Goal: Task Accomplishment & Management: Manage account settings

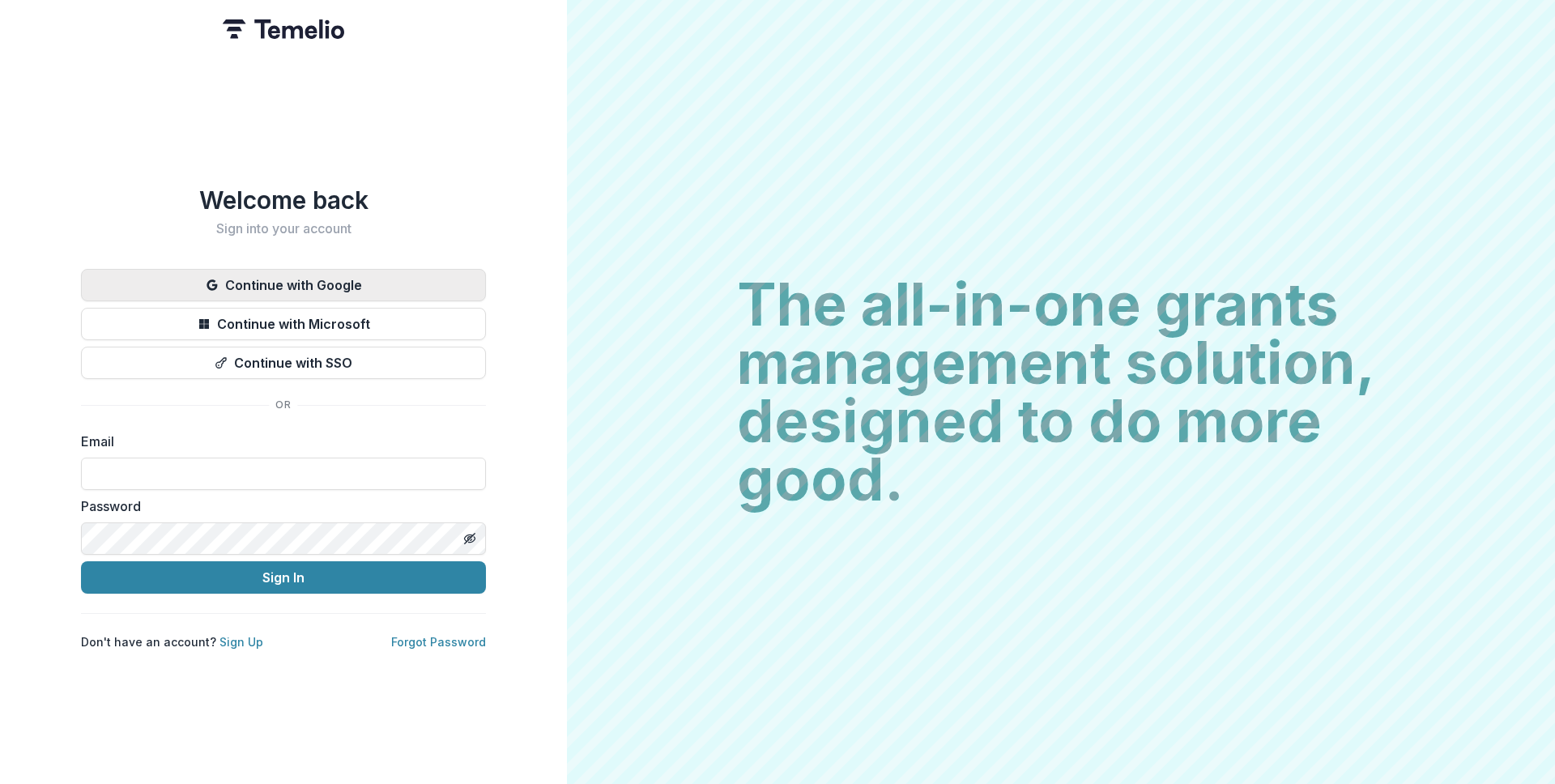
click at [349, 278] on button "Continue with Google" at bounding box center [284, 285] width 405 height 33
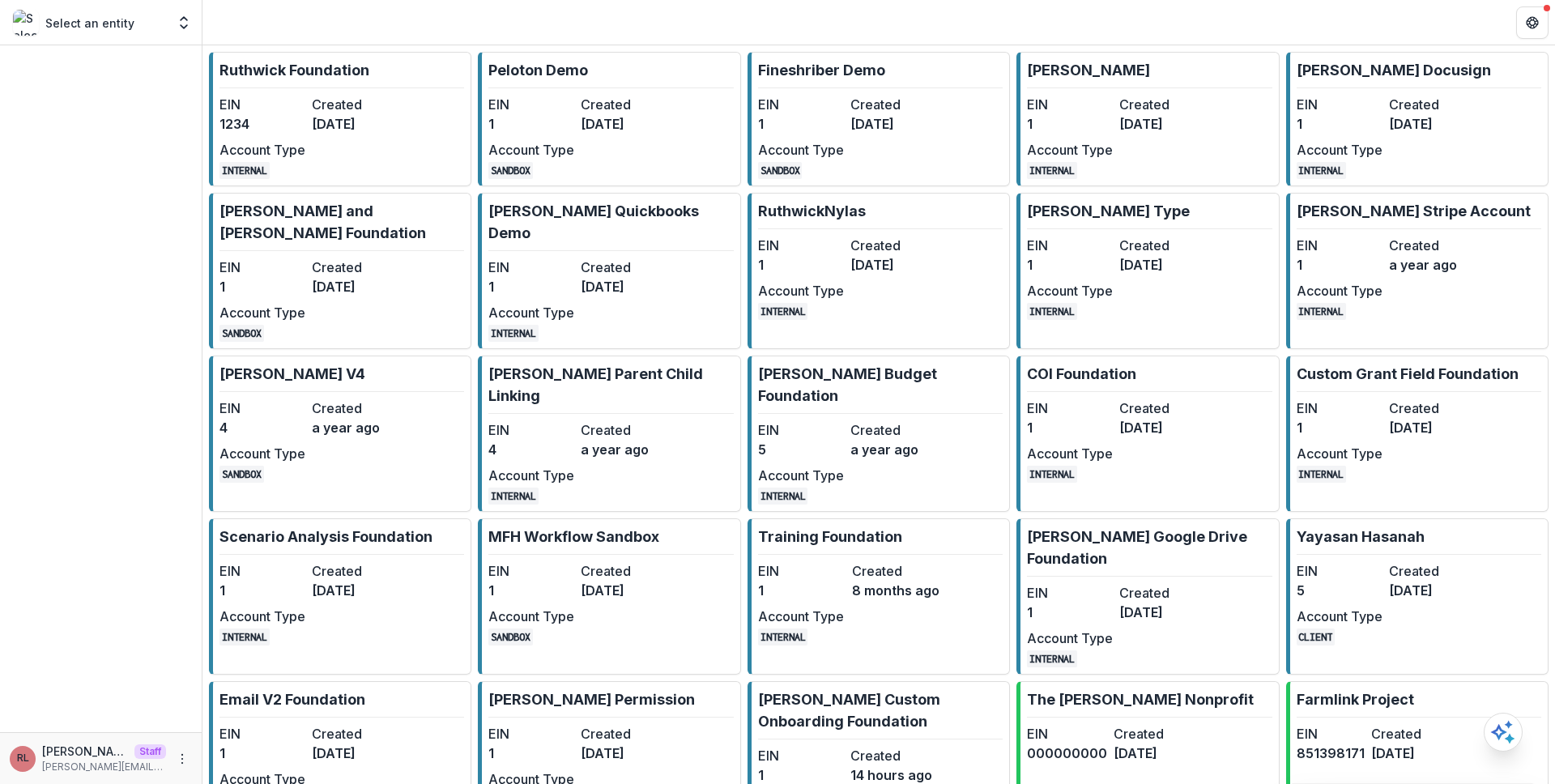
click at [406, 123] on link "Ruthwick Foundation EIN 1234 Created 3 years ago Account Type INTERNAL" at bounding box center [340, 119] width 262 height 135
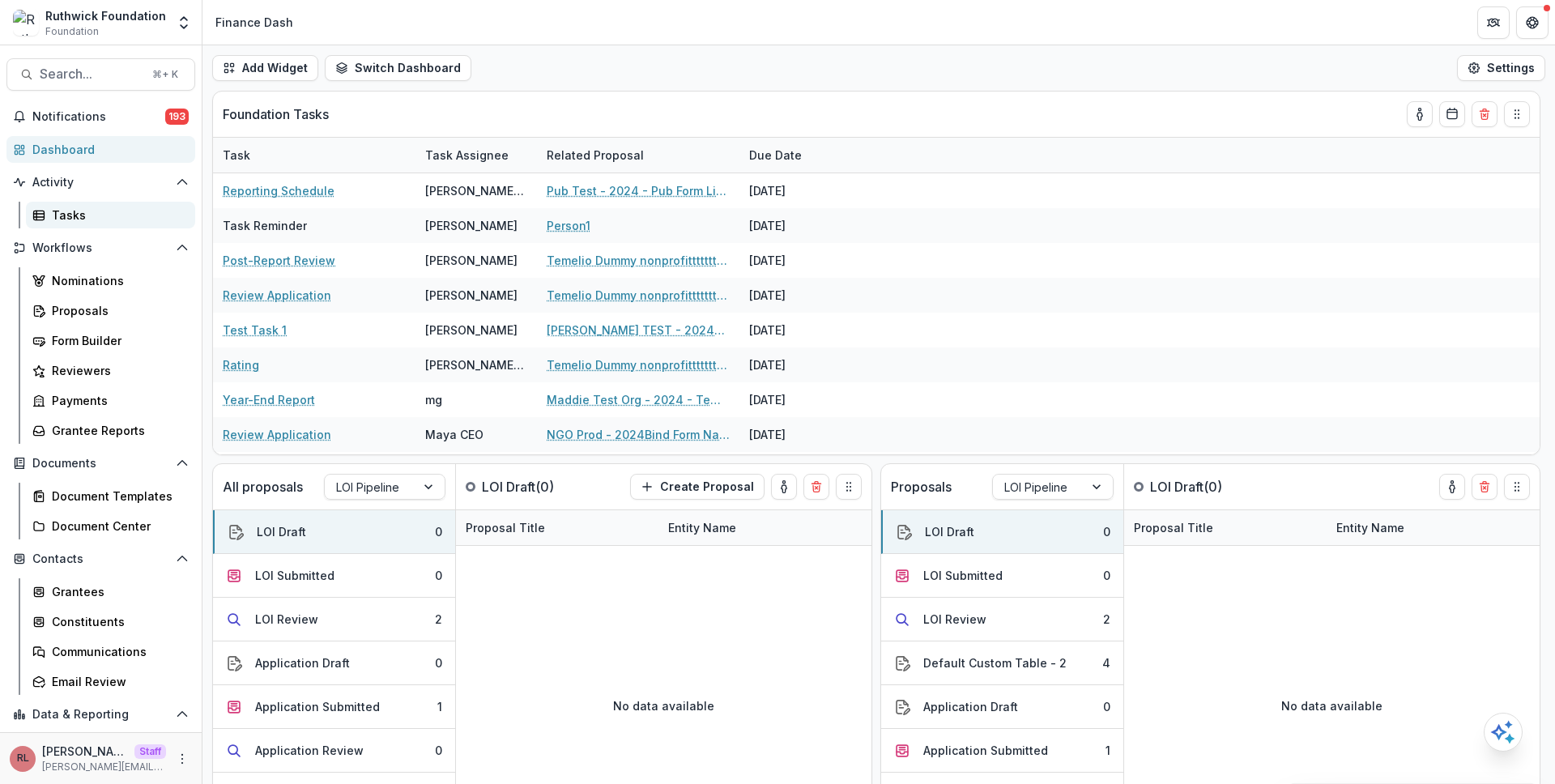
click at [140, 216] on div "Tasks" at bounding box center [117, 215] width 130 height 17
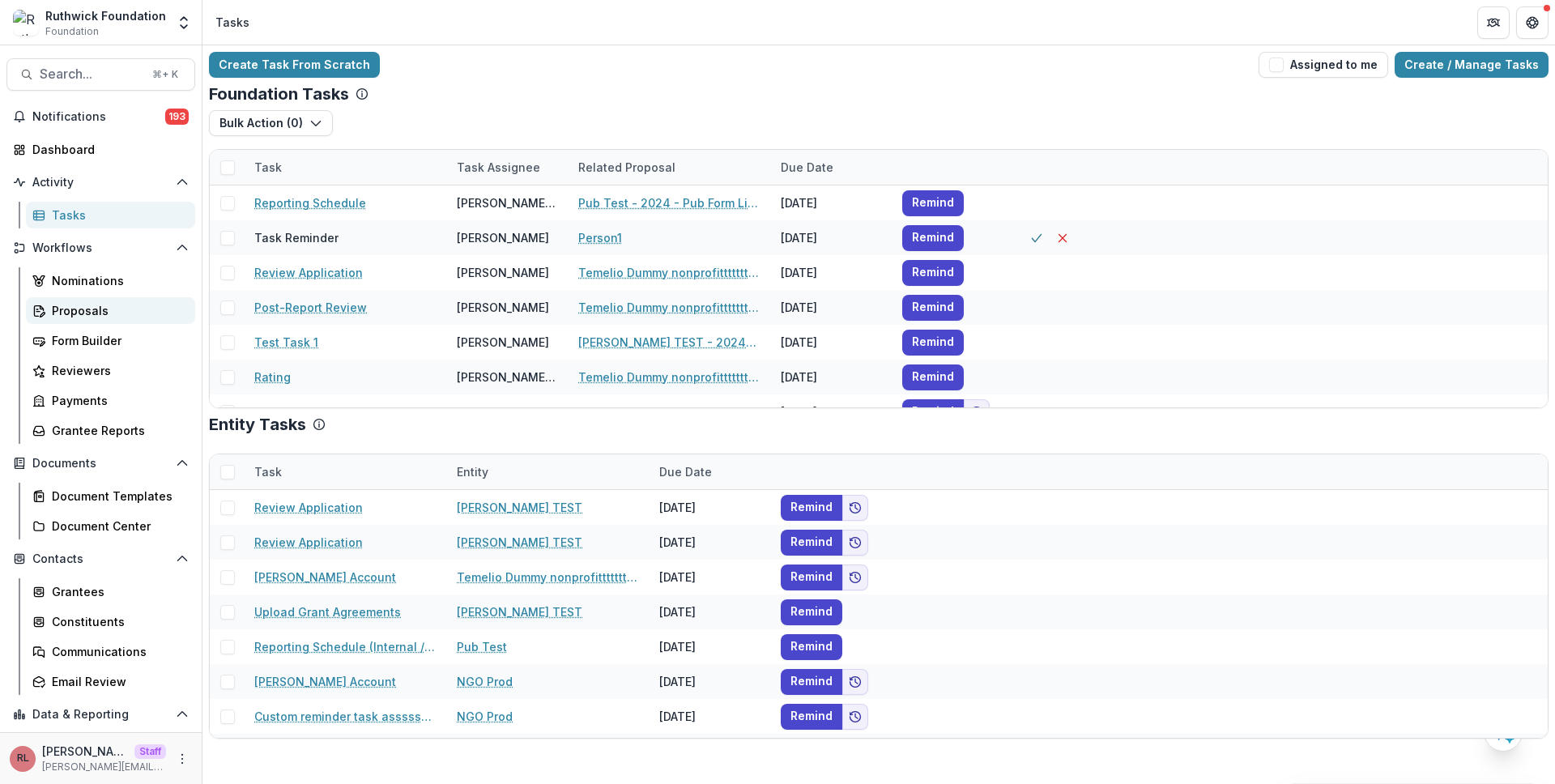
click at [129, 312] on div "Proposals" at bounding box center [117, 311] width 130 height 17
click at [459, 124] on div "Bulk Action ( 0 ) Reporting Schedule Tasks Grant Upload Tasks" at bounding box center [879, 129] width 1340 height 39
click at [124, 304] on div "Proposals" at bounding box center [117, 311] width 130 height 17
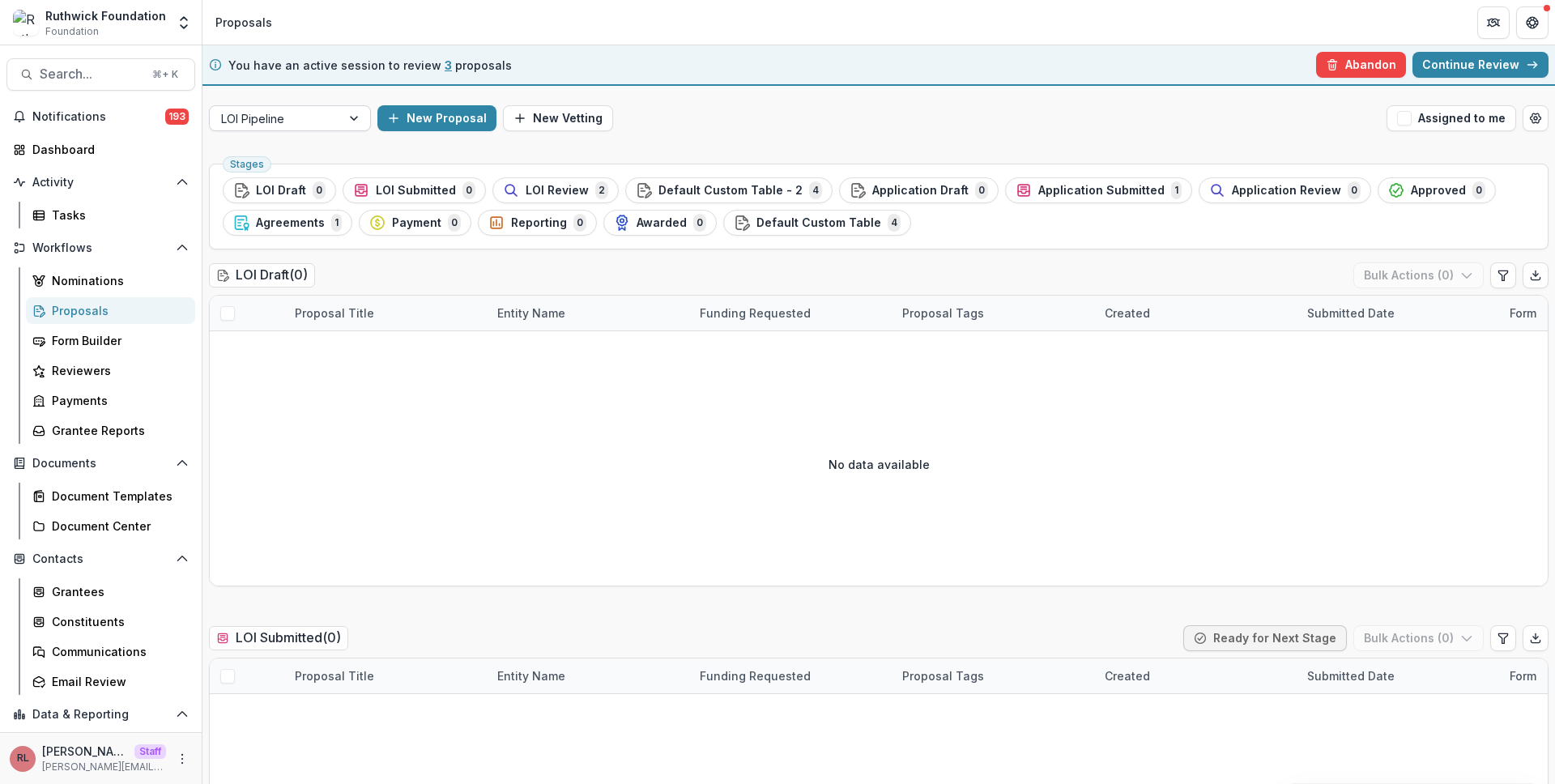
click at [293, 124] on div at bounding box center [275, 119] width 109 height 20
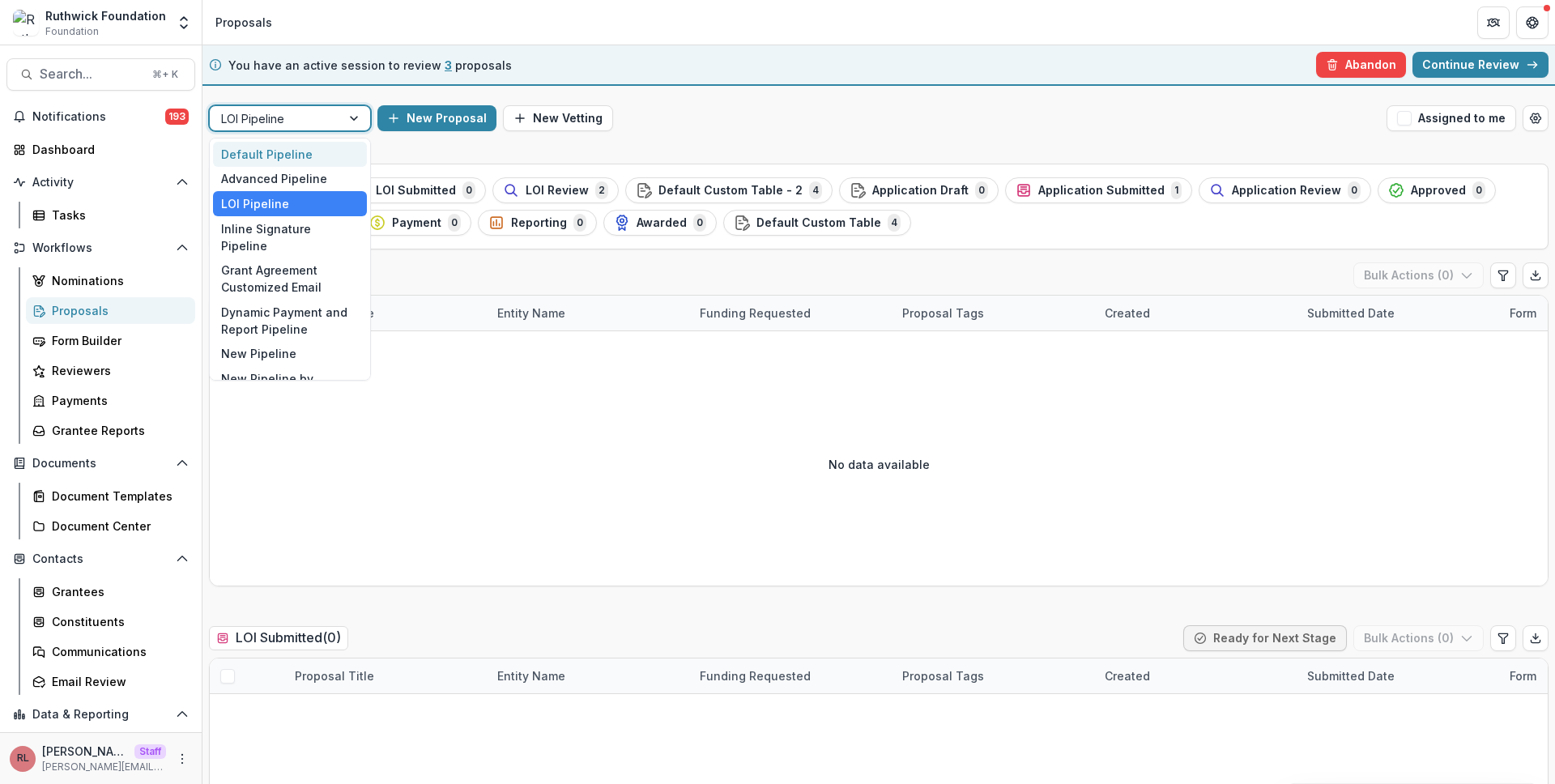
click at [291, 153] on div "Default Pipeline" at bounding box center [290, 154] width 154 height 25
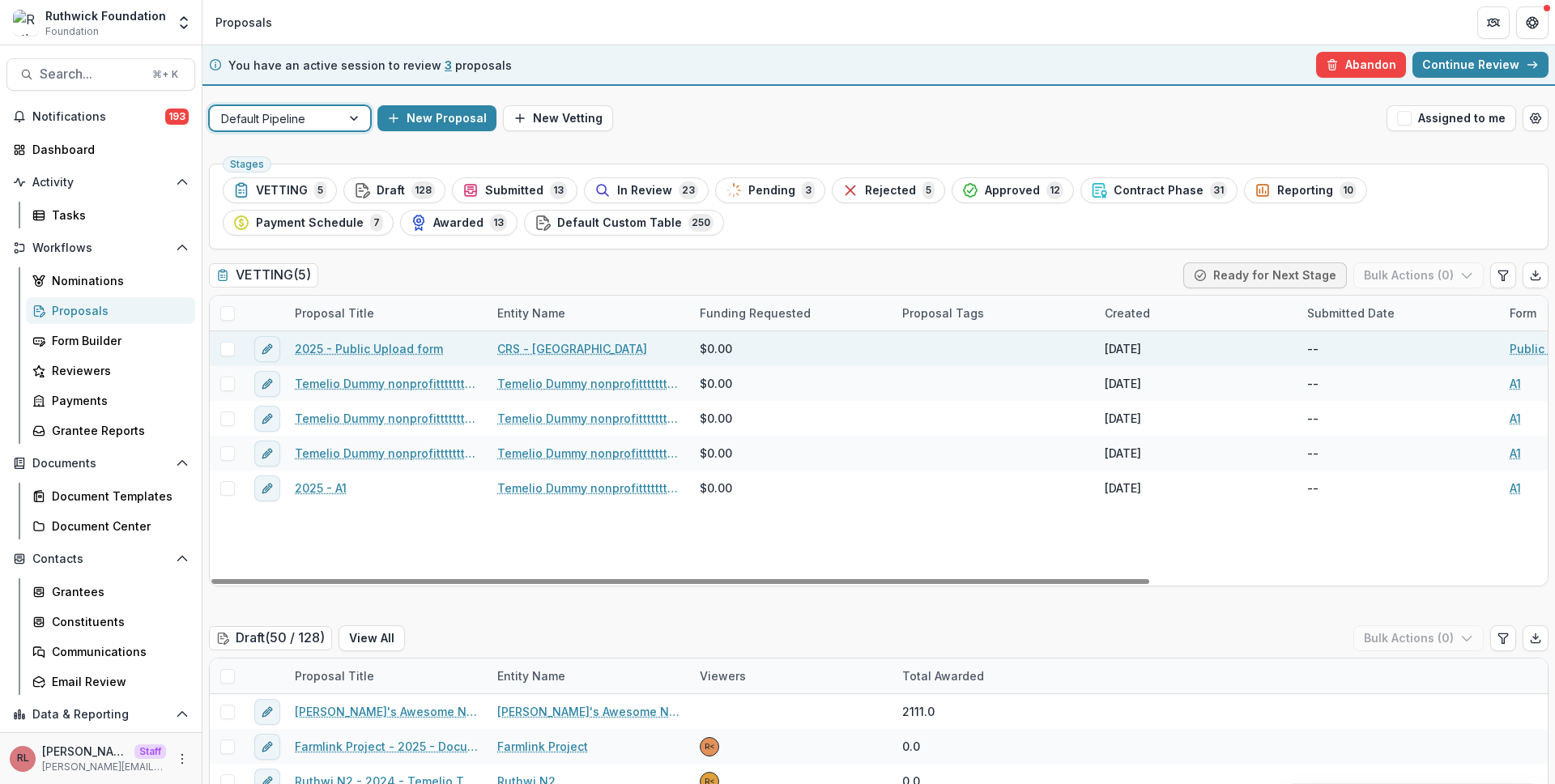
click at [396, 350] on link "2025 - Public Upload form" at bounding box center [368, 349] width 148 height 17
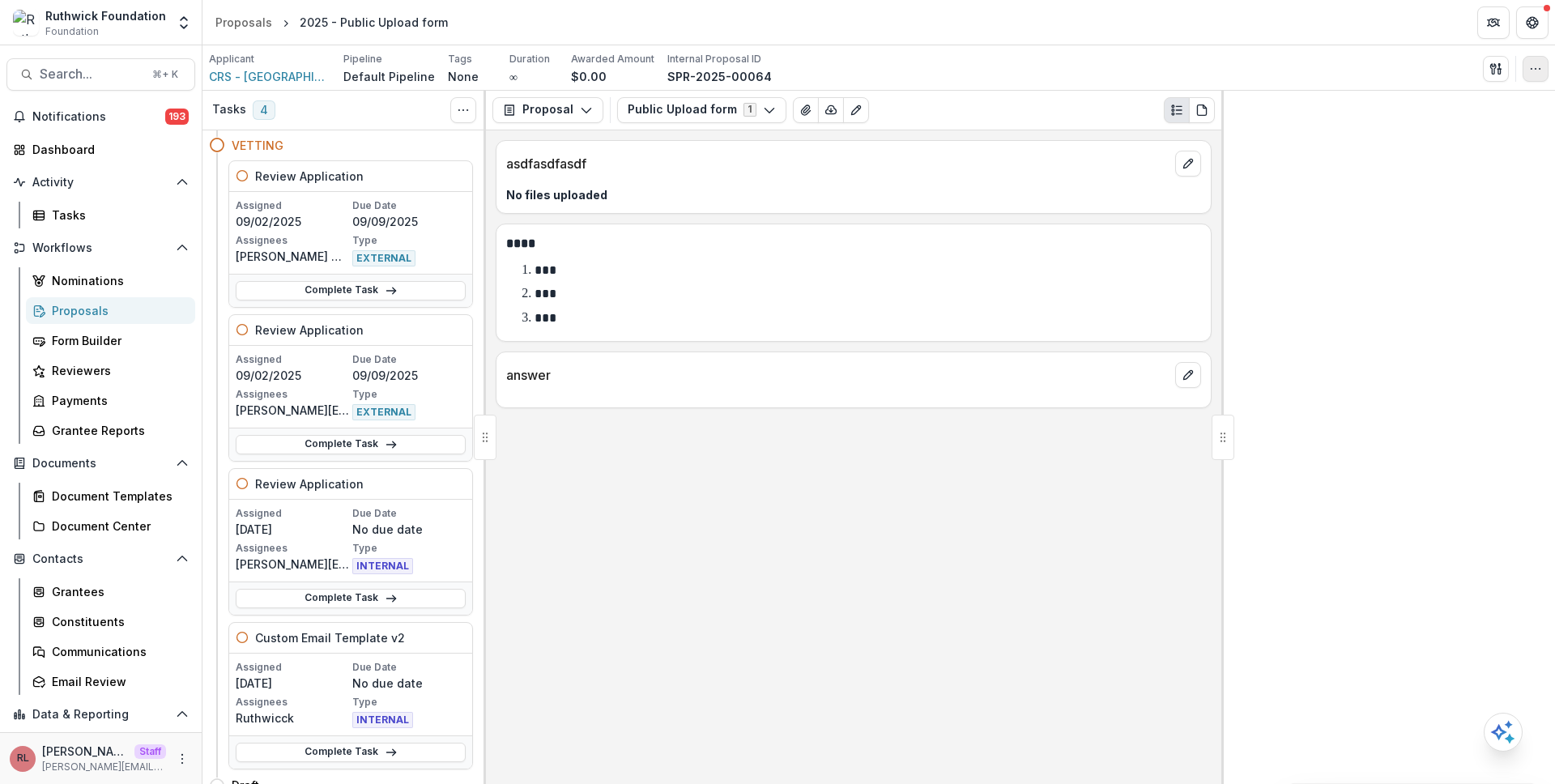
click at [1536, 70] on icon "button" at bounding box center [1536, 69] width 13 height 13
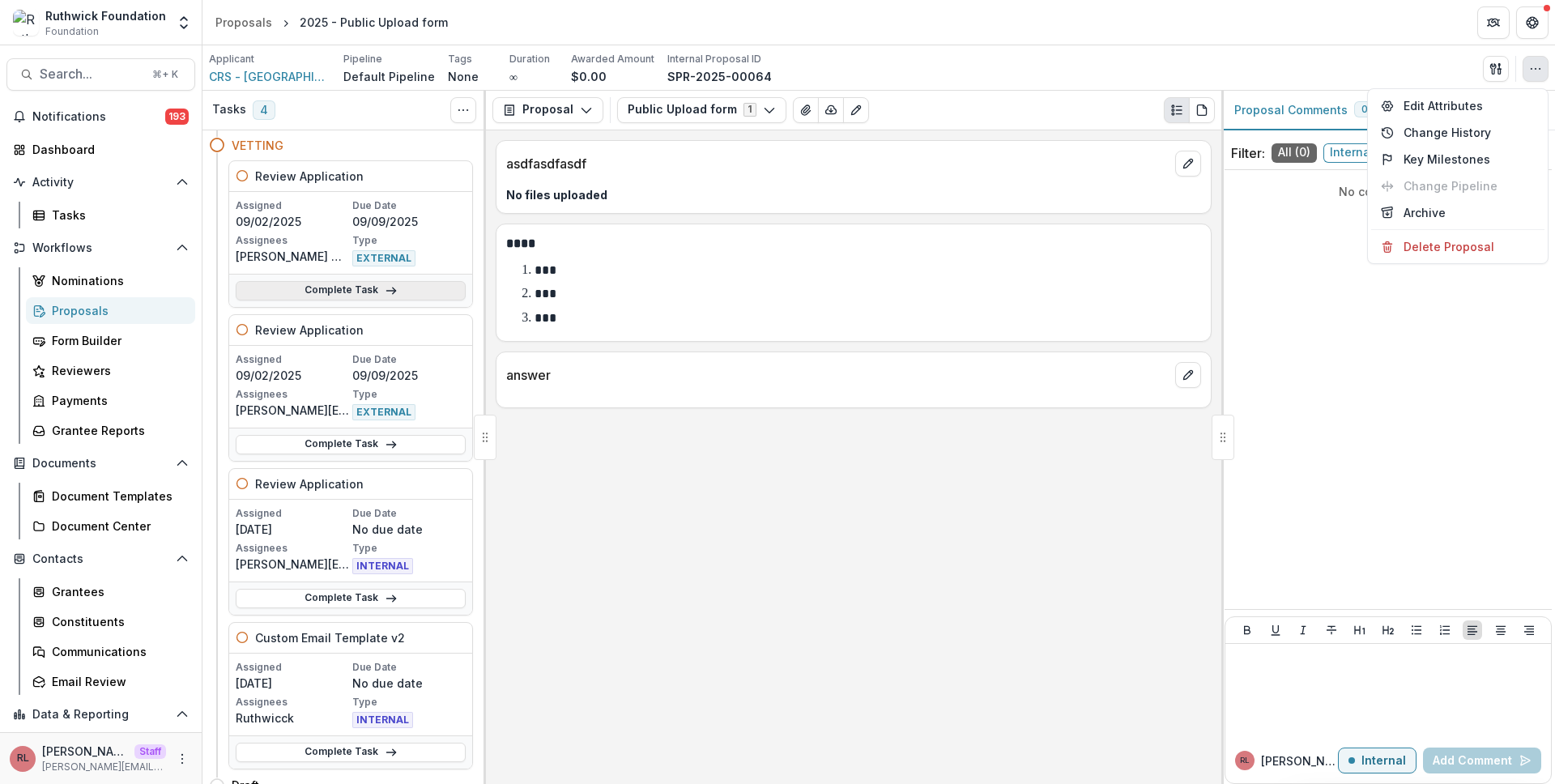
click at [302, 294] on link "Complete Task" at bounding box center [350, 291] width 230 height 19
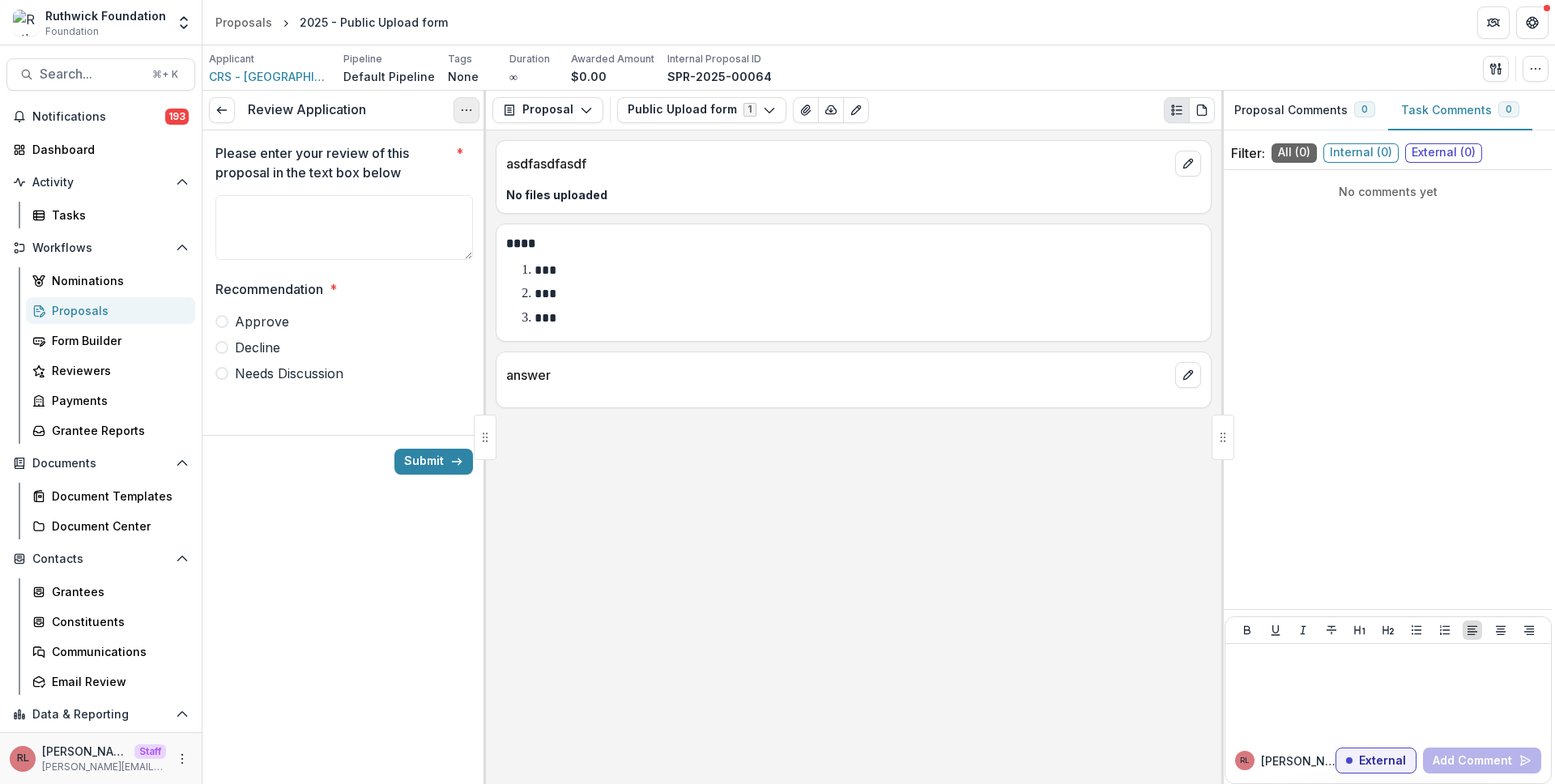
click at [463, 111] on icon "Options" at bounding box center [467, 110] width 13 height 13
click at [408, 191] on button "Cancel Task" at bounding box center [388, 181] width 173 height 27
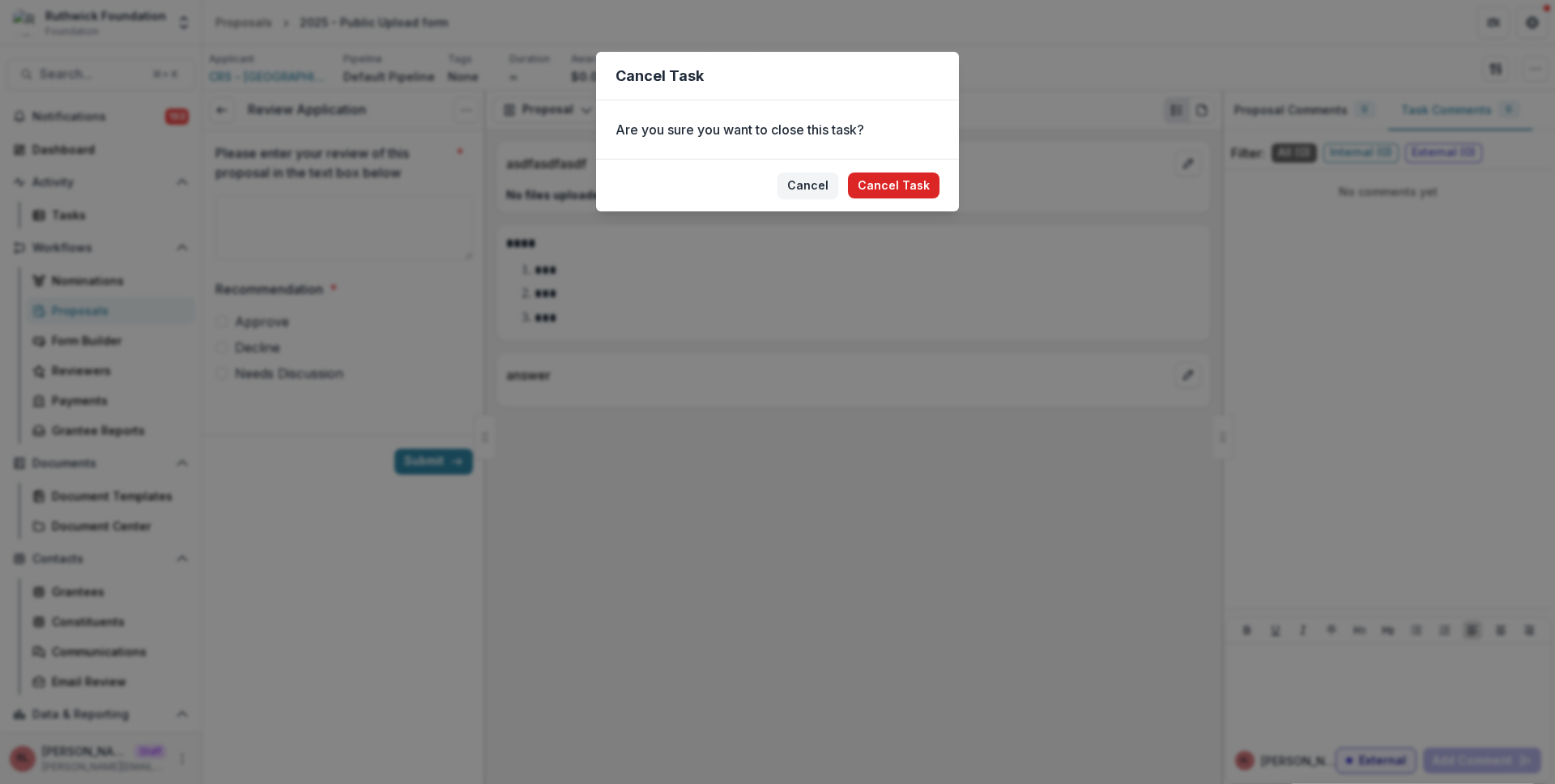
click at [882, 180] on button "Cancel Task" at bounding box center [894, 185] width 92 height 26
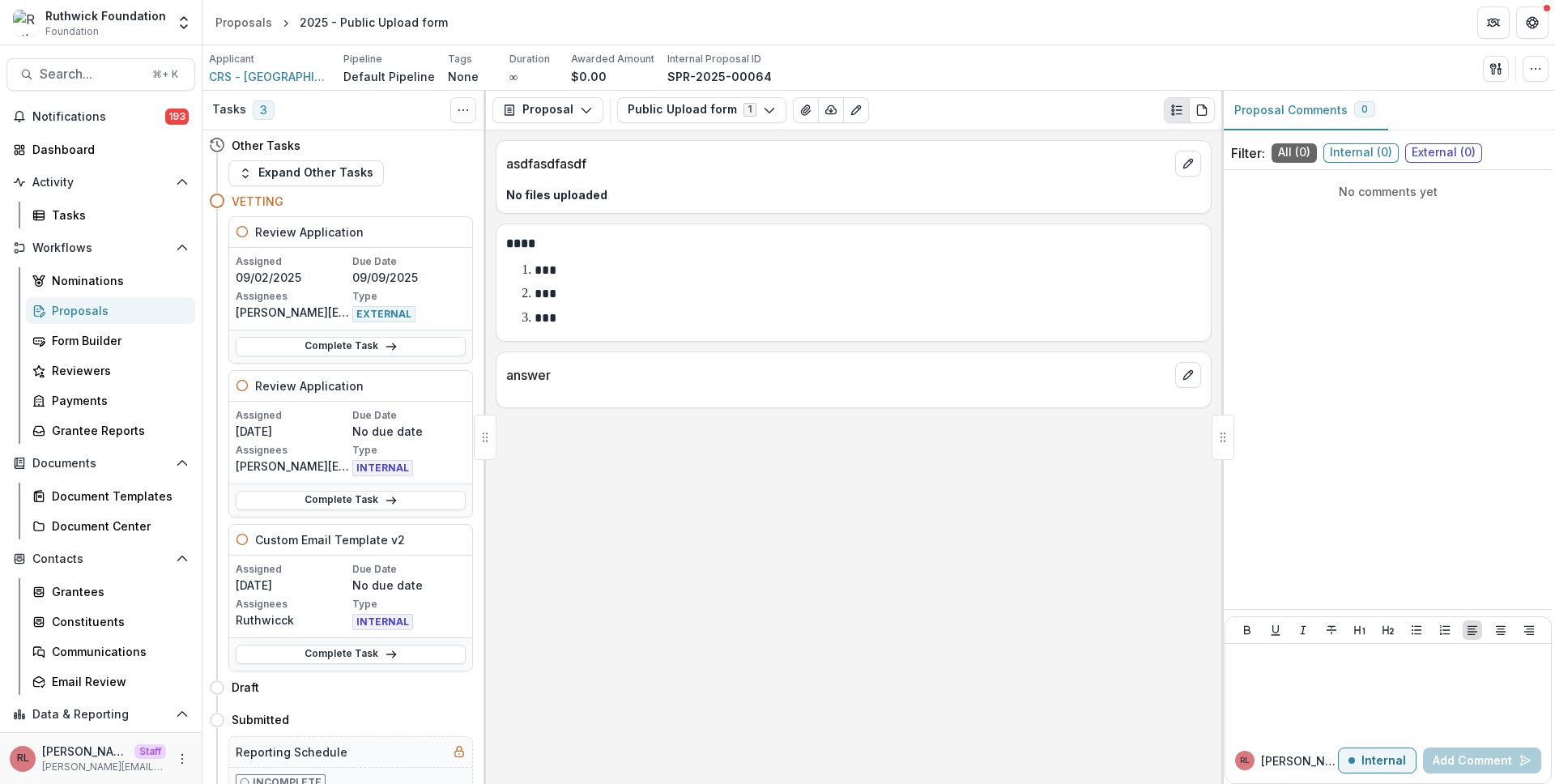
click at [372, 25] on div "2025 - Public Upload form" at bounding box center [373, 22] width 148 height 17
copy header "2025 - Public Upload form"
click at [105, 217] on div "Tasks" at bounding box center [117, 215] width 130 height 17
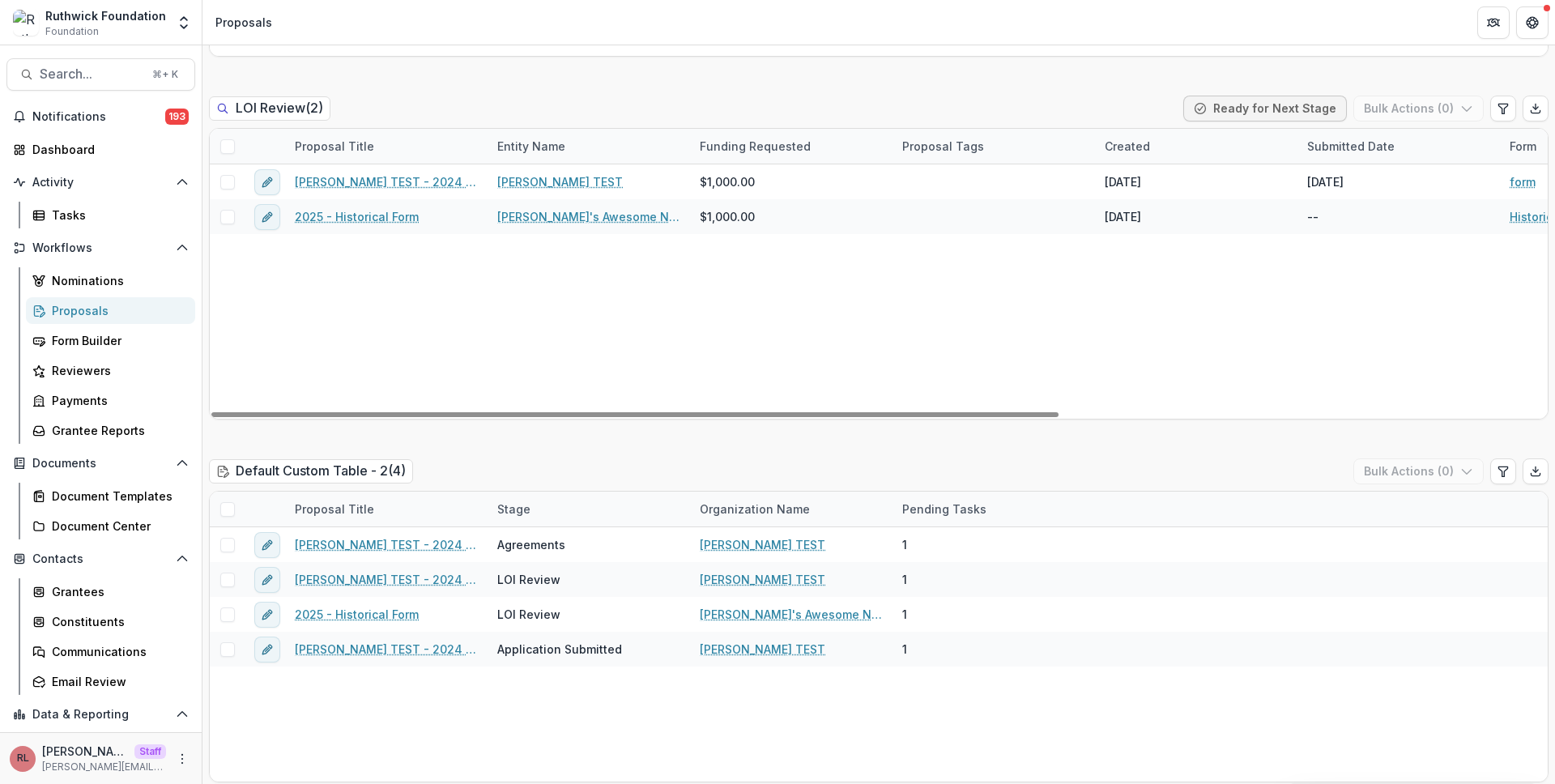
scroll to position [903, 0]
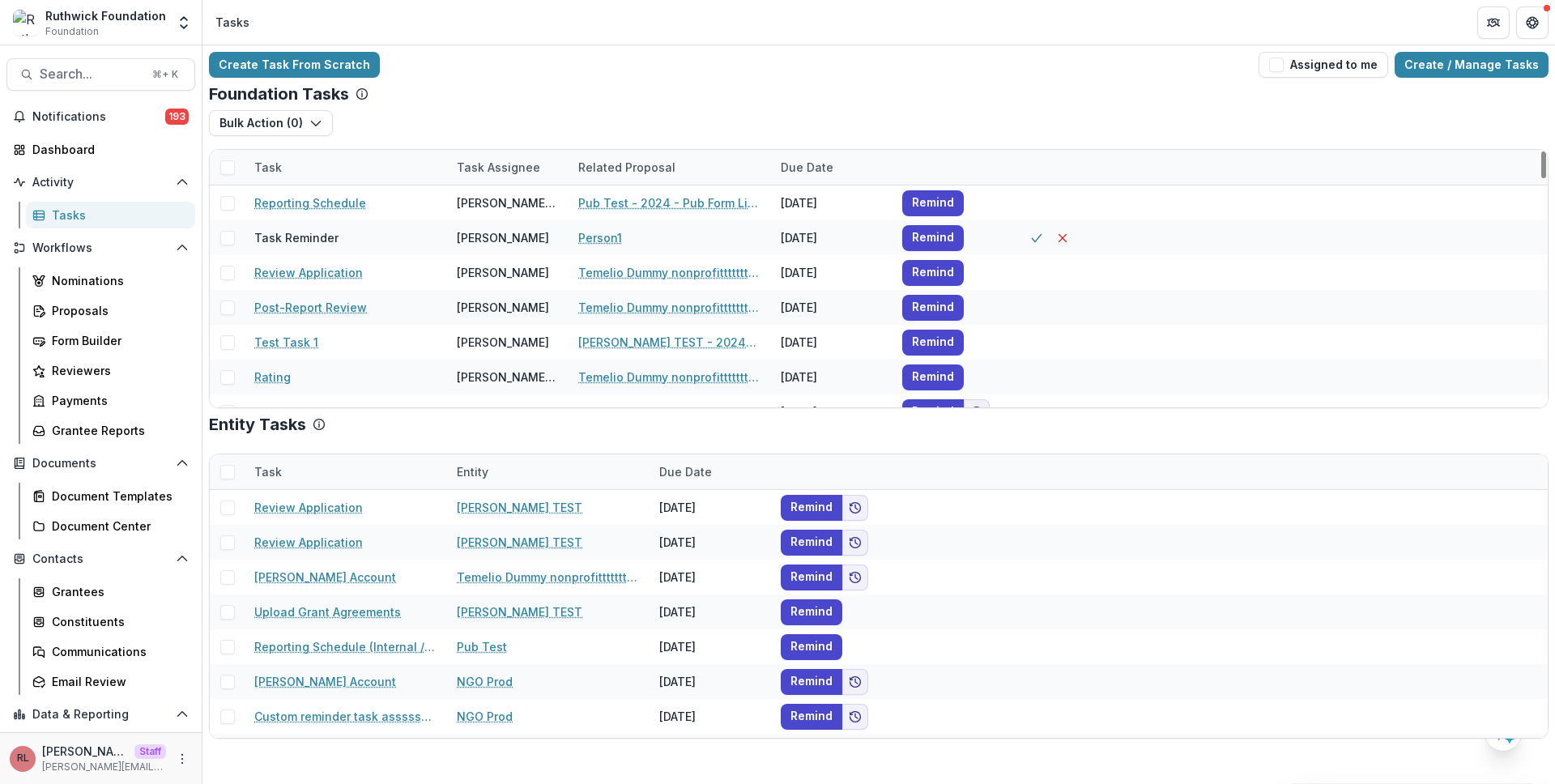
click at [332, 182] on div "Task" at bounding box center [346, 167] width 203 height 34
click at [631, 185] on div "Task Task Assignee Related Proposal Due Date" at bounding box center [878, 167] width 1338 height 35
click at [646, 172] on div "Related Proposal" at bounding box center [627, 167] width 117 height 17
click at [650, 196] on input at bounding box center [668, 204] width 194 height 26
paste input "**********"
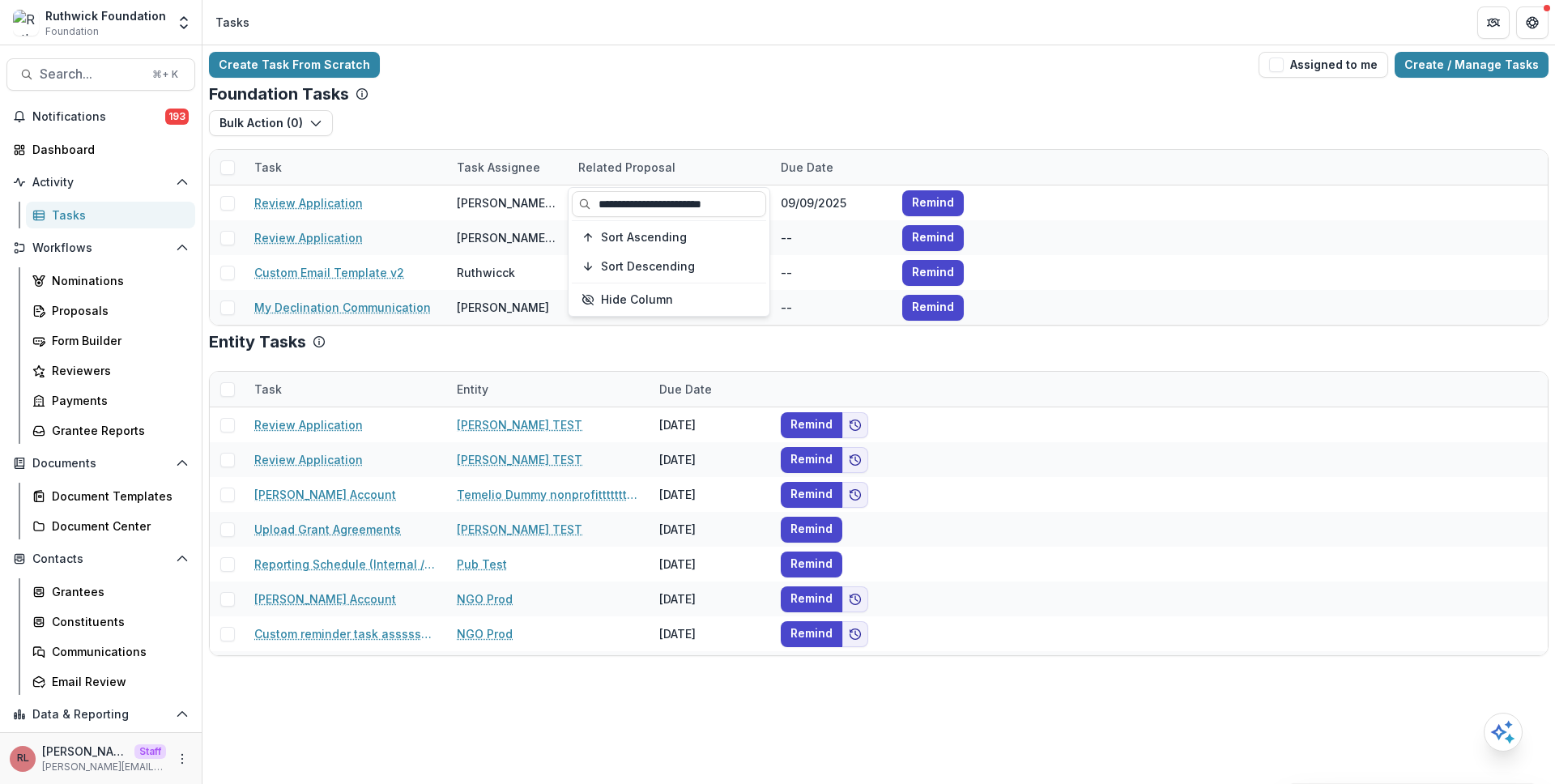
type input "**********"
click at [232, 167] on span at bounding box center [227, 167] width 14 height 14
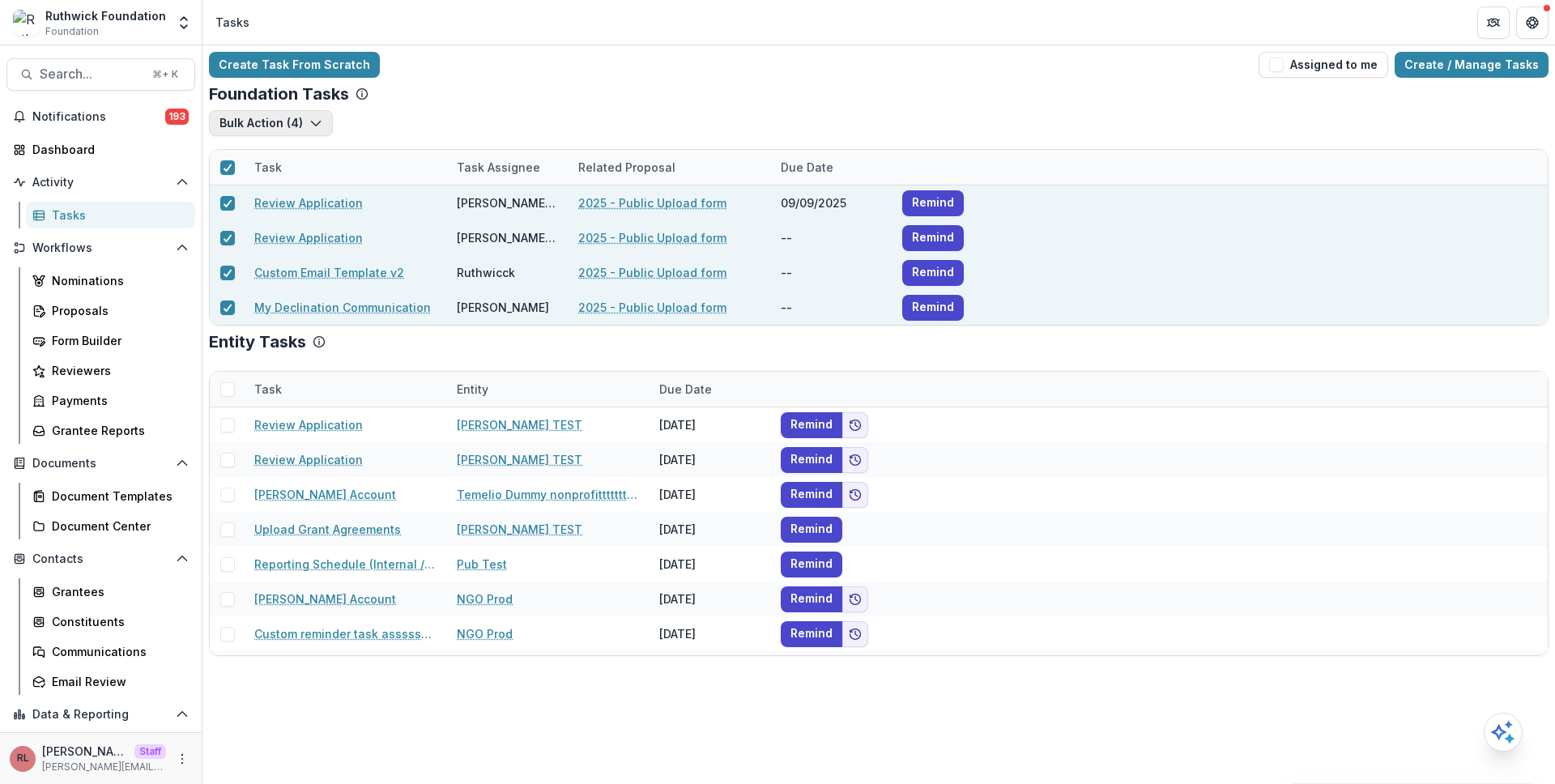
click at [258, 122] on button "Bulk Action ( 4 )" at bounding box center [272, 122] width 124 height 26
click at [303, 177] on button "Bulk Cancel ( 4 )" at bounding box center [309, 186] width 191 height 27
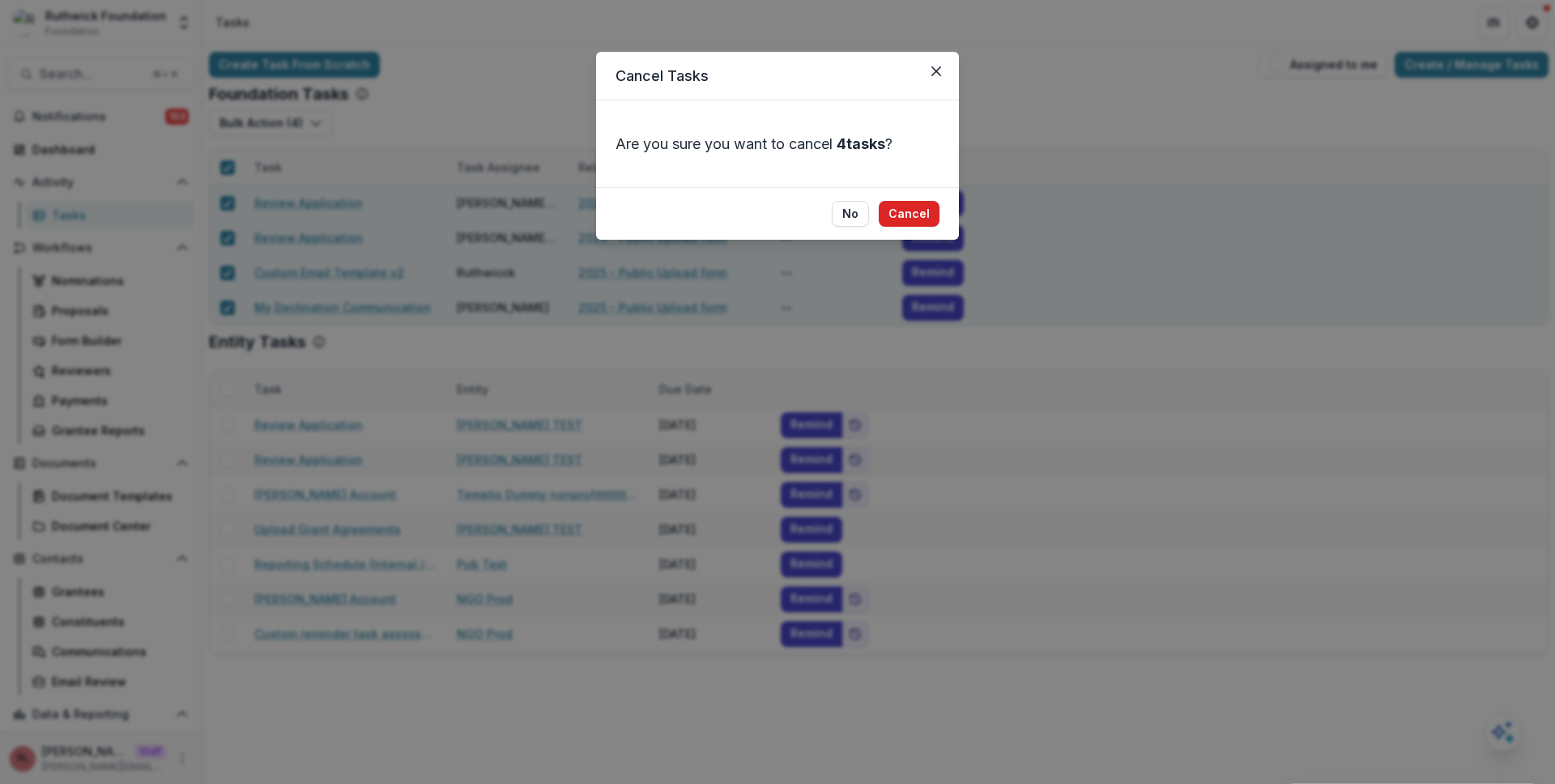
click at [910, 221] on button "Cancel" at bounding box center [909, 213] width 61 height 26
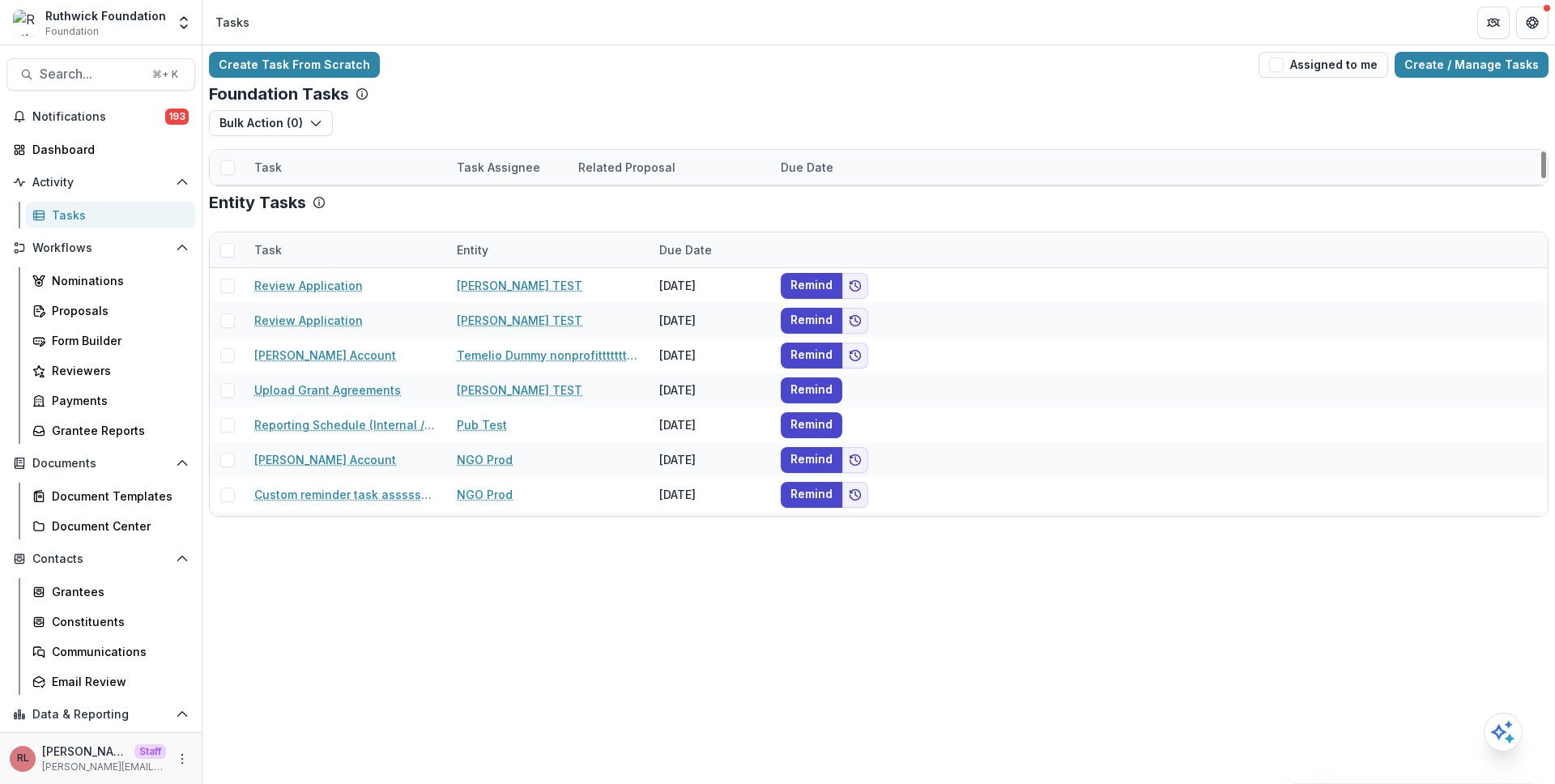
click at [559, 146] on div "Bulk Action ( 0 ) Reporting Schedule Tasks Grant Upload Tasks" at bounding box center [879, 129] width 1340 height 39
click at [139, 308] on div "Proposals" at bounding box center [117, 311] width 130 height 17
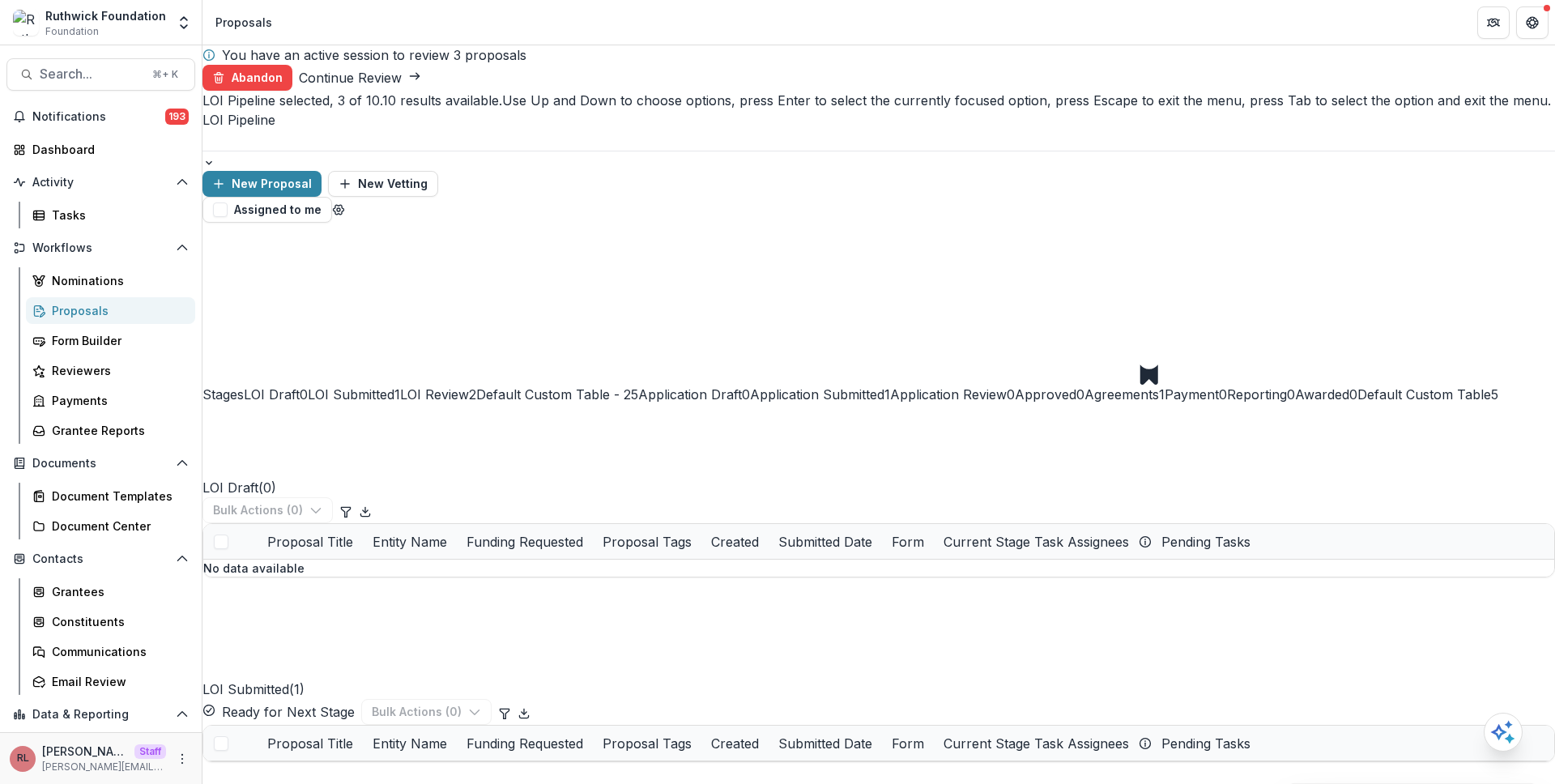
click at [306, 130] on div at bounding box center [879, 141] width 1353 height 21
click at [311, 783] on div "Default Pipeline" at bounding box center [778, 794] width 1555 height 19
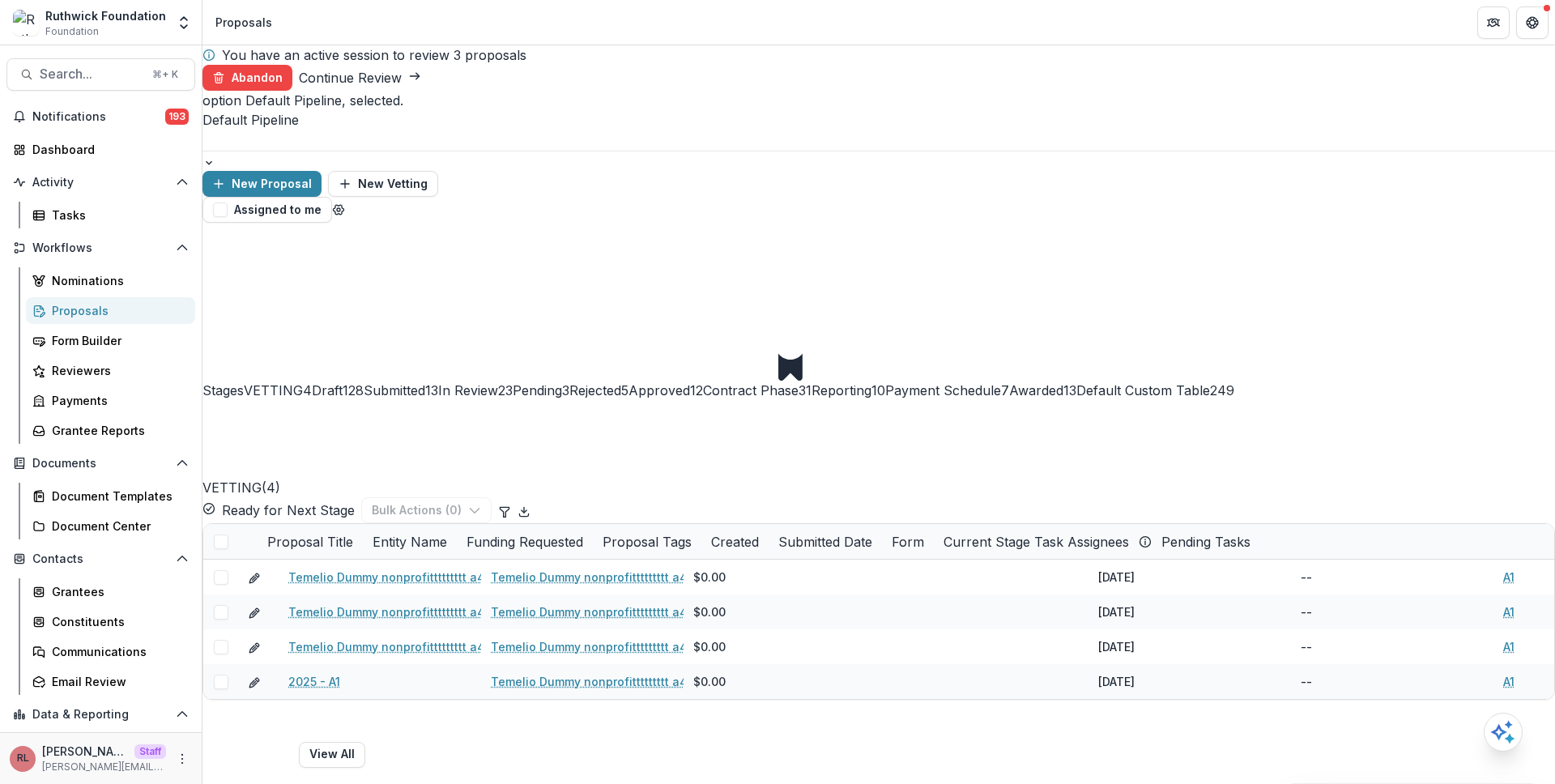
click at [799, 382] on span "Contract Phase" at bounding box center [751, 390] width 96 height 16
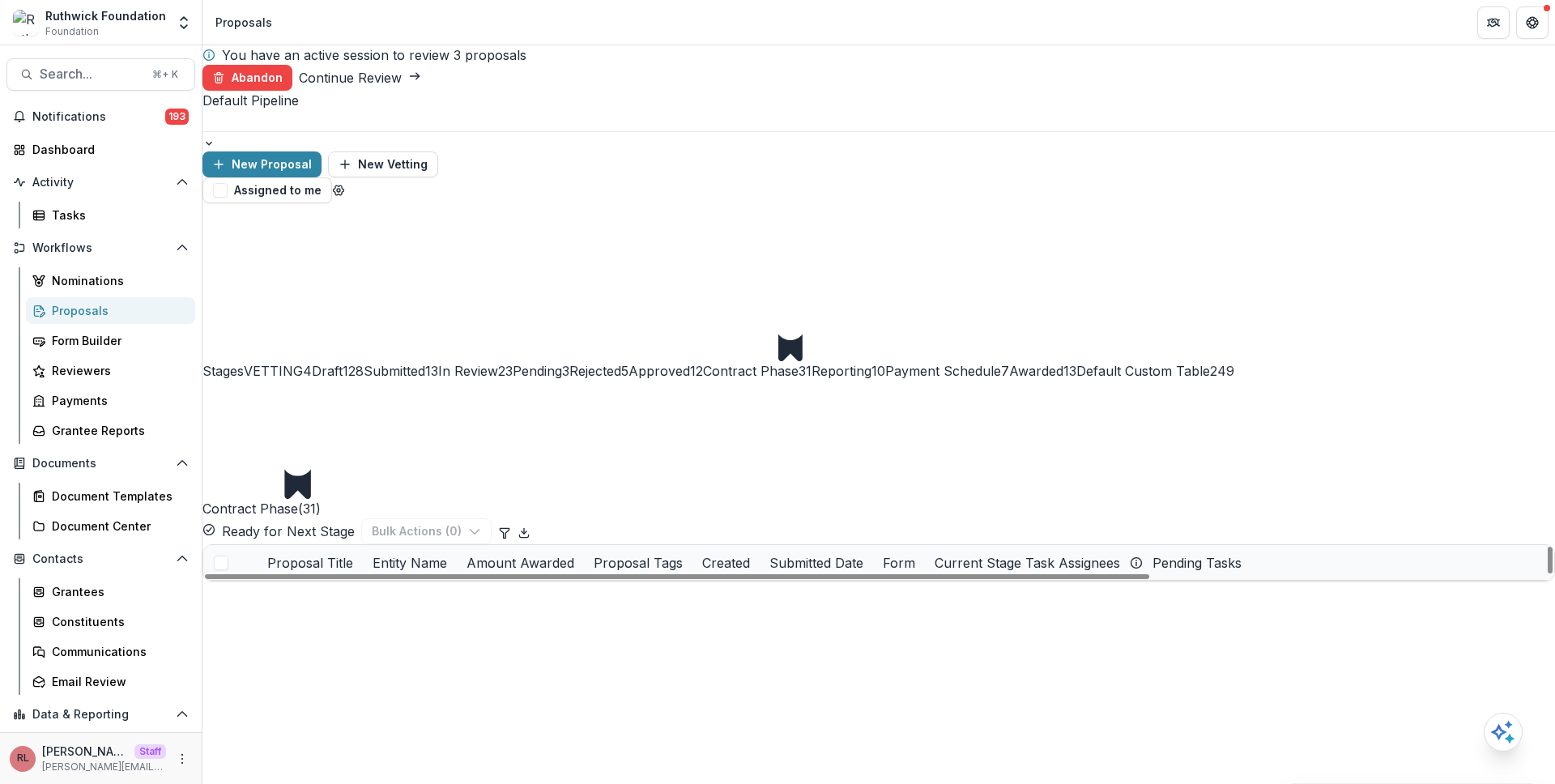
click at [411, 590] on link "2025 - Public Upload form" at bounding box center [368, 599] width 148 height 17
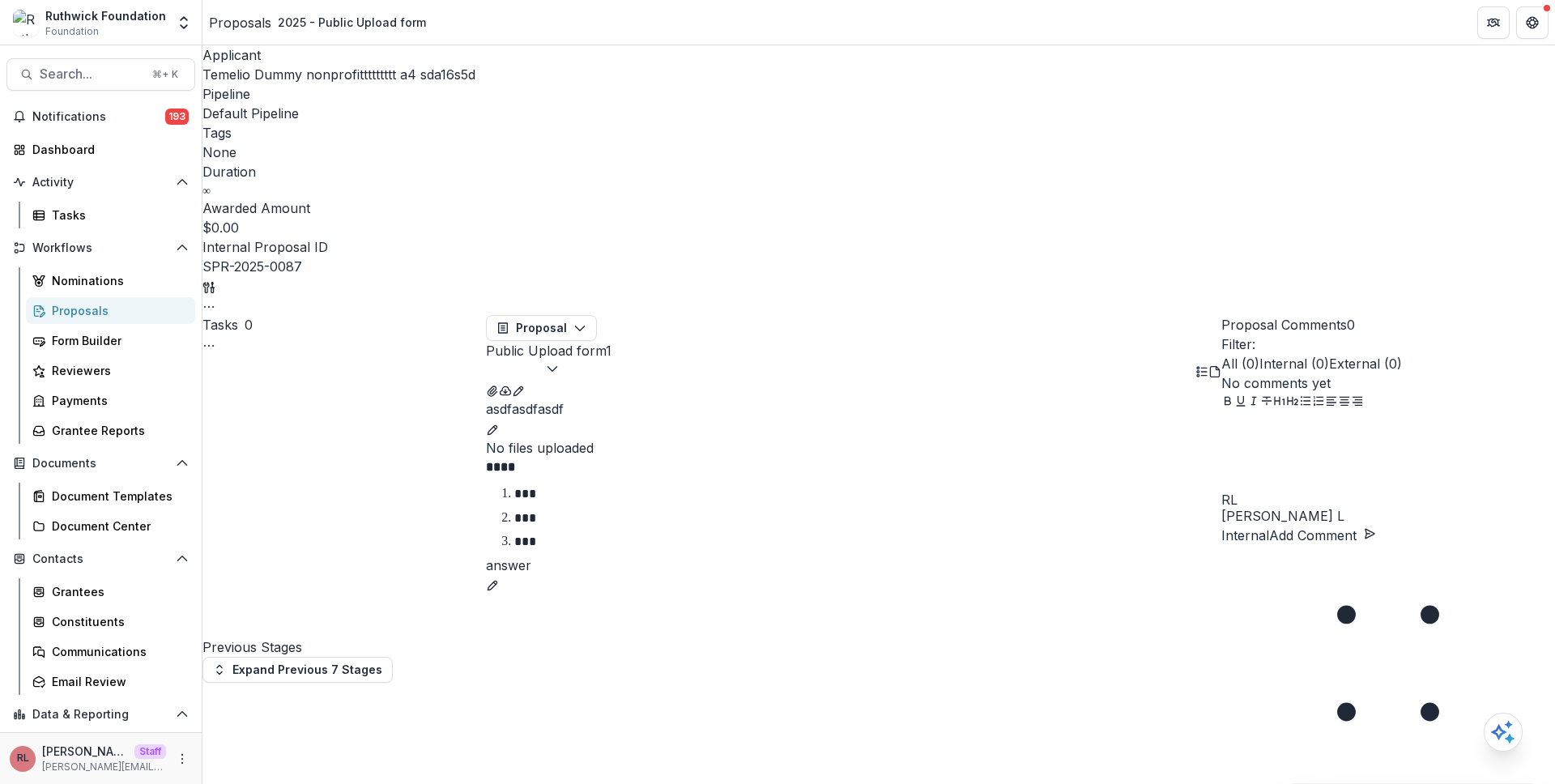
click at [329, 657] on button "Expand Previous 7 Stages" at bounding box center [297, 669] width 190 height 26
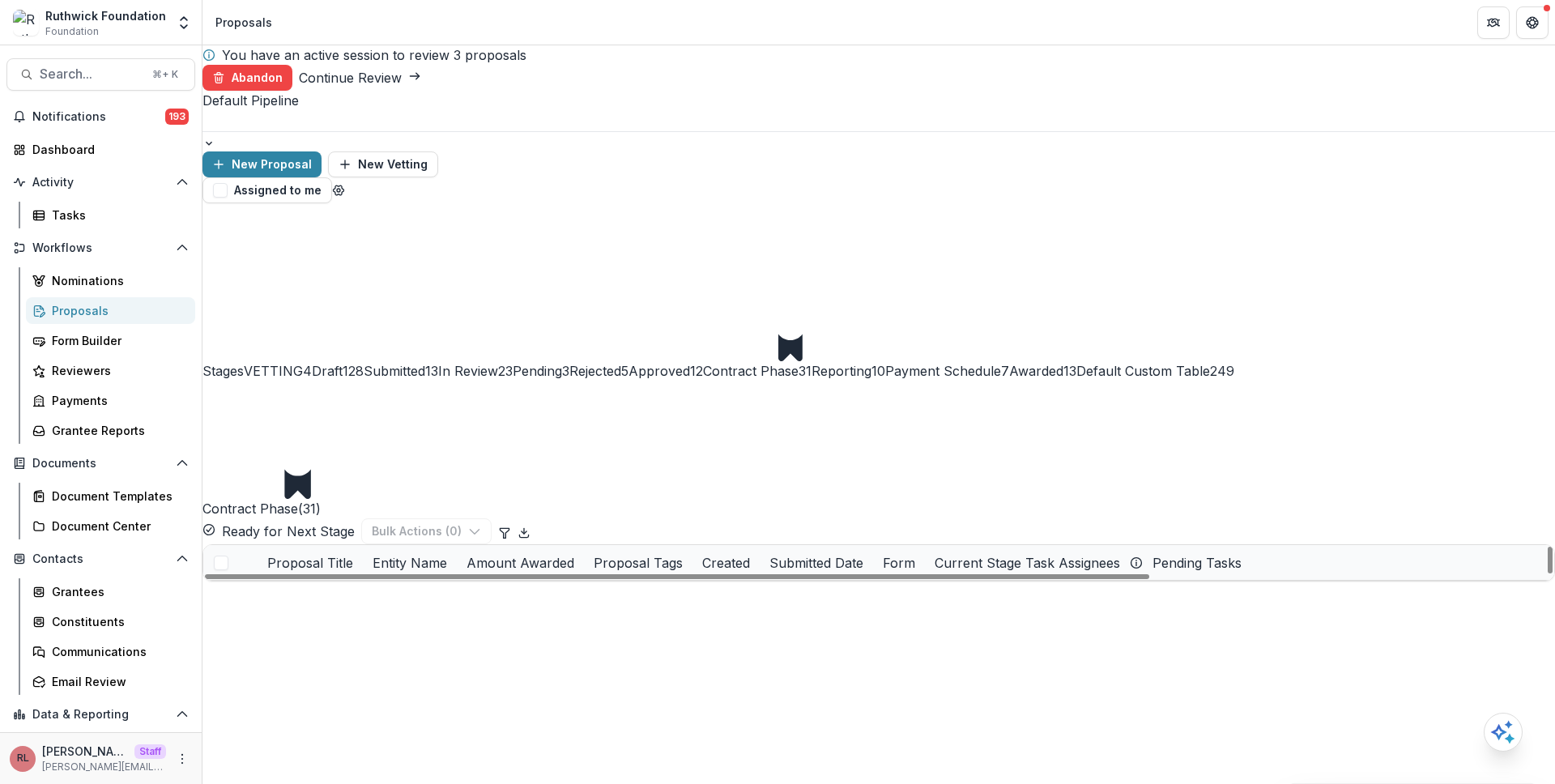
click at [384, 624] on link "Temelio Dummy nonprofittttttttt a4 sda16s5d - 2025 - A1" at bounding box center [447, 633] width 317 height 17
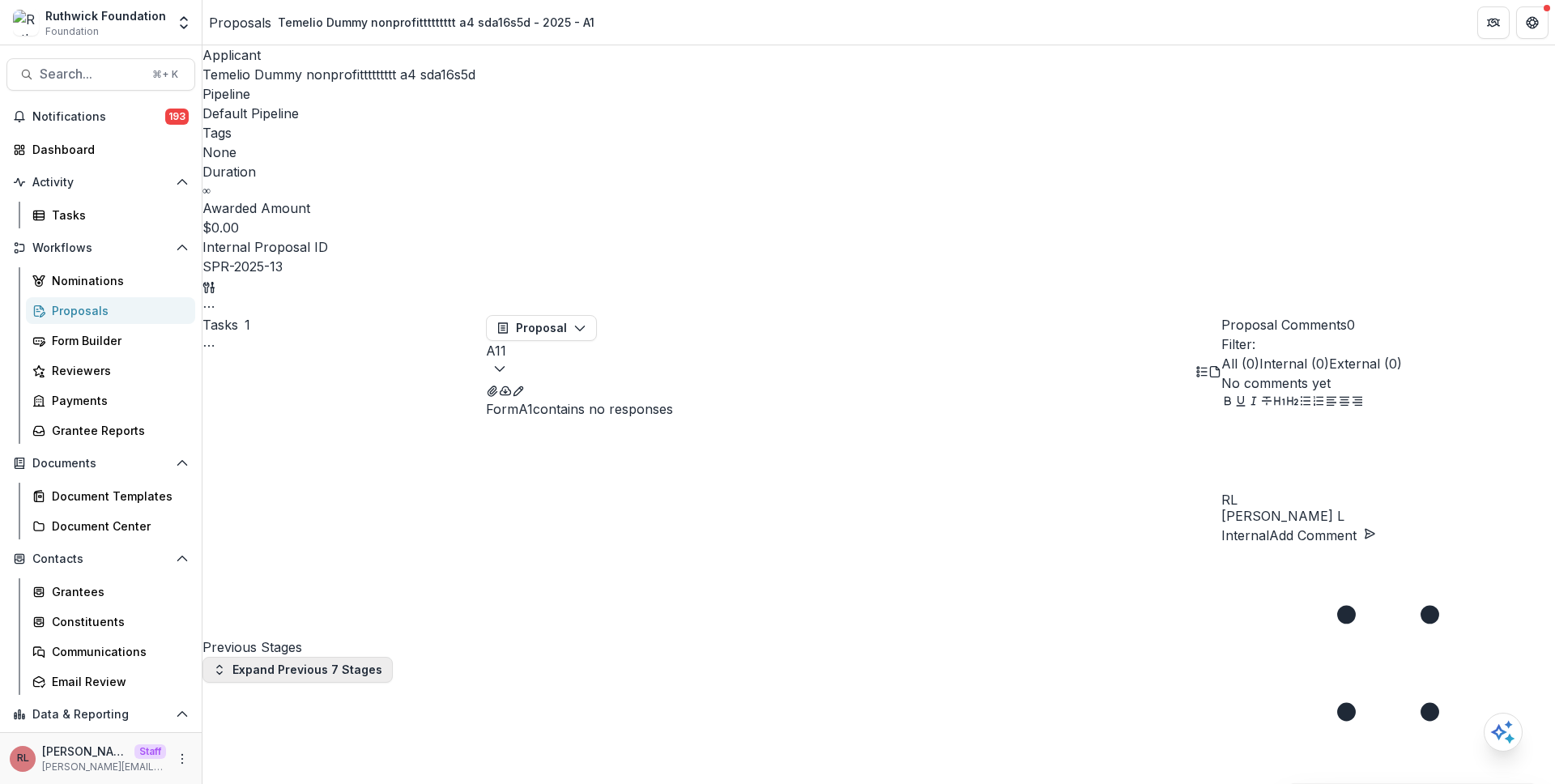
click at [359, 657] on button "Expand Previous 7 Stages" at bounding box center [297, 669] width 190 height 26
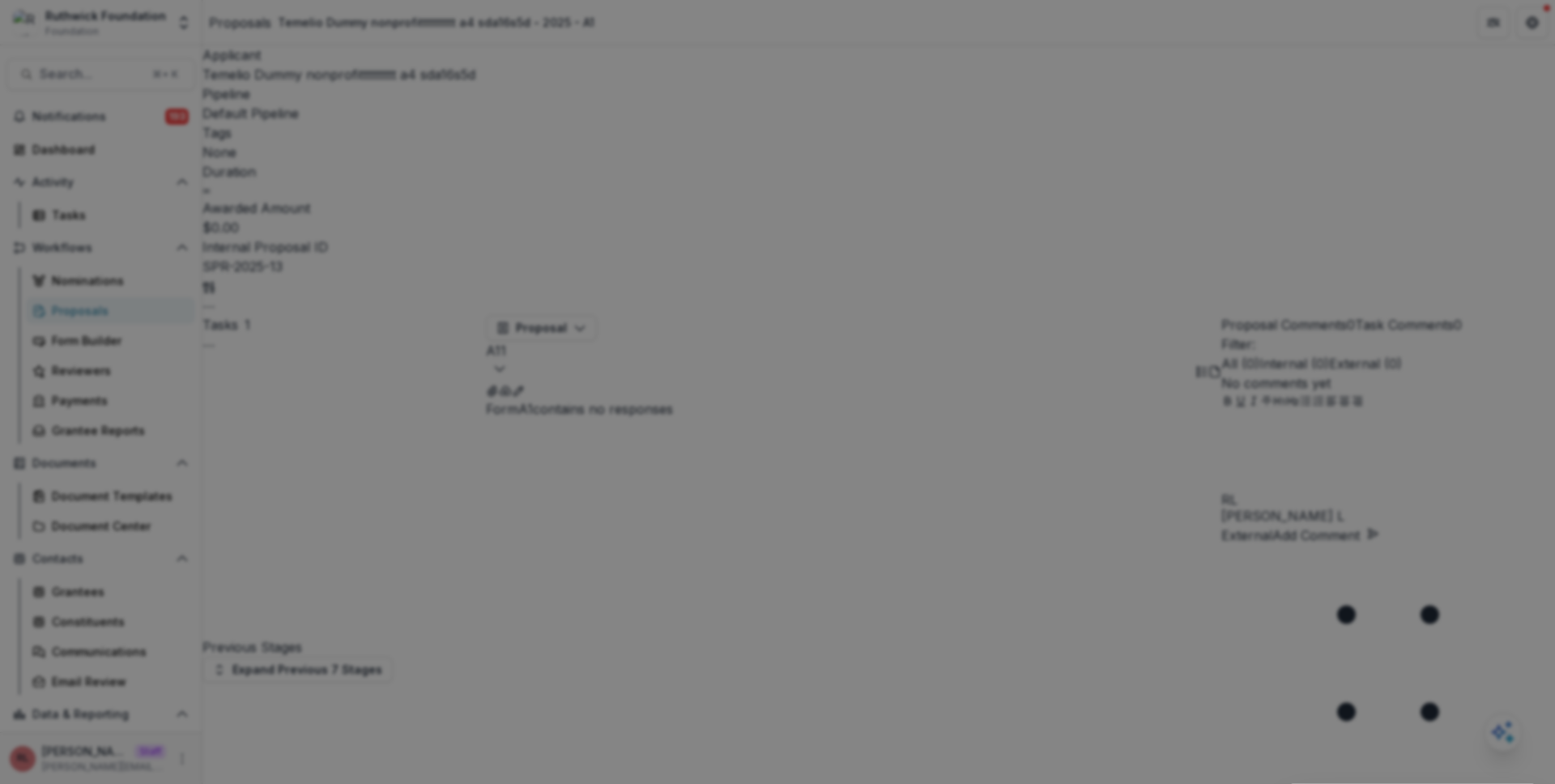
click at [360, 783] on button "Cancel Task" at bounding box center [325, 796] width 111 height 26
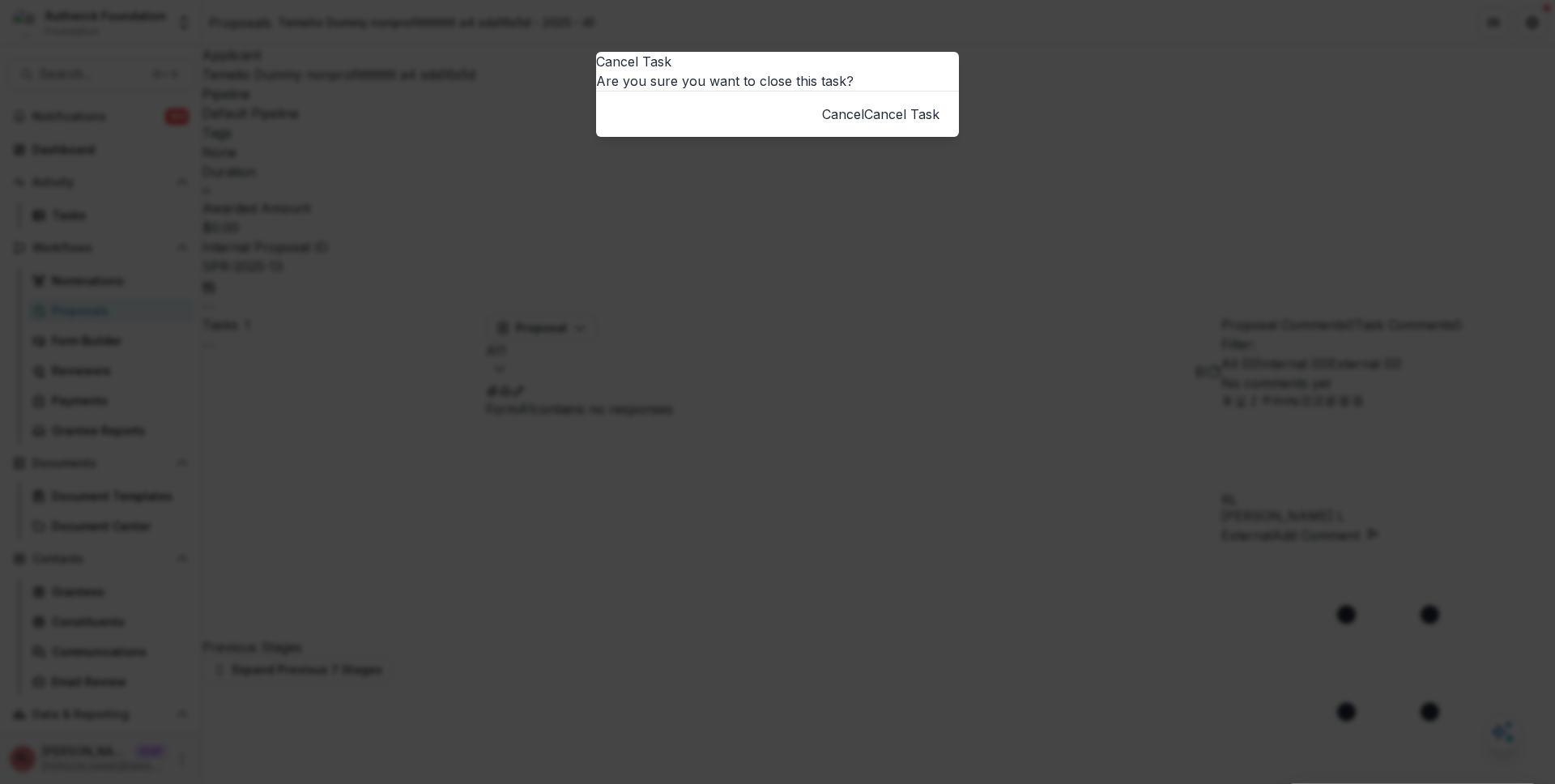
click at [876, 124] on button "Cancel Task" at bounding box center [902, 114] width 76 height 19
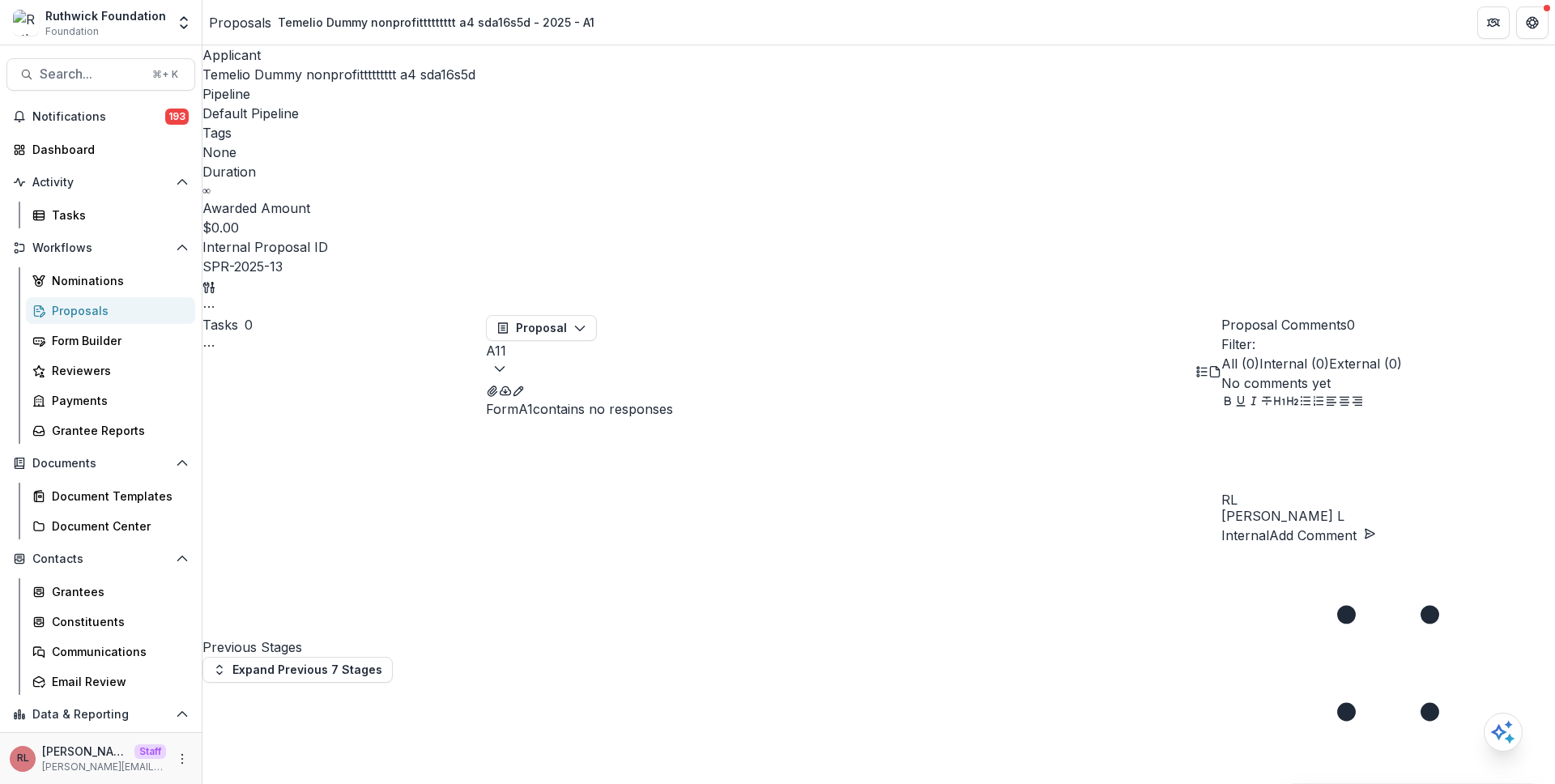
scroll to position [527, 0]
select select "*********"
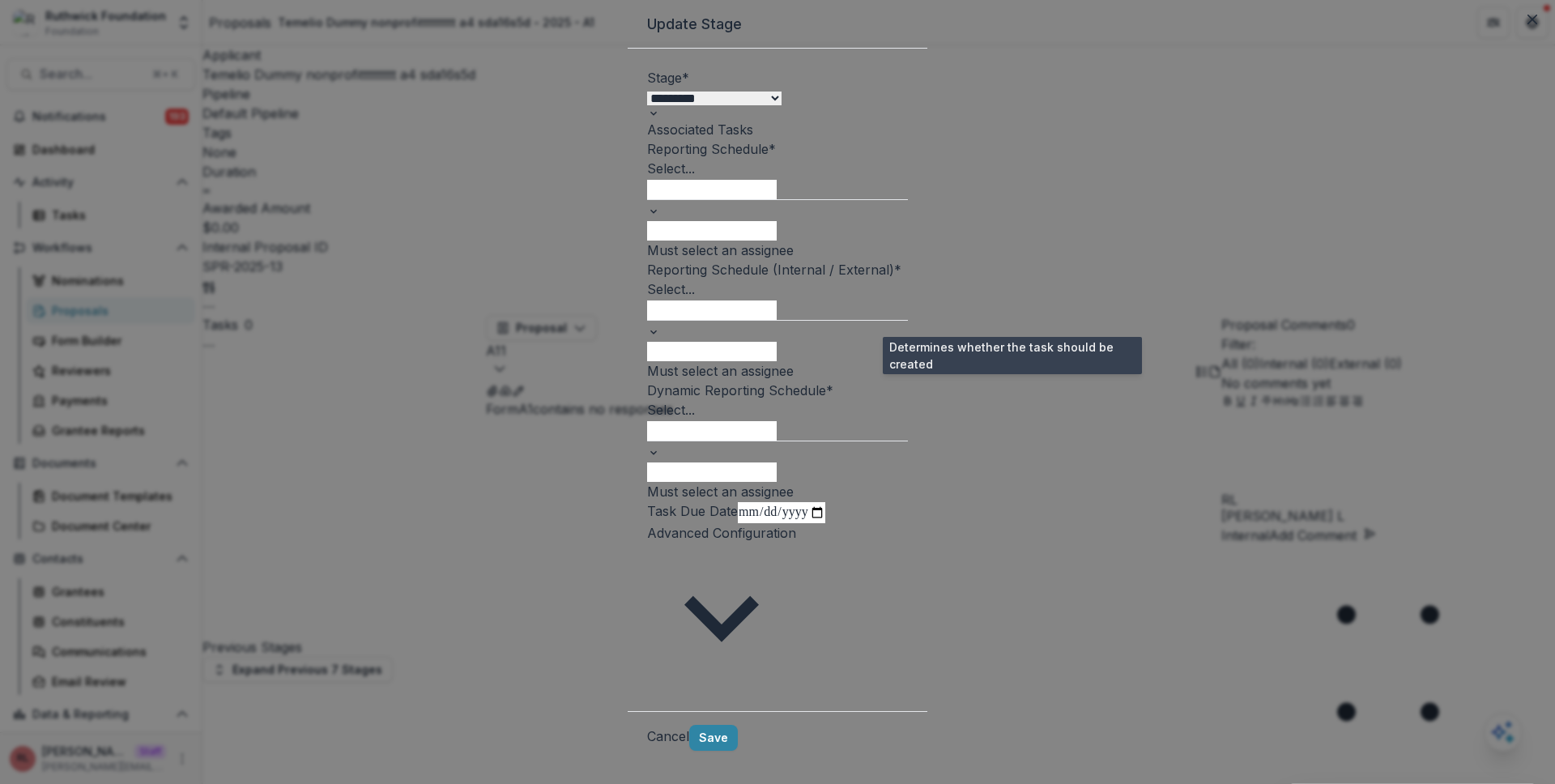
click at [909, 270] on span at bounding box center [909, 270] width 0 height 0
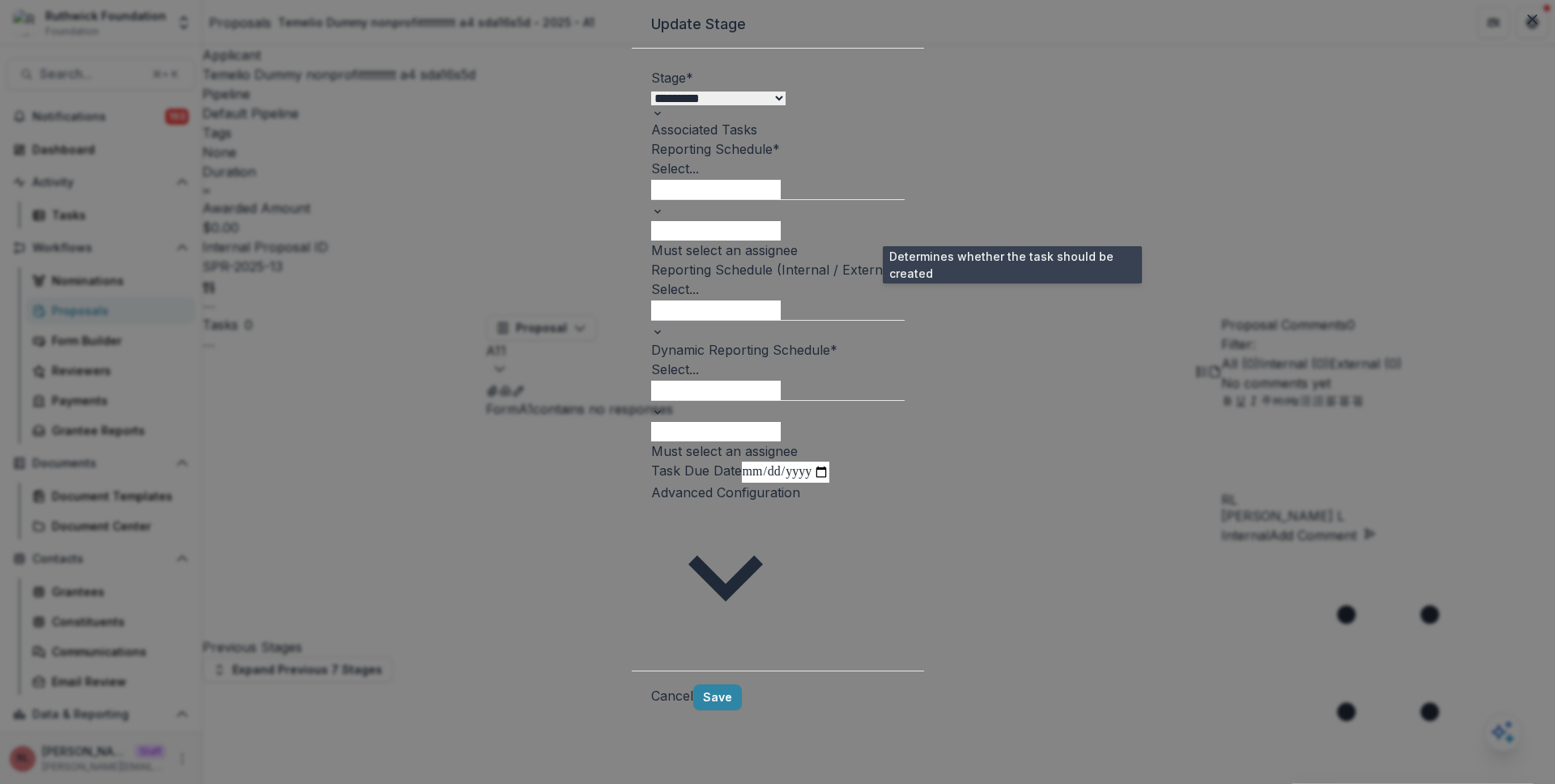
drag, startPoint x: 1014, startPoint y: 230, endPoint x: 941, endPoint y: 298, distance: 99.8
click at [905, 149] on span at bounding box center [905, 149] width 0 height 0
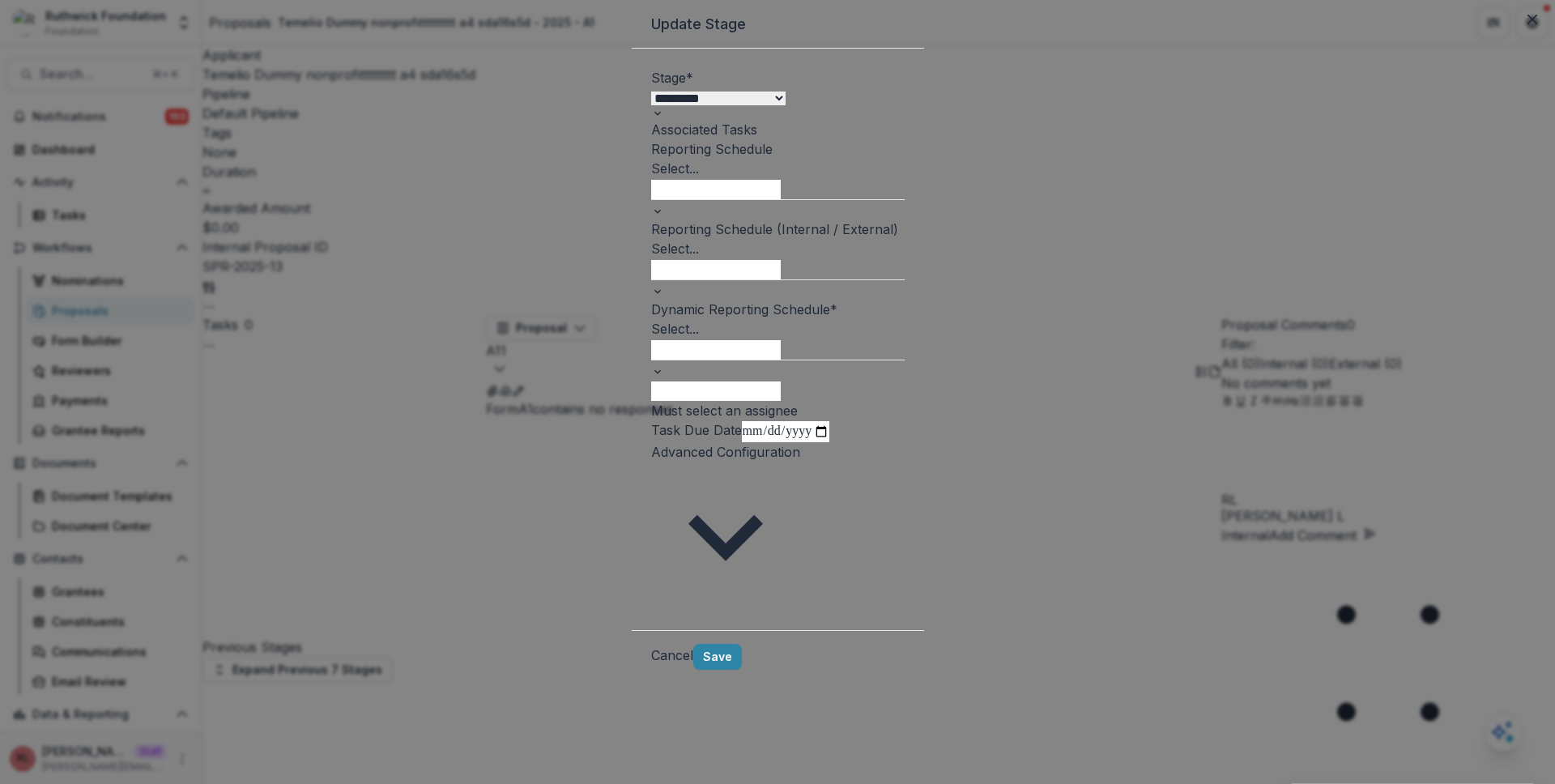
click at [668, 359] on div at bounding box center [778, 349] width 253 height 21
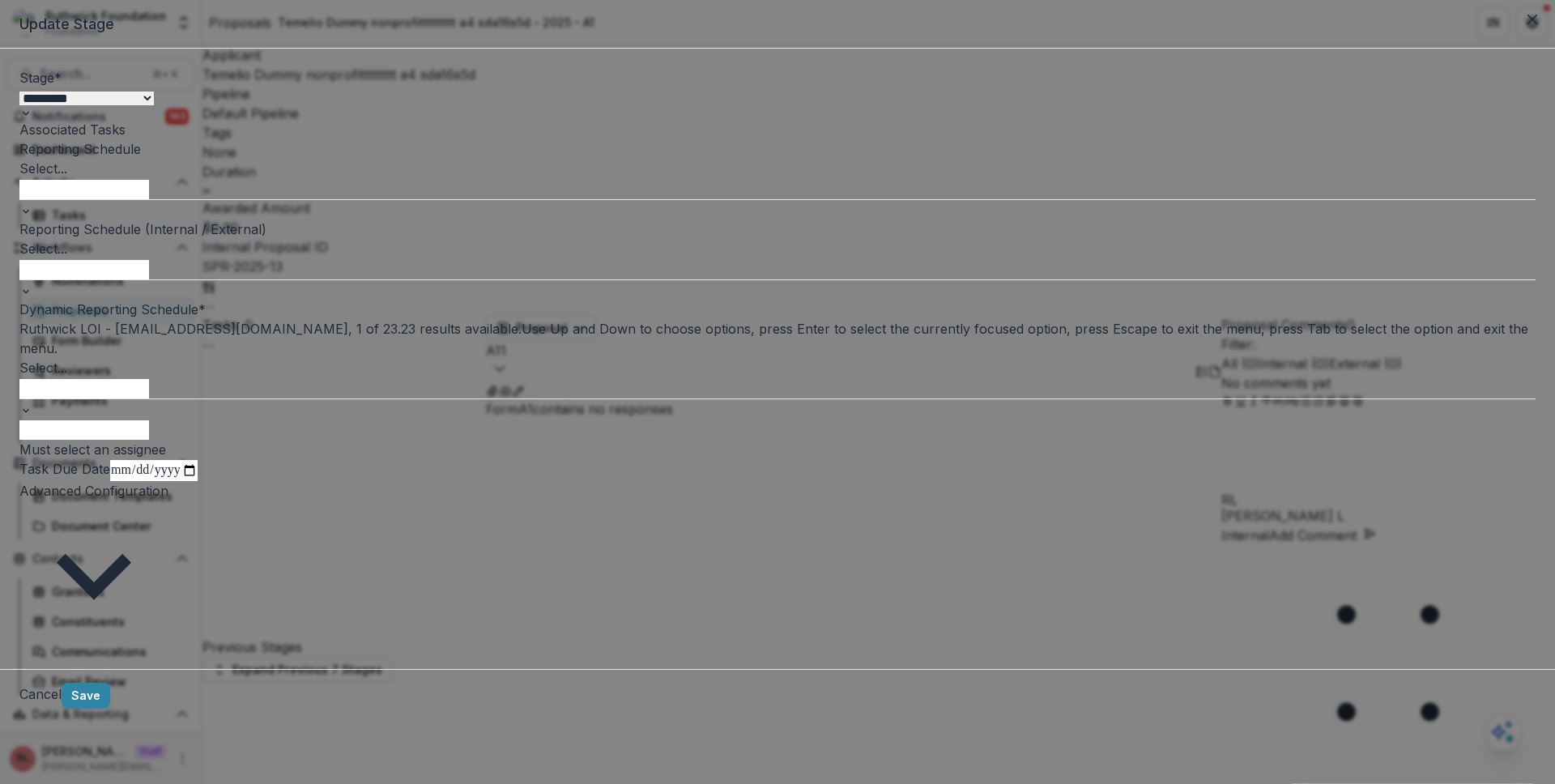
click at [672, 783] on div "Ruthwick LOI - ruthwick@trytemelio.com" at bounding box center [778, 794] width 1555 height 19
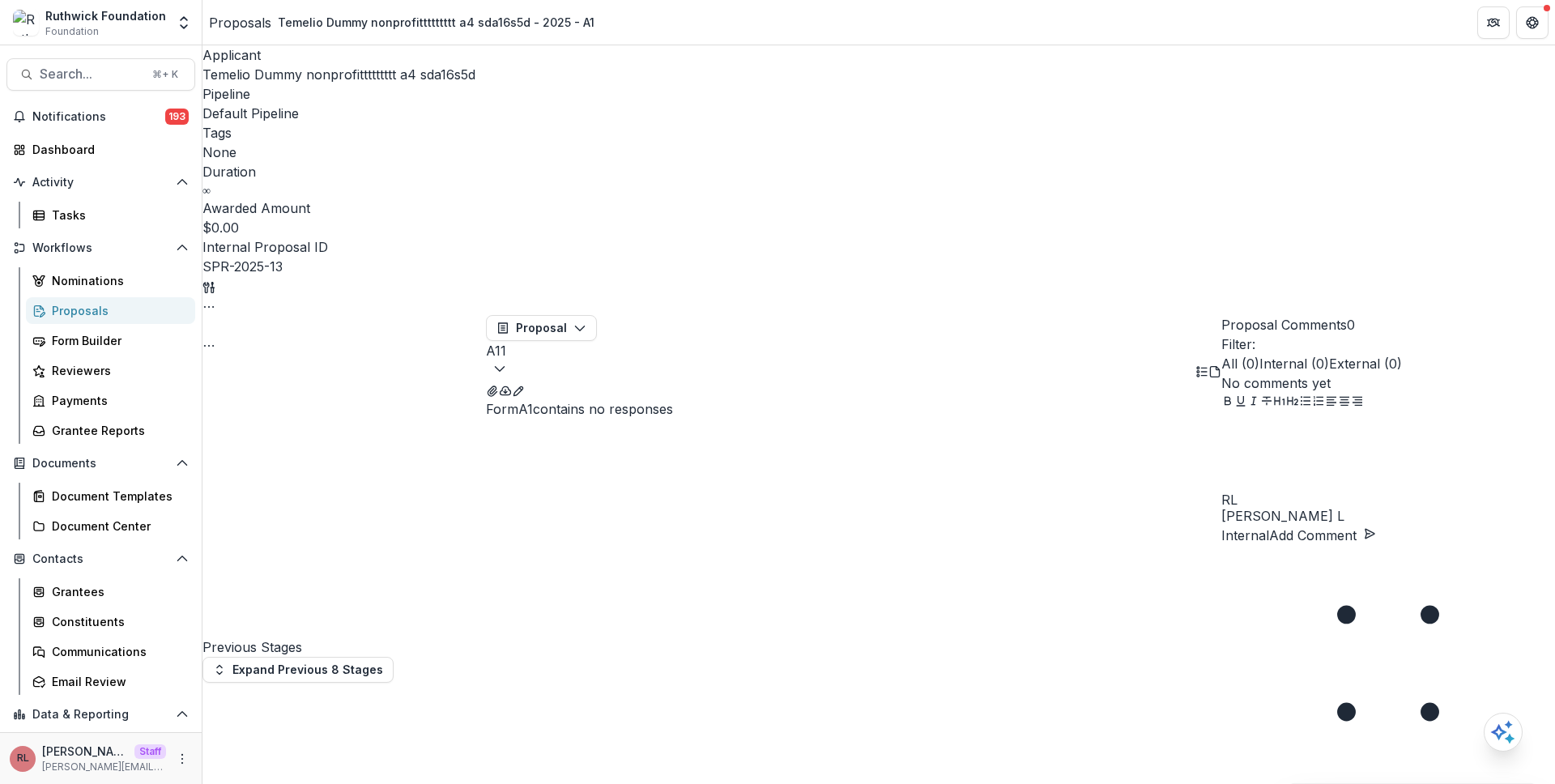
scroll to position [0, 0]
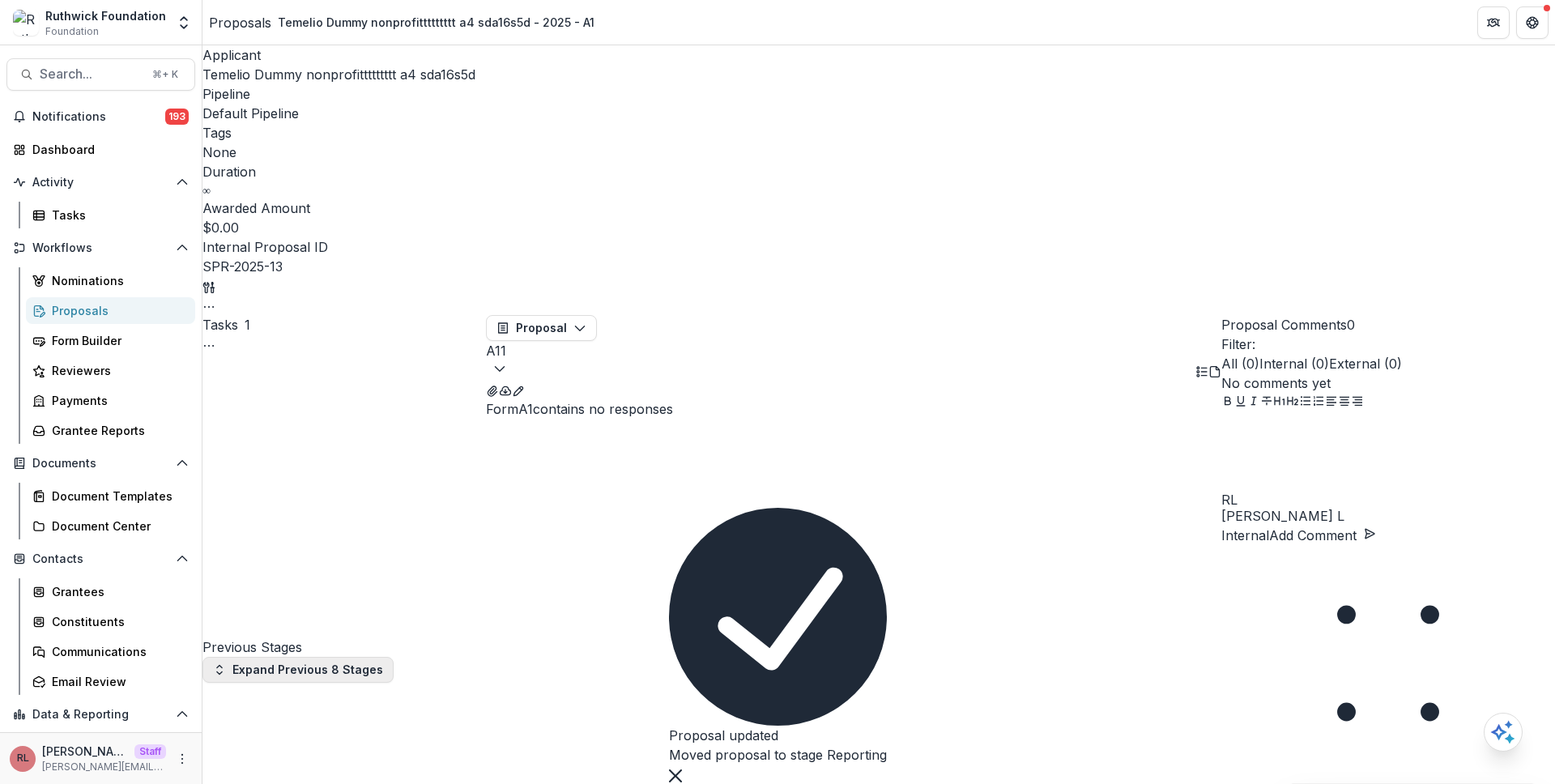
click at [334, 657] on button "Expand Previous 8 Stages" at bounding box center [298, 669] width 191 height 26
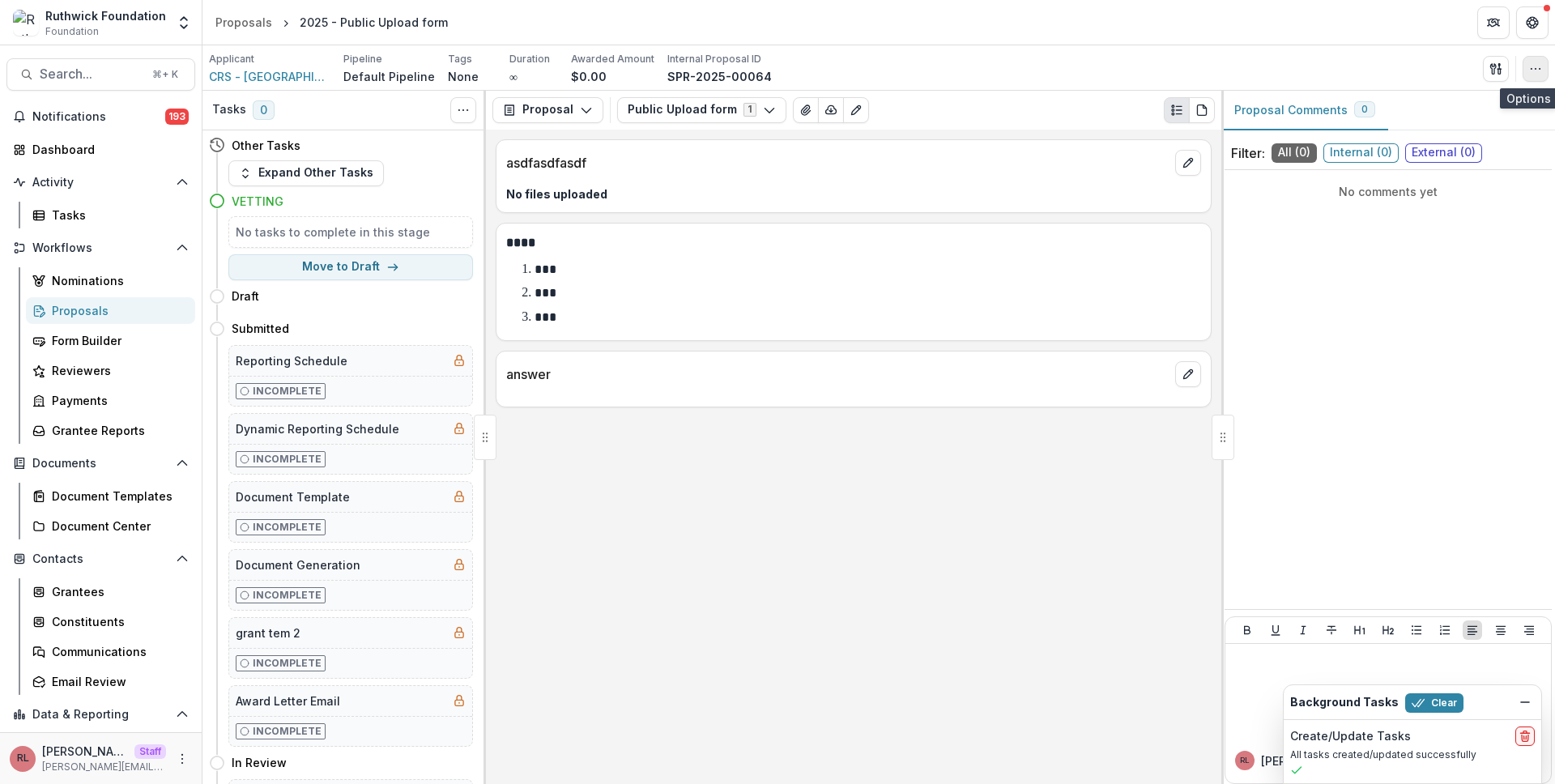
click at [1535, 70] on icon "button" at bounding box center [1536, 69] width 13 height 13
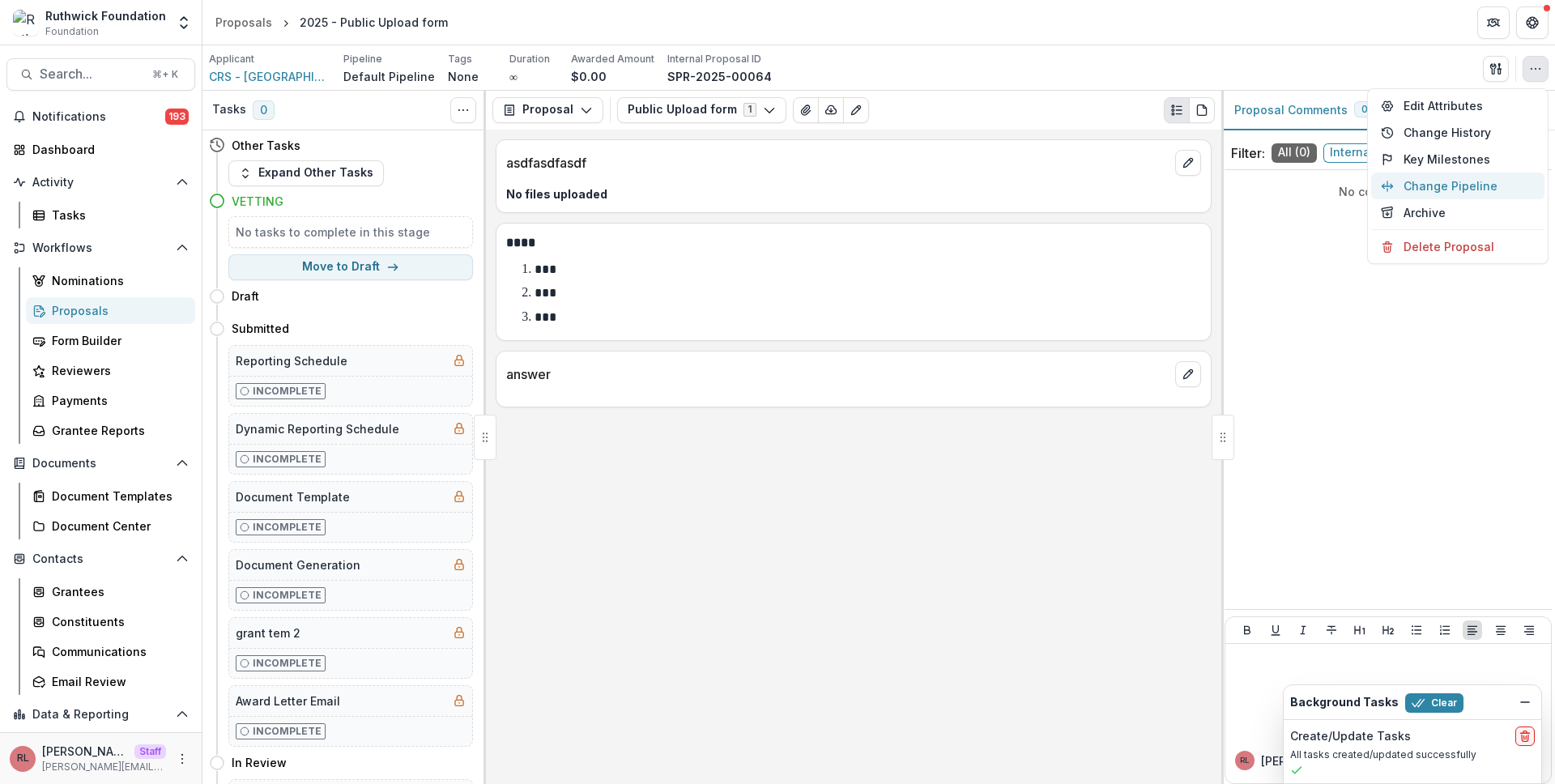
click at [1448, 185] on button "Change Pipeline" at bounding box center [1457, 185] width 173 height 27
select select
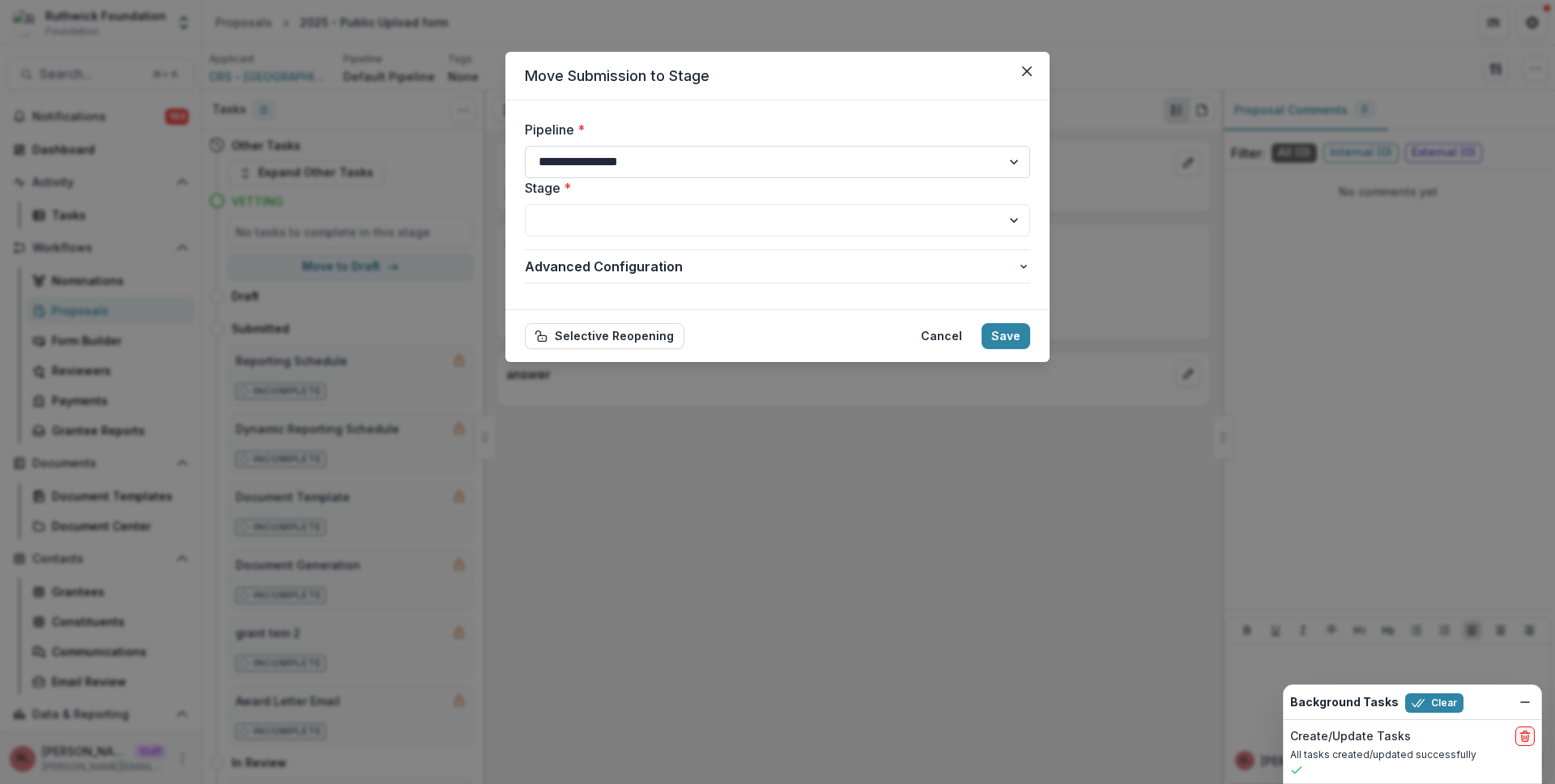
click at [669, 163] on select "**********" at bounding box center [778, 162] width 506 height 33
select select "**********"
click at [525, 145] on select "**********" at bounding box center [778, 162] width 506 height 33
click at [667, 212] on select "**********" at bounding box center [778, 220] width 506 height 33
select select "**********"
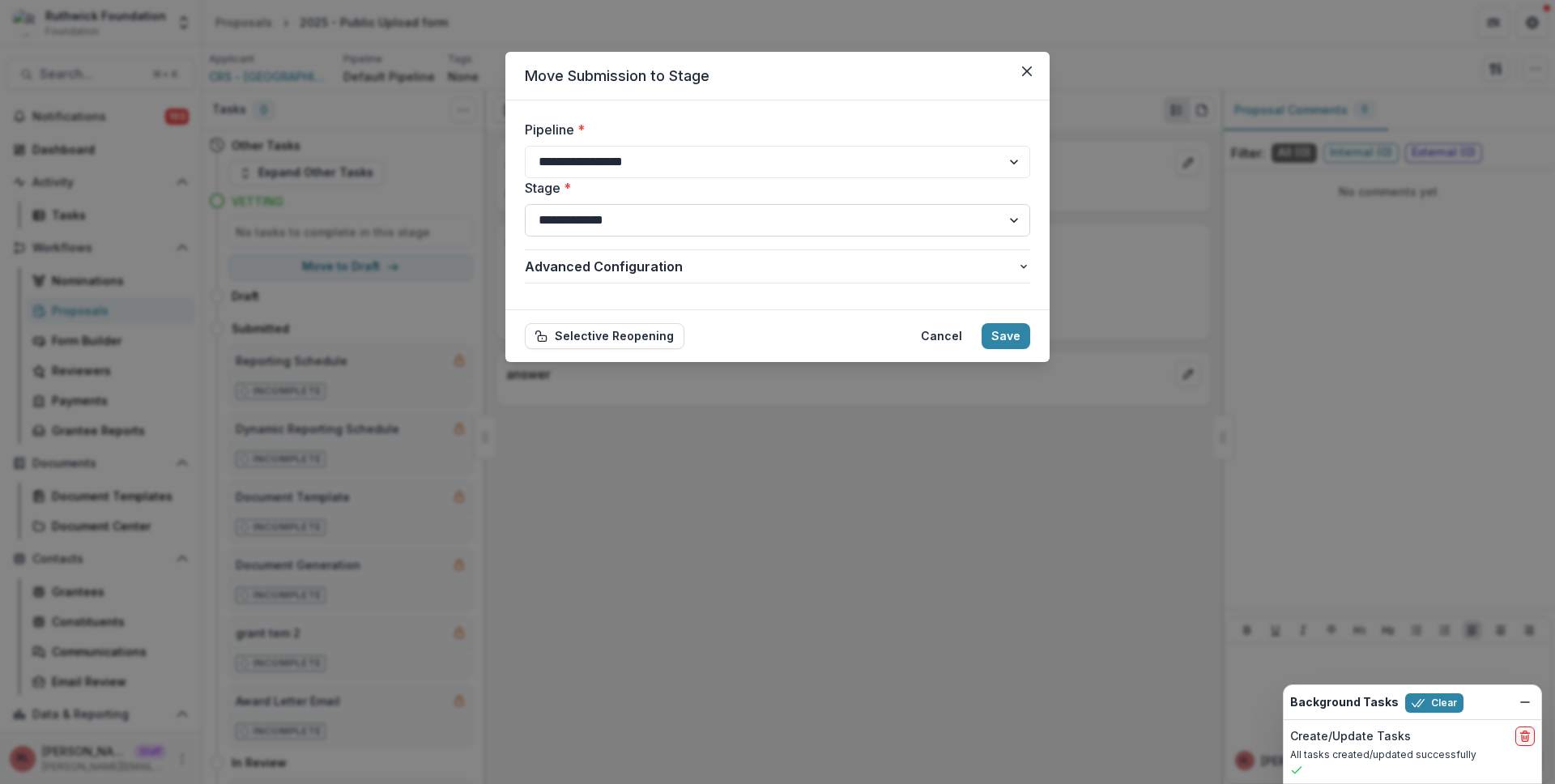
click at [525, 204] on select "**********" at bounding box center [778, 220] width 506 height 33
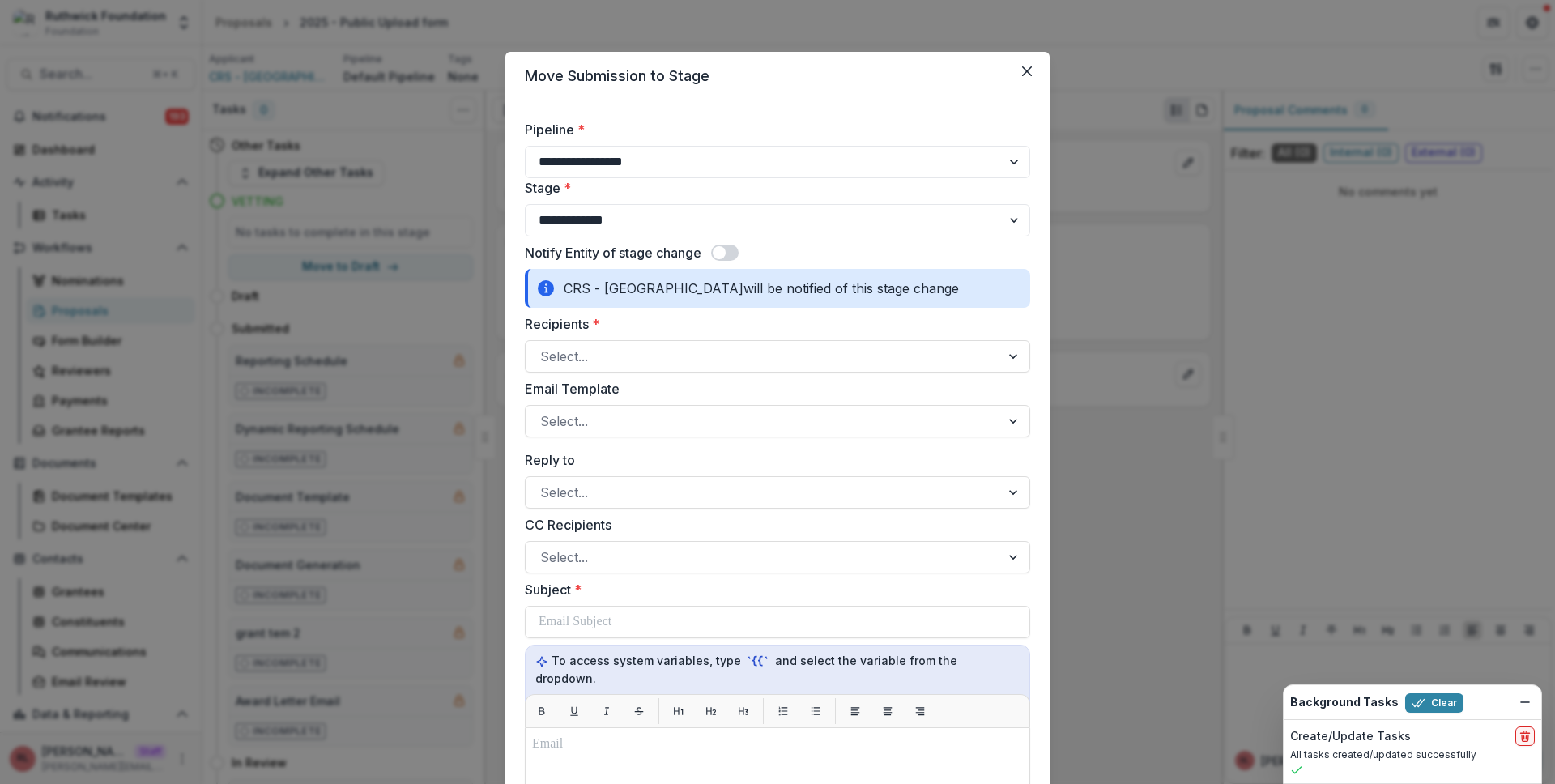
click at [721, 252] on span at bounding box center [719, 252] width 13 height 13
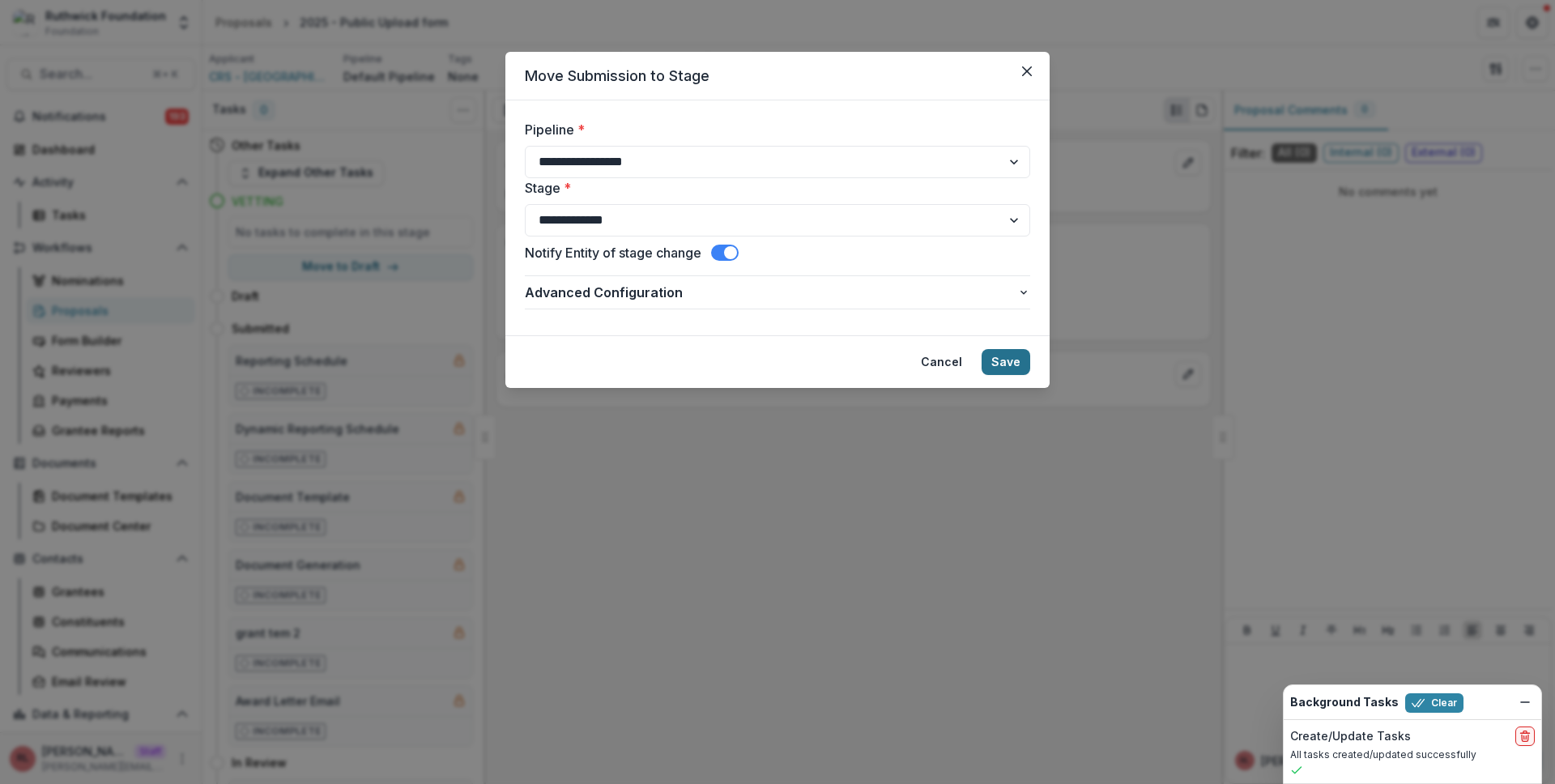
click at [1002, 357] on button "Save" at bounding box center [1006, 361] width 49 height 26
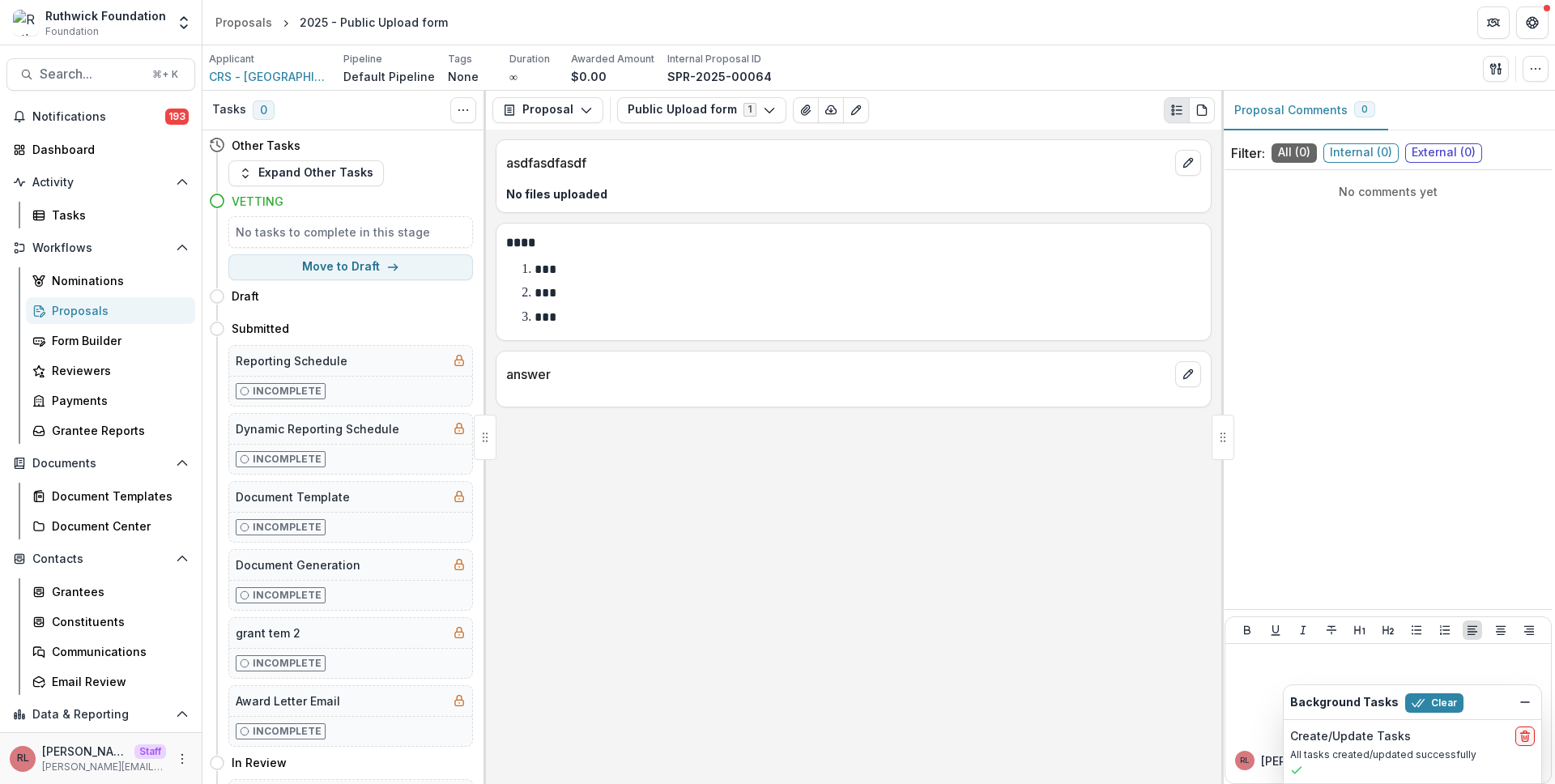
select select
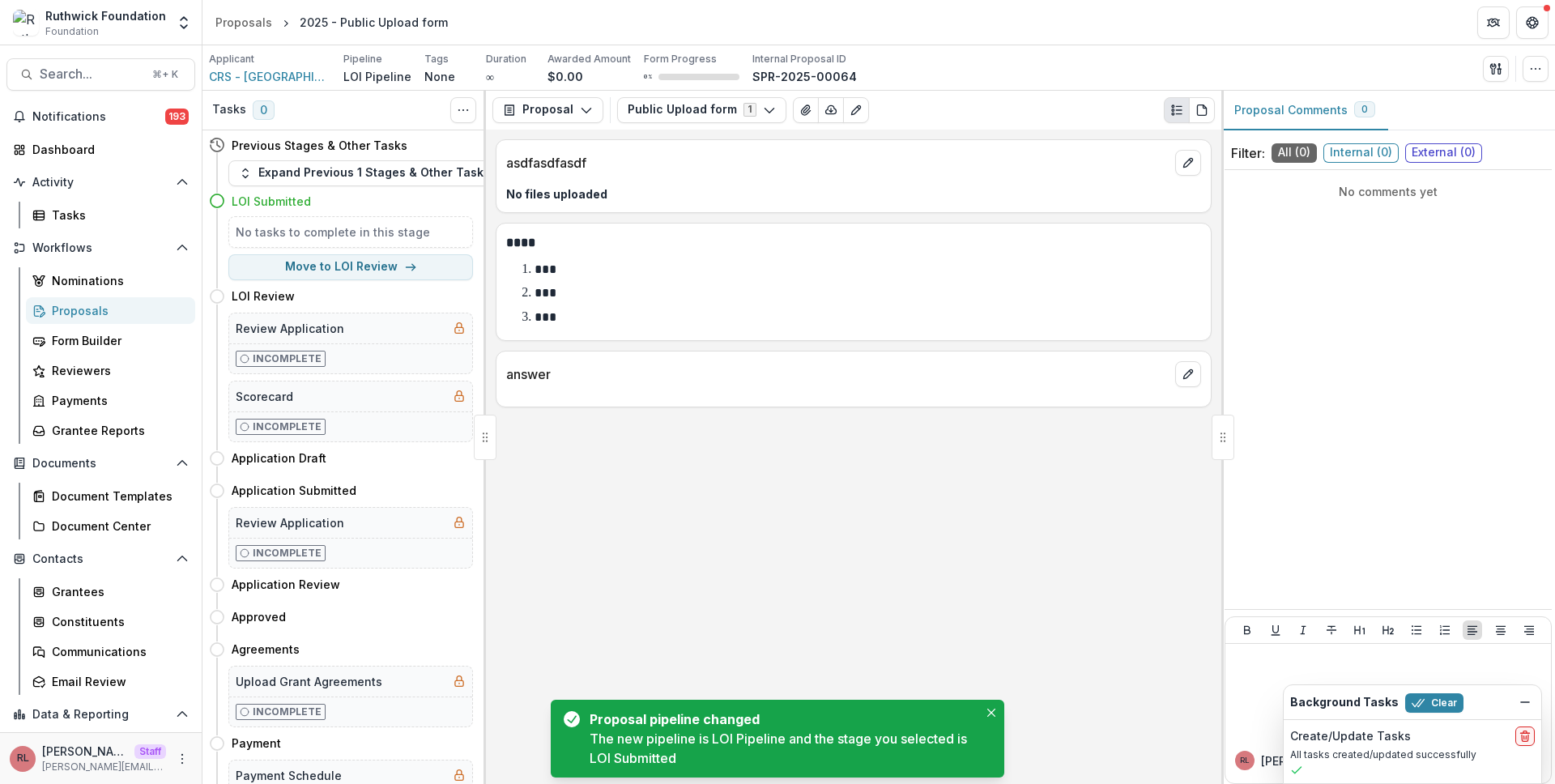
click at [940, 283] on li "***" at bounding box center [864, 294] width 675 height 21
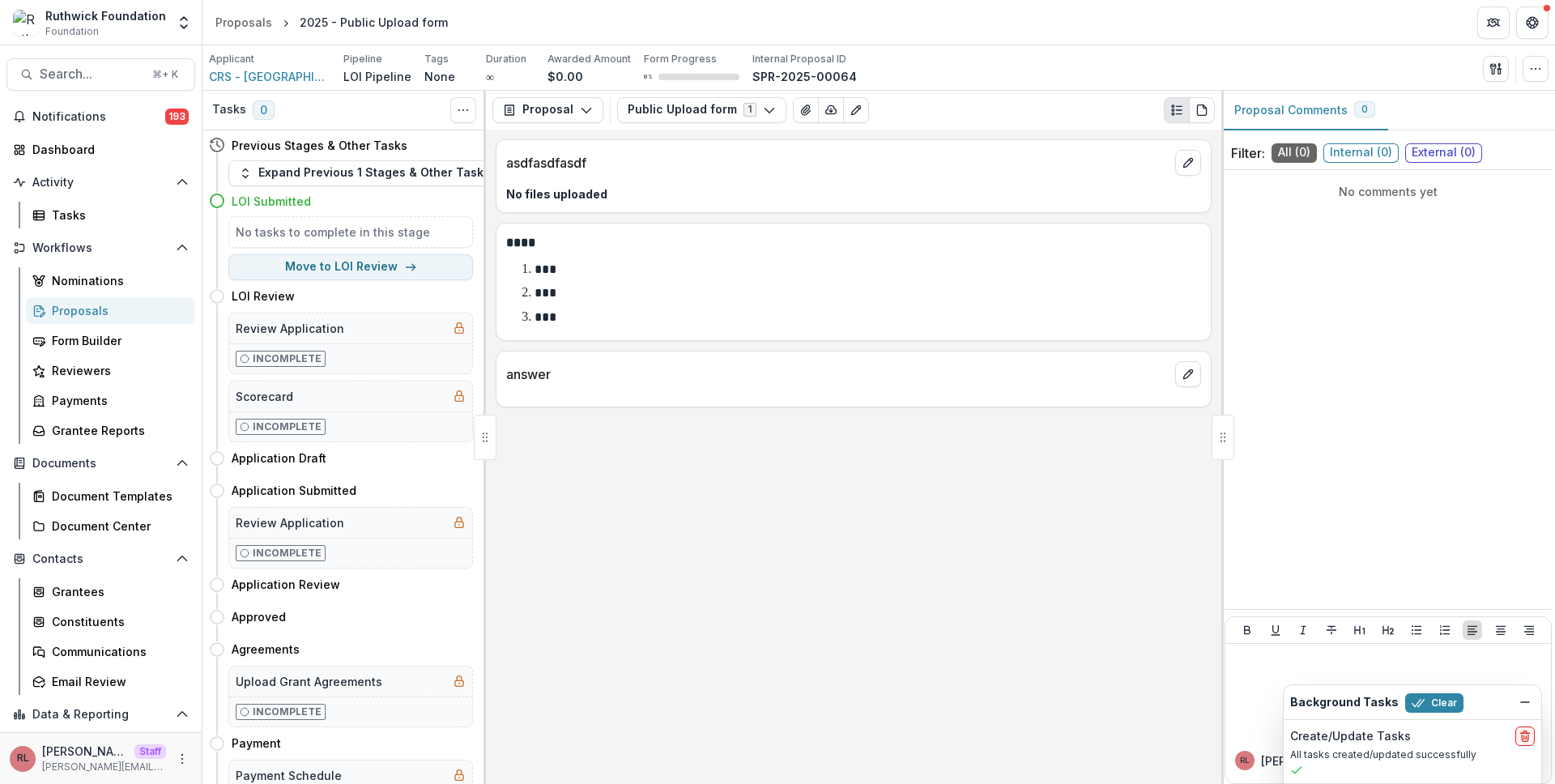
click at [924, 105] on div "Public Upload form 1 Forms (1) Public Upload form Configure forms Word Download…" at bounding box center [915, 110] width 598 height 26
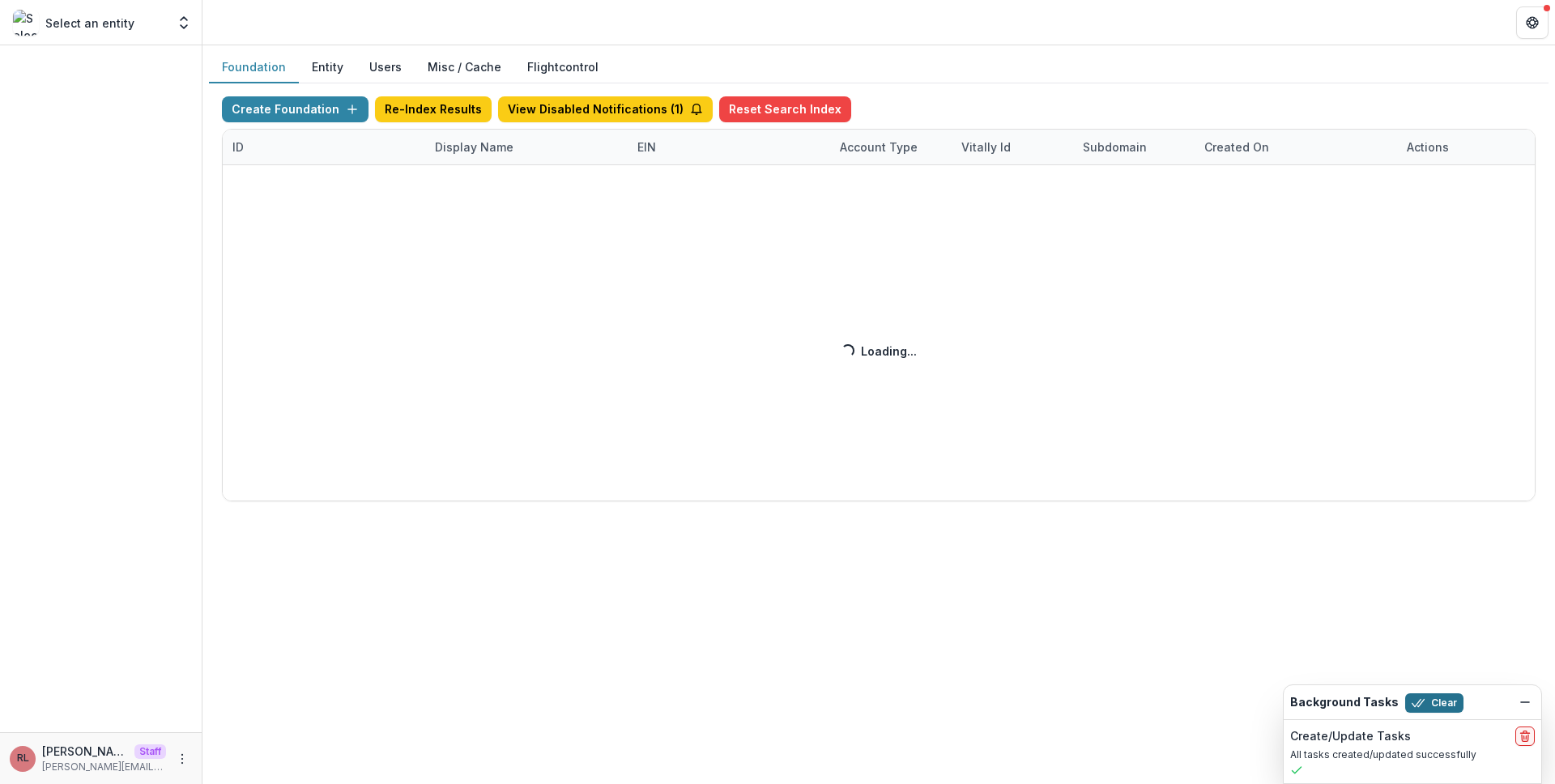
click at [1427, 702] on button "Clear" at bounding box center [1435, 703] width 58 height 19
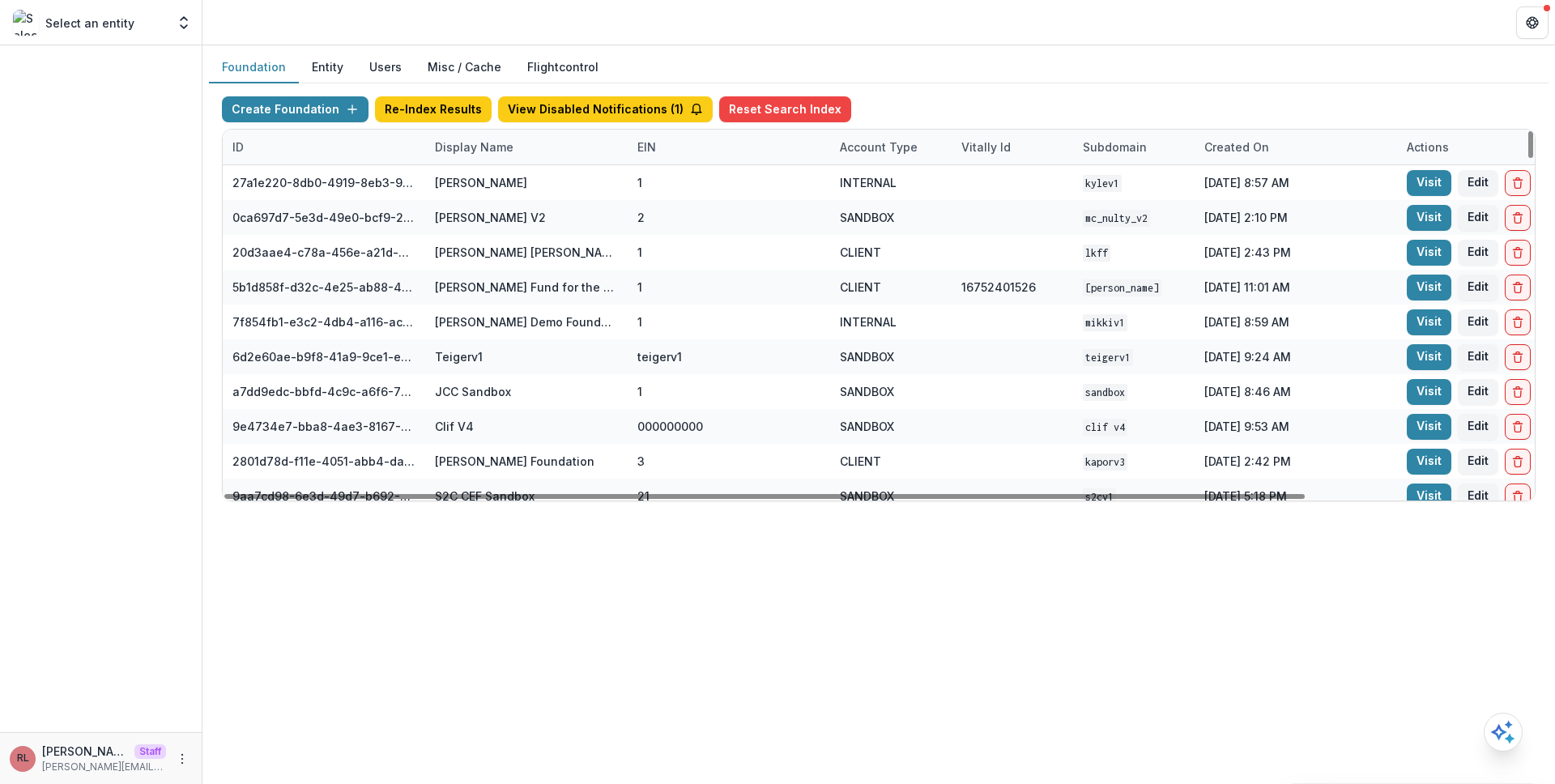
click at [502, 142] on div "Display Name" at bounding box center [474, 147] width 98 height 17
click at [511, 179] on input at bounding box center [525, 184] width 194 height 26
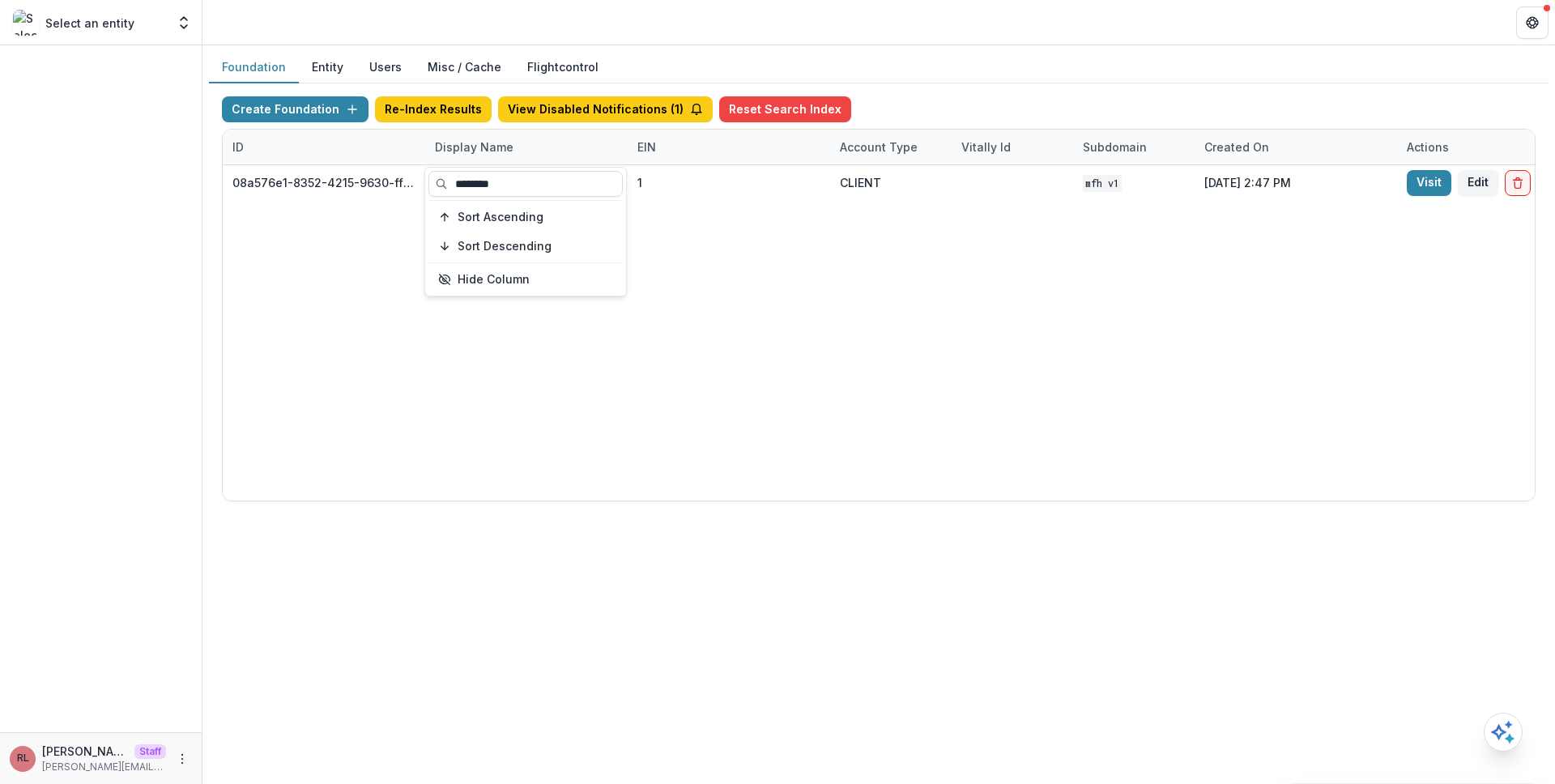
type input "********"
click at [998, 278] on div "08a576e1-8352-4215-9630-ff0d35d85970 Missouri Foundation for Health 1 CLIENT MF…" at bounding box center [1013, 333] width 1580 height 336
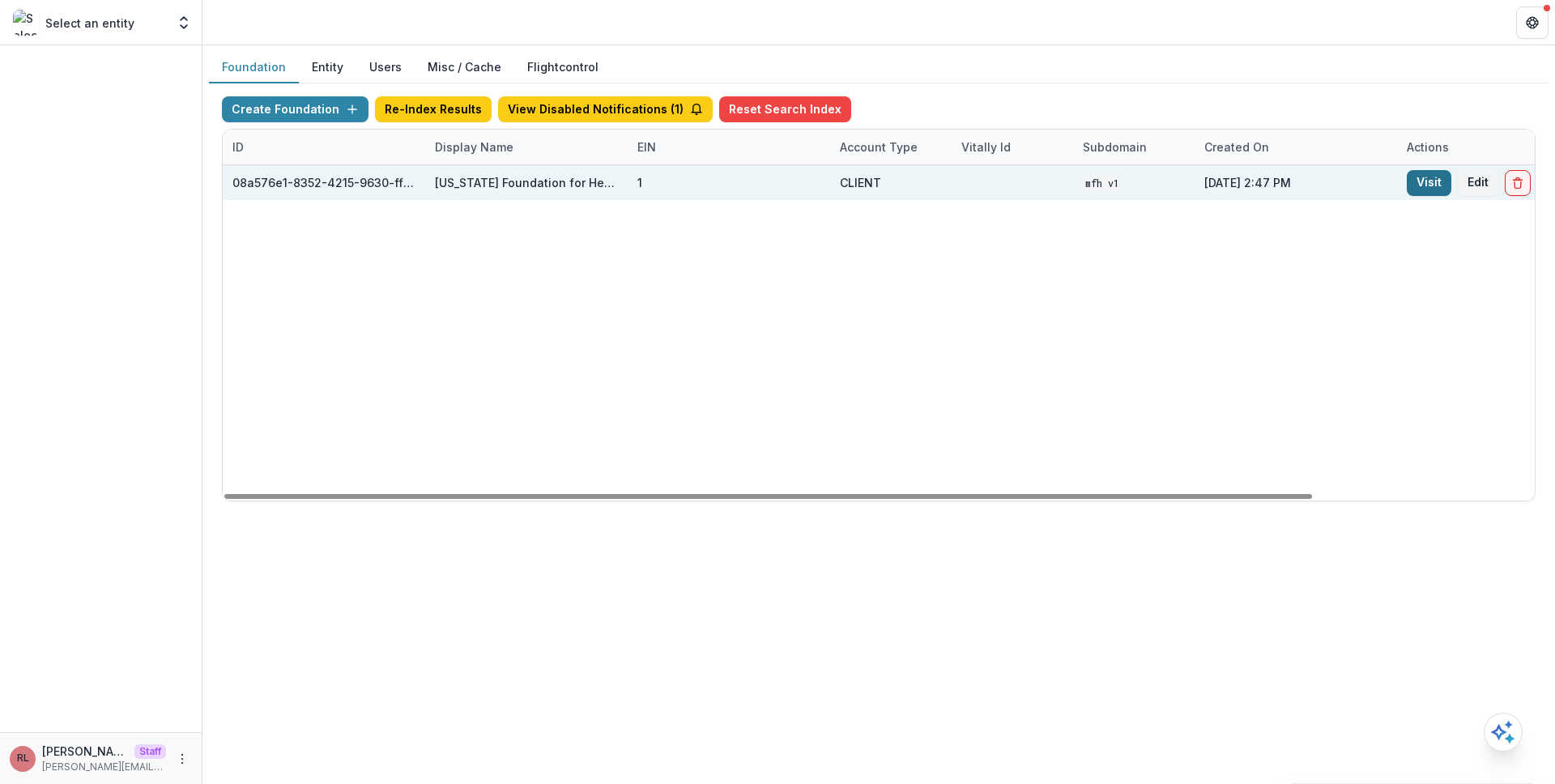
click at [1422, 191] on link "Visit" at bounding box center [1429, 183] width 45 height 26
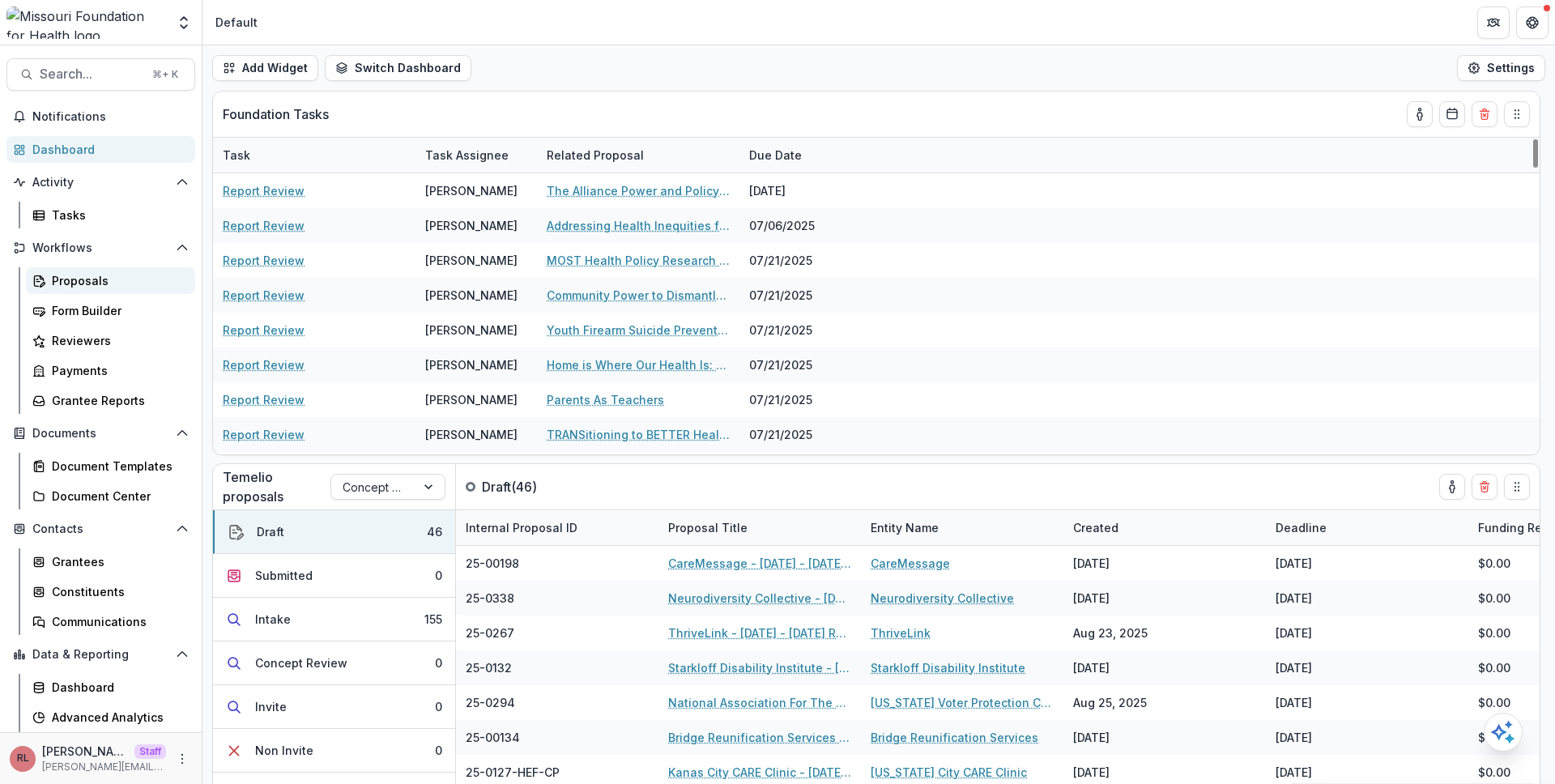
click at [98, 288] on div "Proposals" at bounding box center [117, 281] width 130 height 17
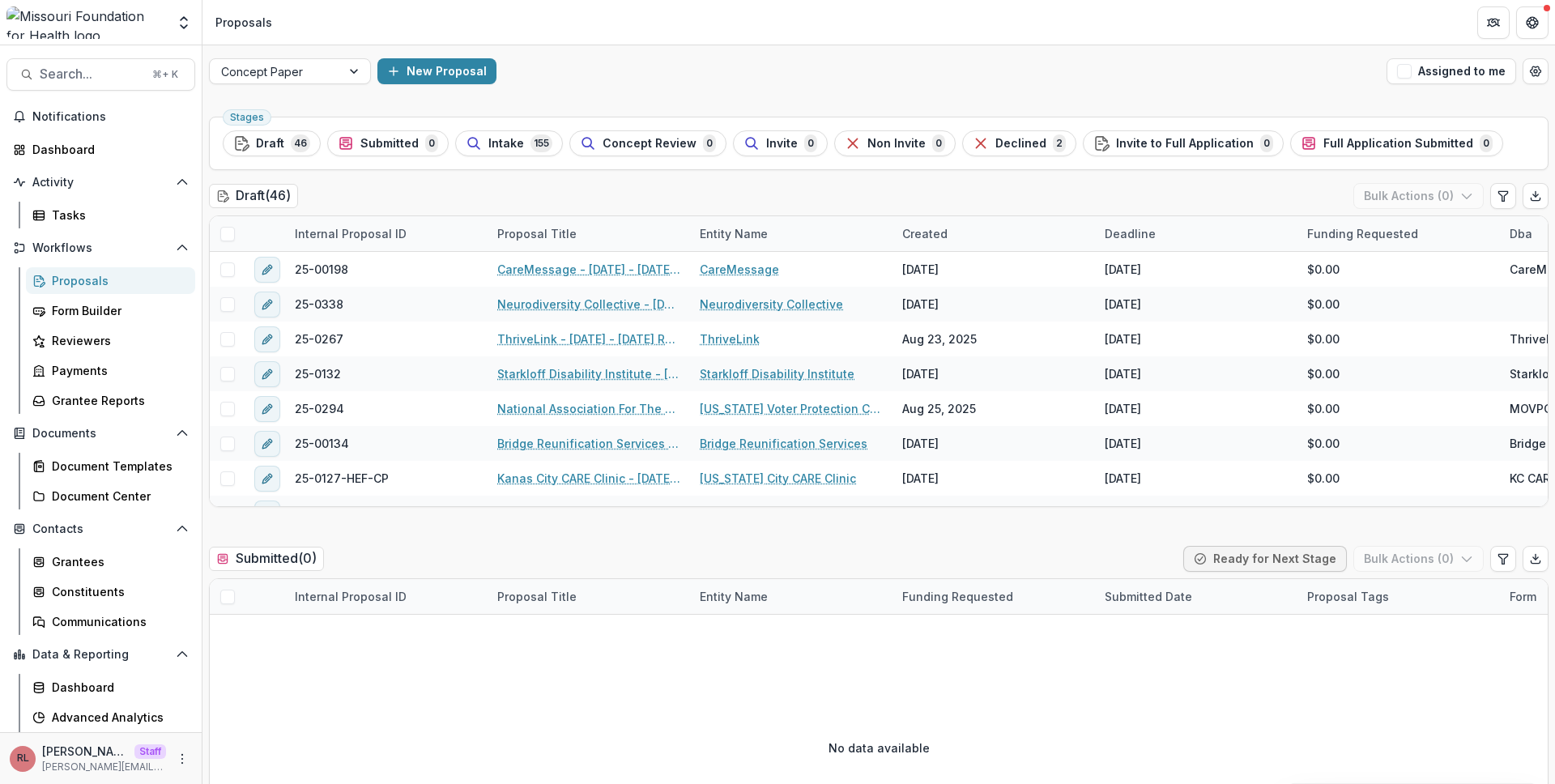
click at [784, 187] on div "Draft ( 46 ) Bulk Actions ( 0 )" at bounding box center [879, 199] width 1340 height 33
click at [974, 232] on div "Created" at bounding box center [994, 233] width 203 height 34
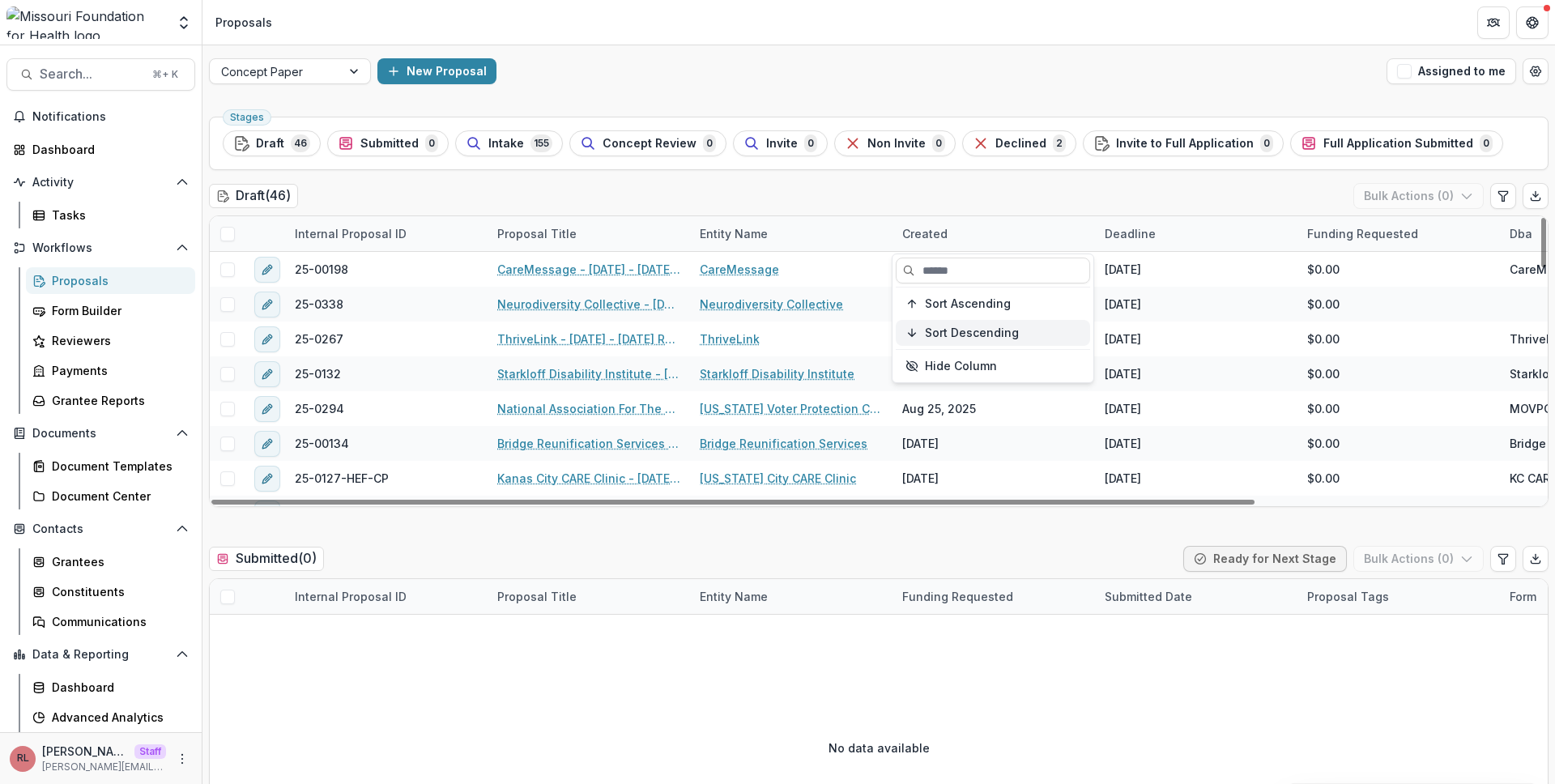
click at [994, 329] on span "Sort Descending" at bounding box center [972, 333] width 94 height 13
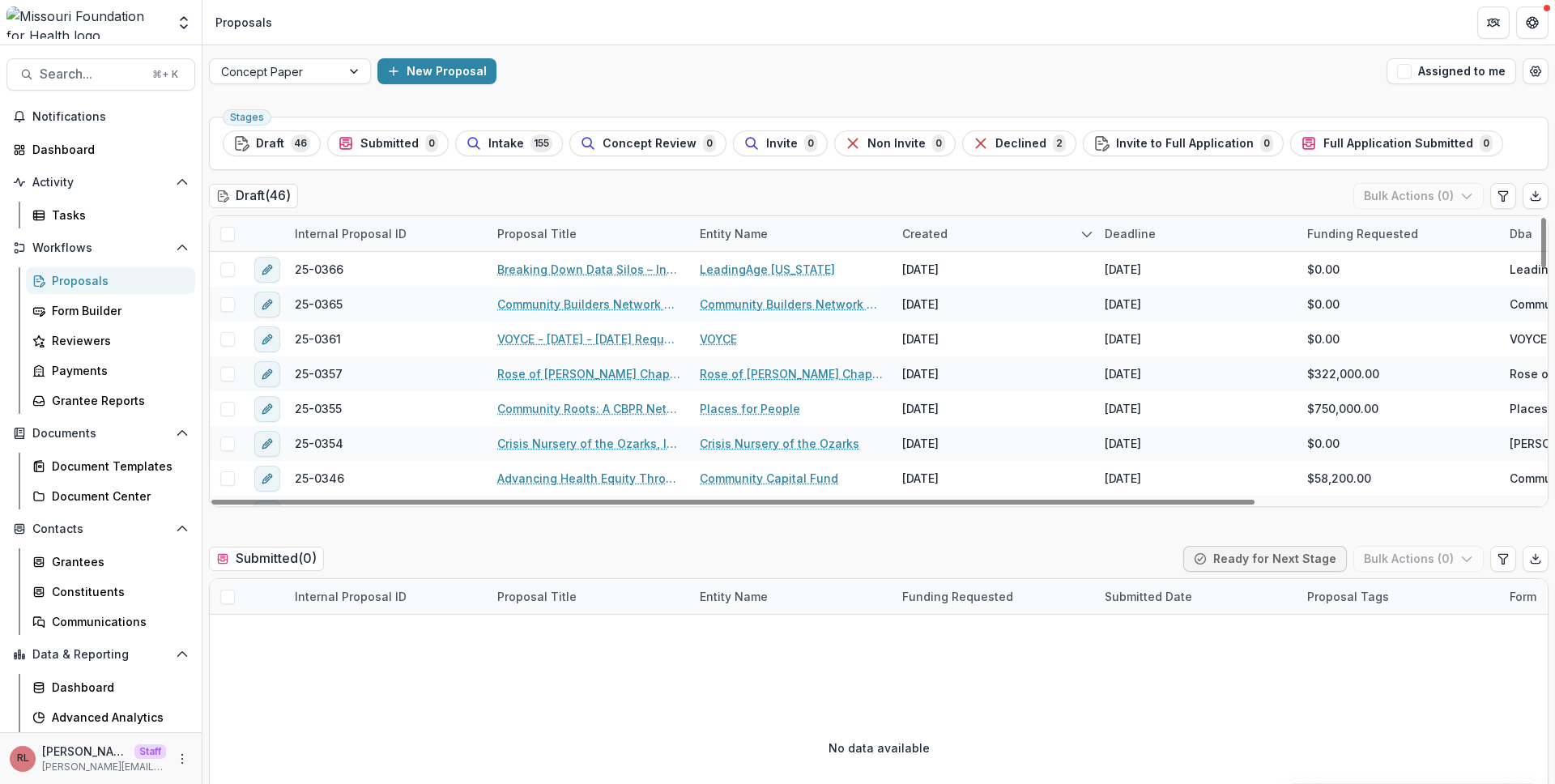
click at [1062, 189] on div "Draft ( 46 ) Bulk Actions ( 0 )" at bounding box center [879, 199] width 1340 height 33
click at [1186, 235] on div "Deadline" at bounding box center [1196, 233] width 203 height 34
click at [1205, 299] on span "Sort Ascending" at bounding box center [1171, 304] width 86 height 13
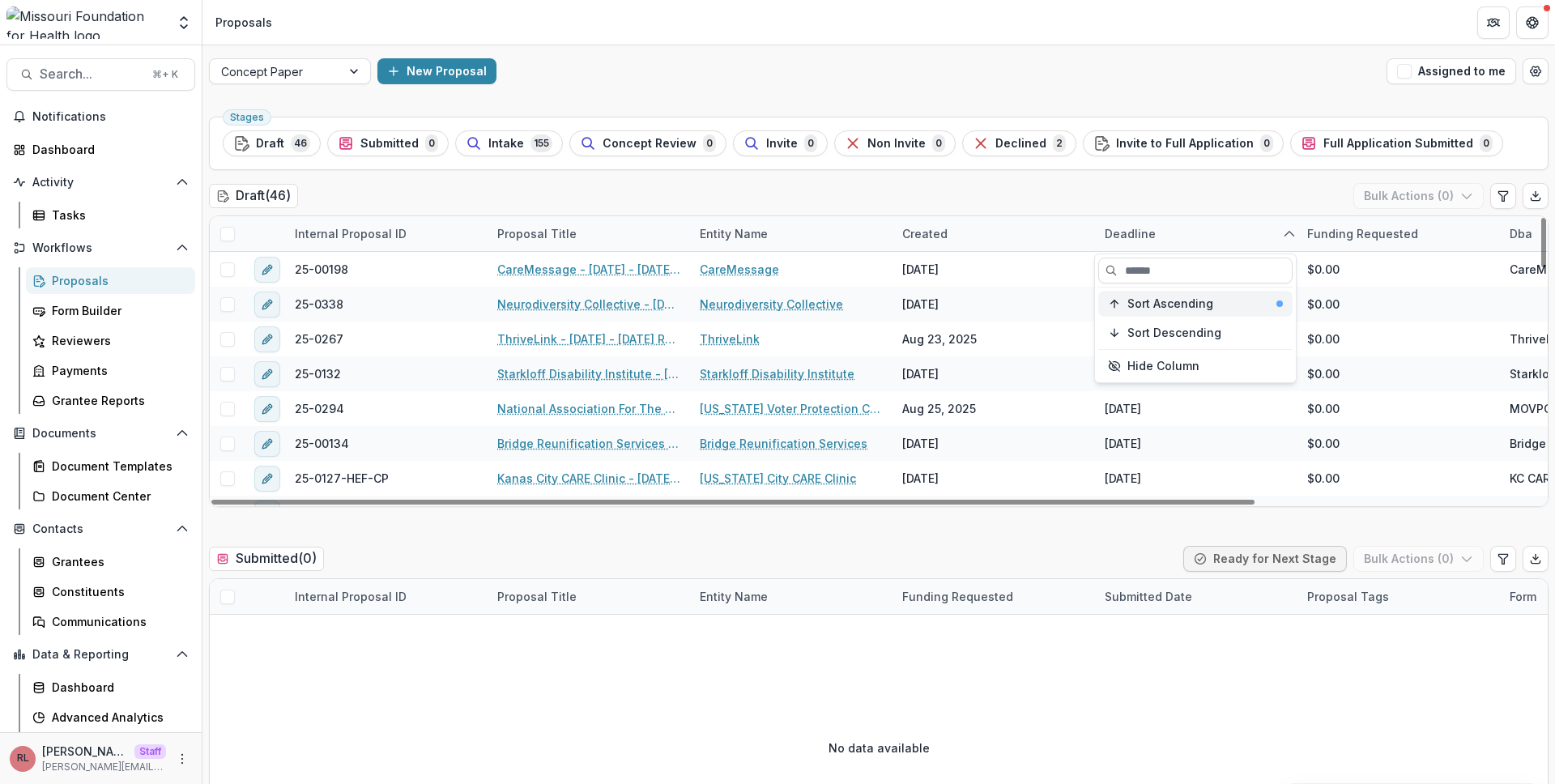
click at [1206, 308] on span "Sort Ascending" at bounding box center [1171, 304] width 86 height 13
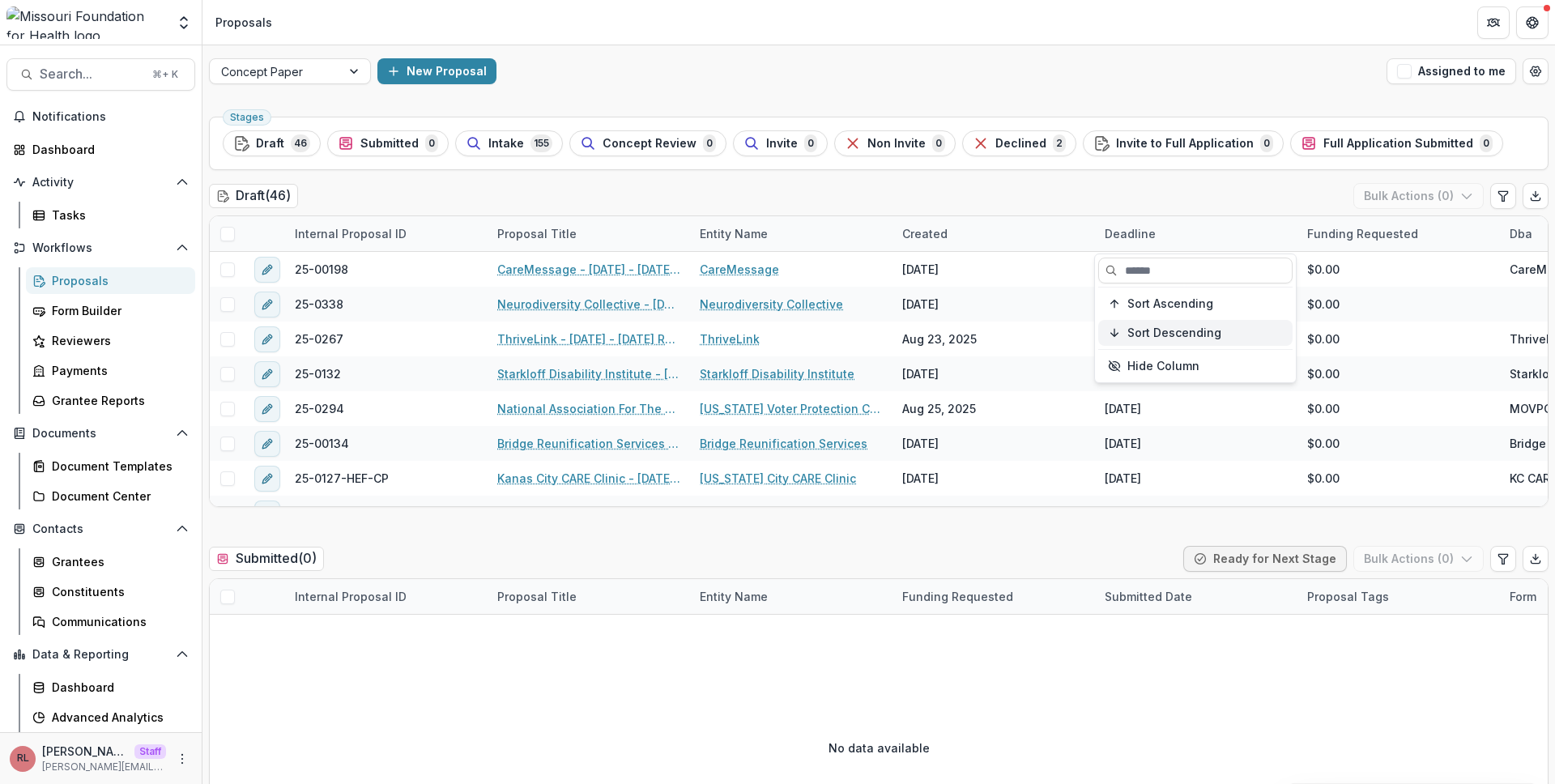
click at [1210, 321] on button "Sort Descending" at bounding box center [1195, 333] width 194 height 26
click at [1215, 335] on span "Sort Descending" at bounding box center [1174, 333] width 94 height 13
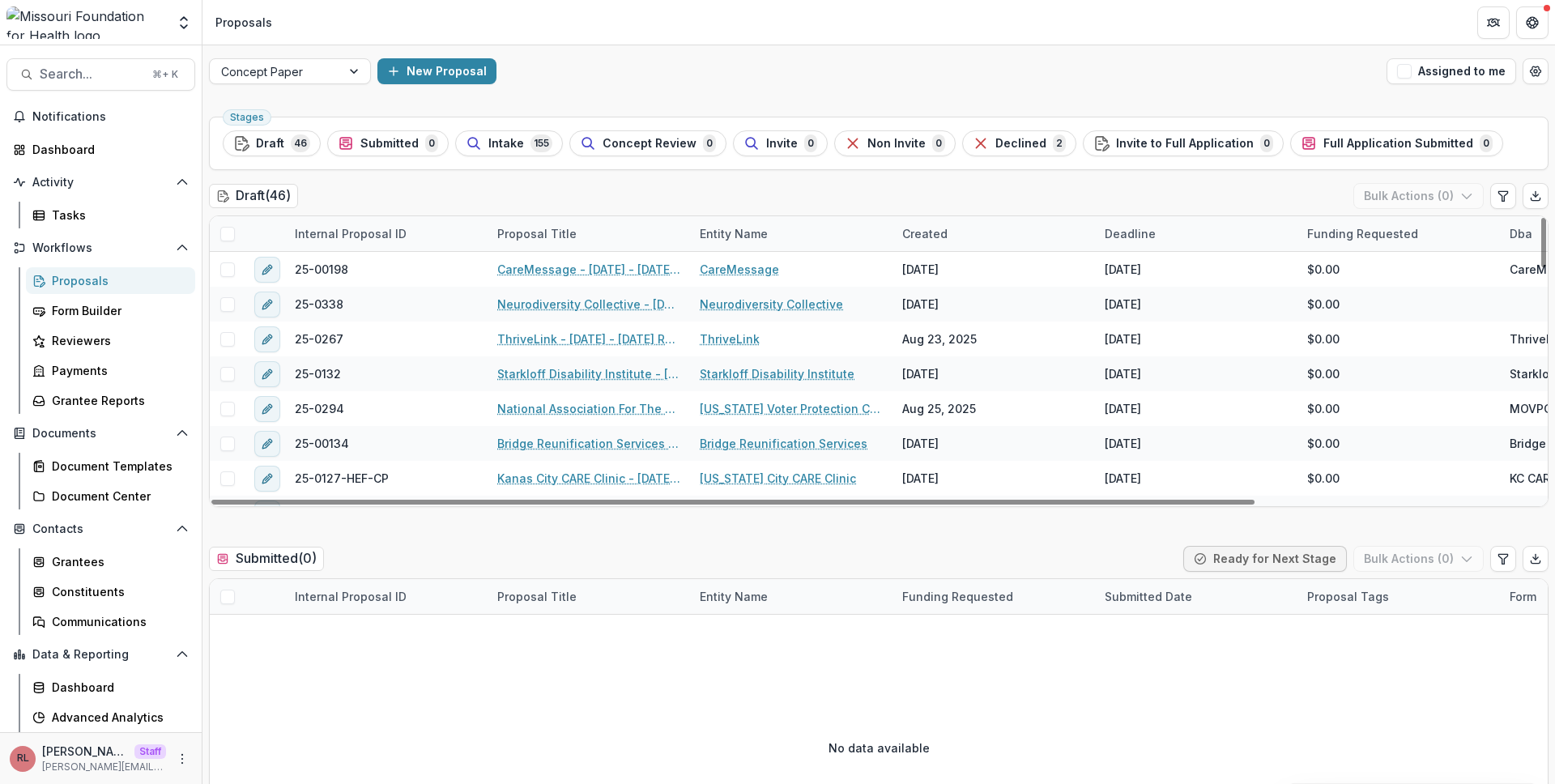
click at [1210, 192] on div "Draft ( 46 ) Bulk Actions ( 0 )" at bounding box center [879, 199] width 1340 height 33
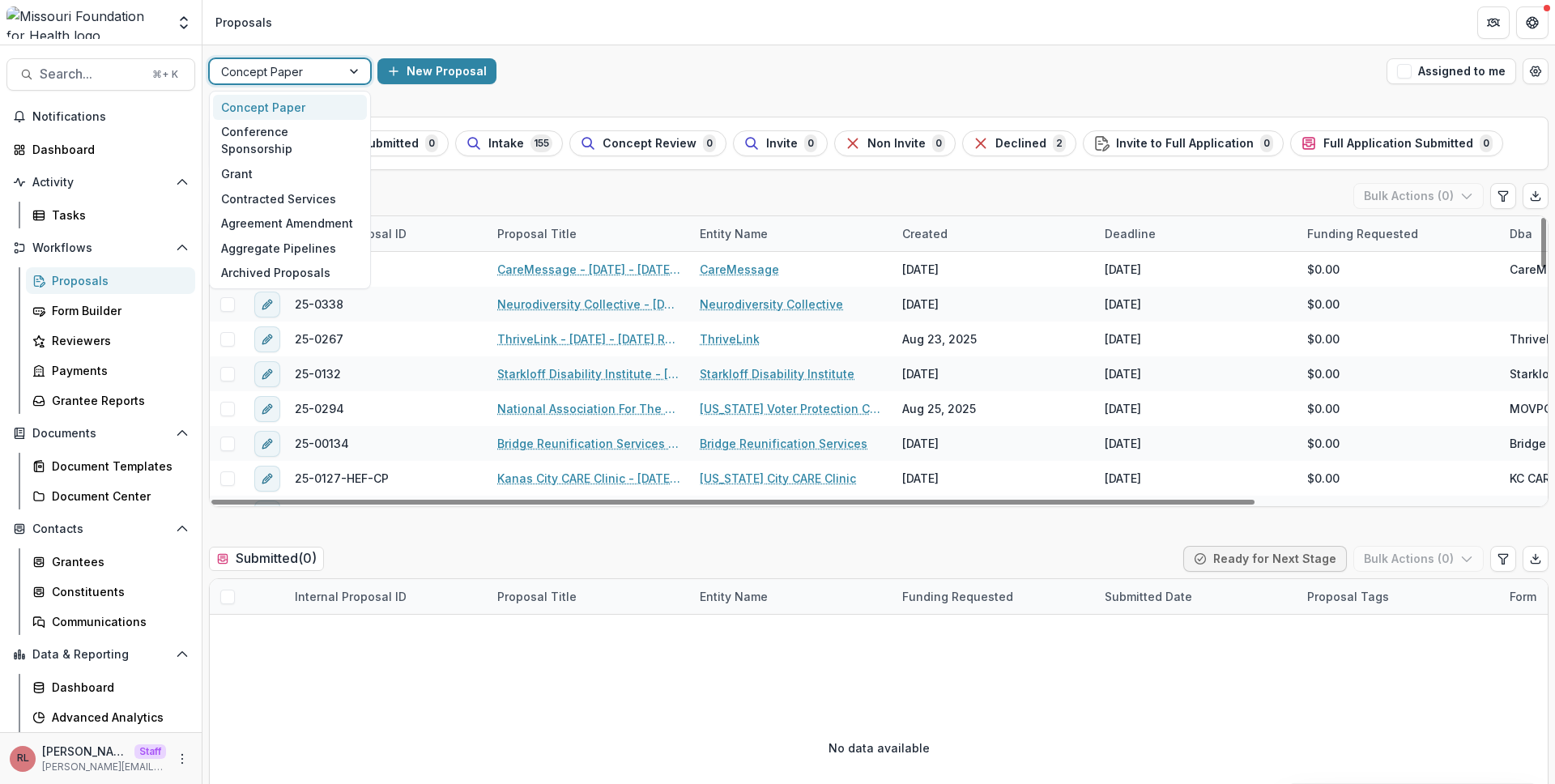
click at [308, 81] on div at bounding box center [275, 71] width 109 height 20
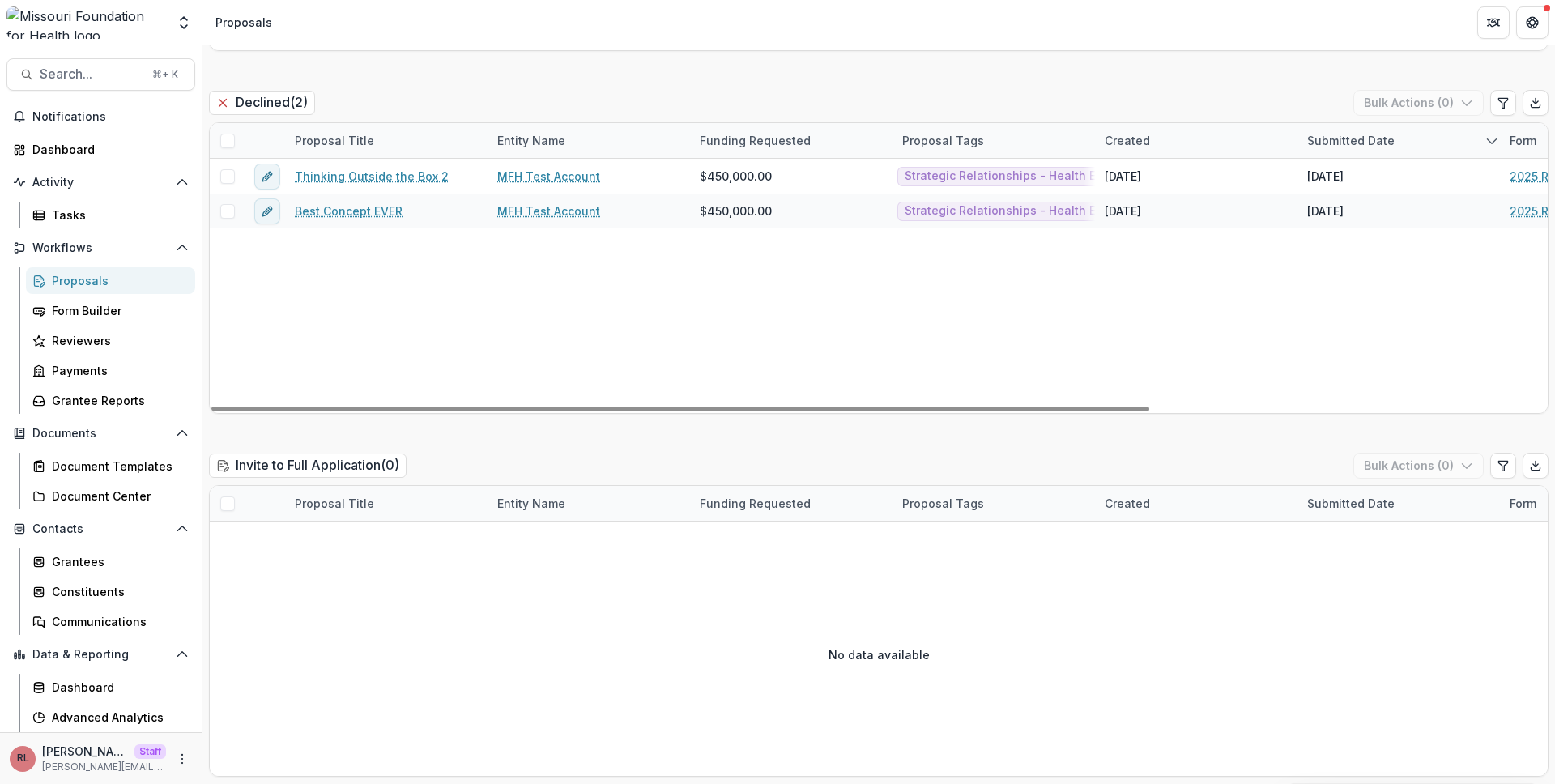
drag, startPoint x: 1034, startPoint y: 407, endPoint x: 710, endPoint y: 417, distance: 324.2
click at [714, 411] on div at bounding box center [680, 408] width 938 height 5
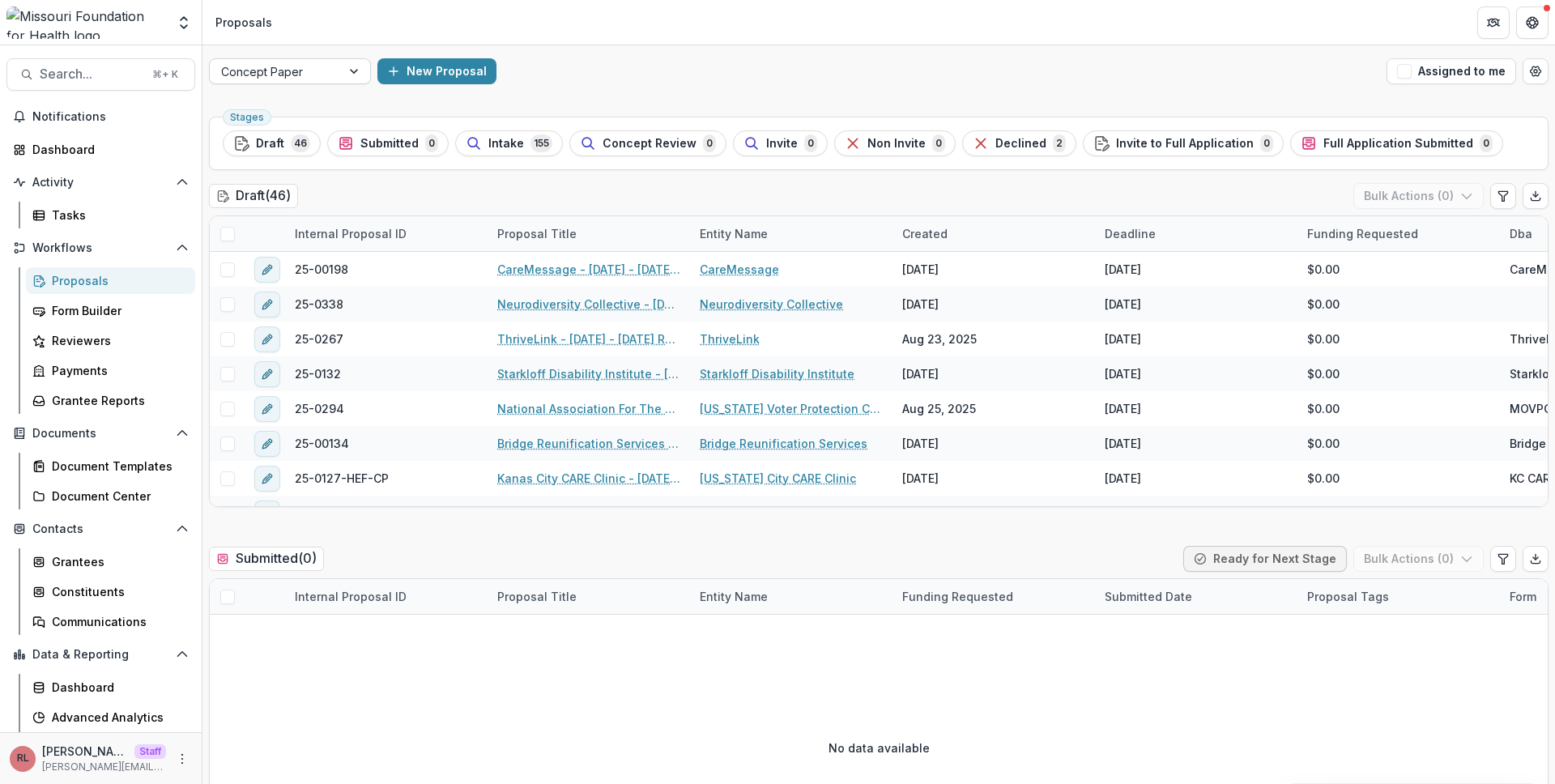
click at [312, 63] on div at bounding box center [275, 71] width 109 height 20
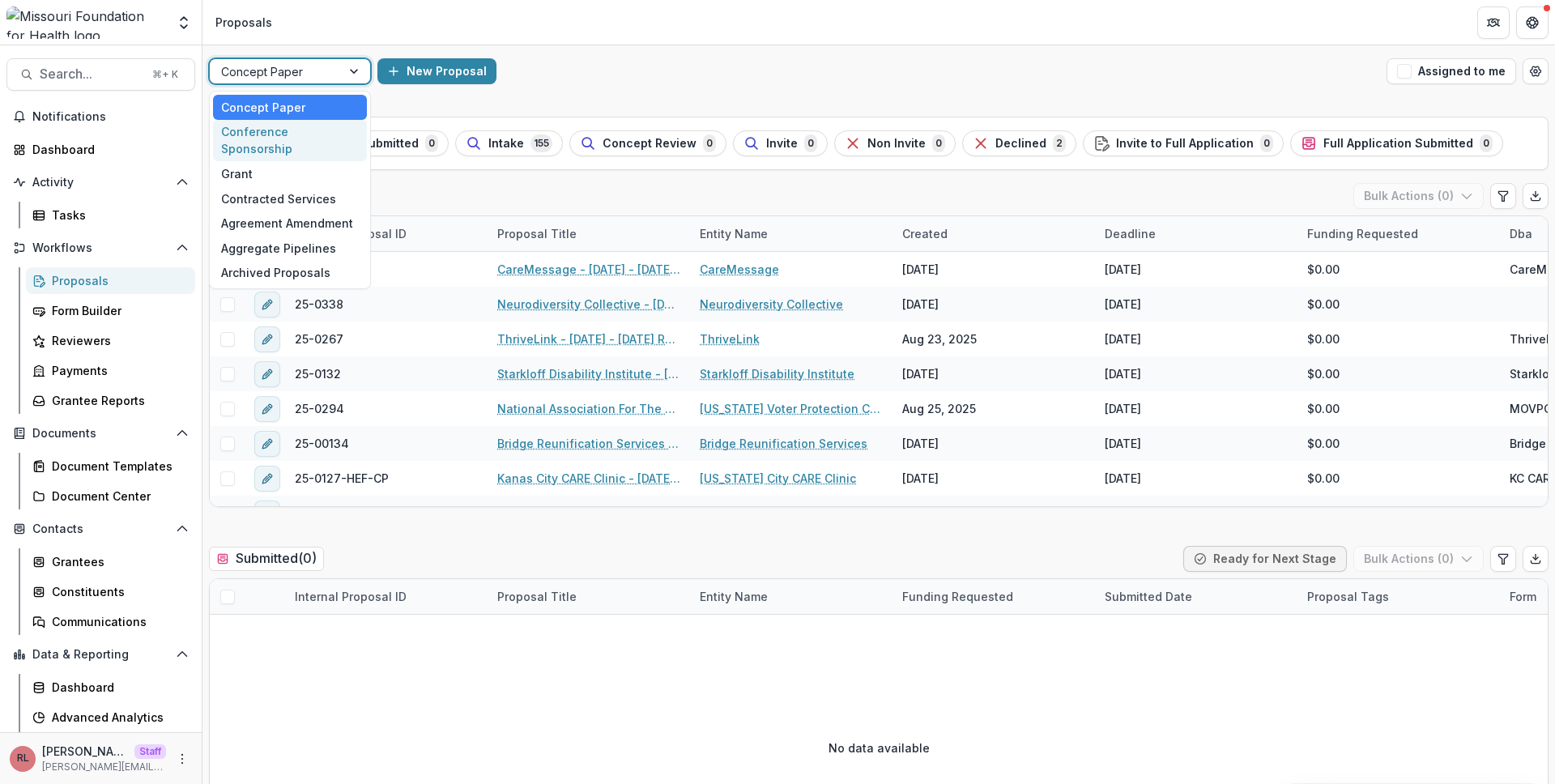
click at [319, 130] on div "Conference Sponsorship" at bounding box center [290, 141] width 154 height 42
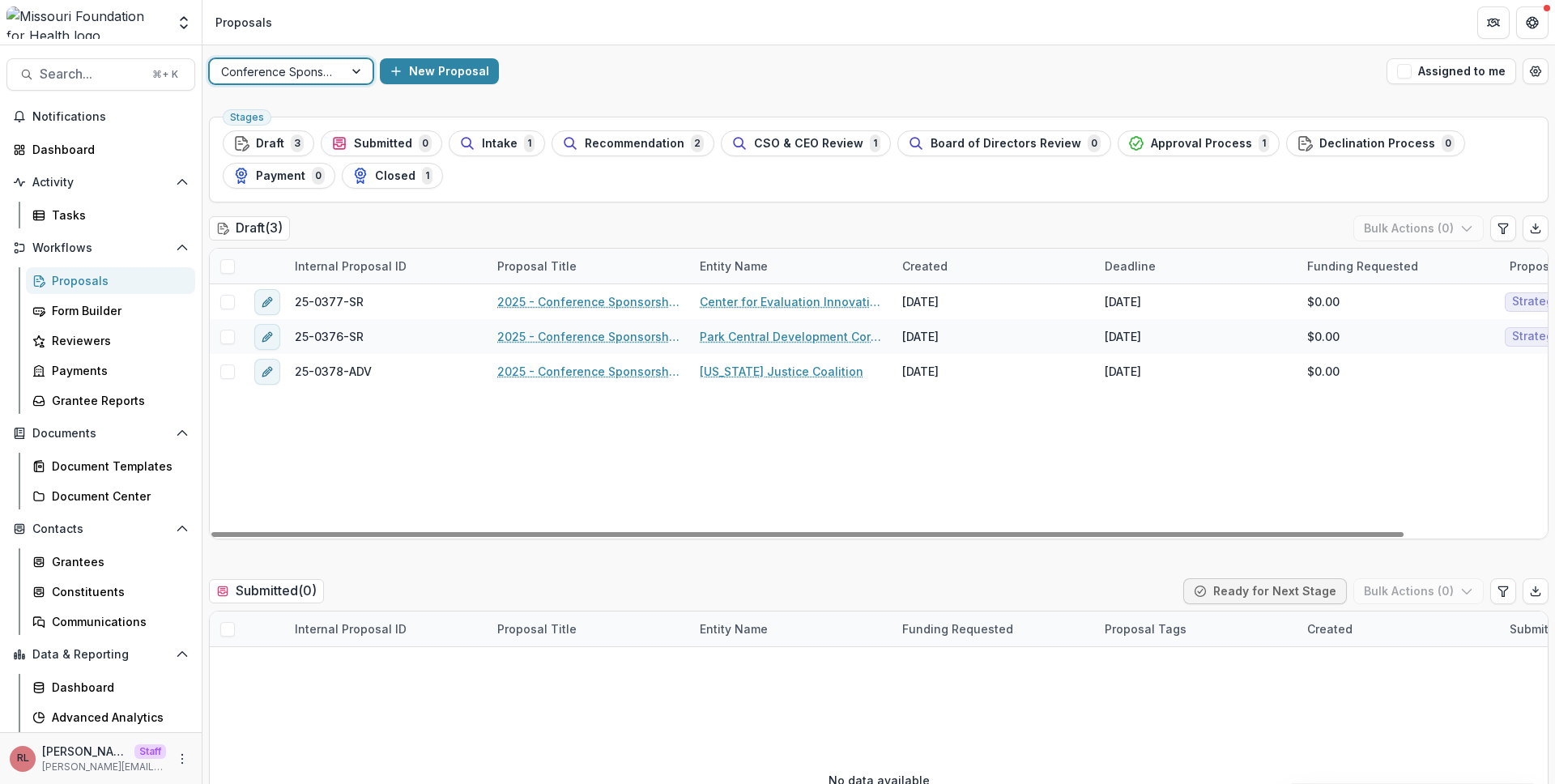
click at [1174, 262] on div "Deadline" at bounding box center [1196, 266] width 203 height 34
click at [1199, 356] on button "Sort Descending" at bounding box center [1195, 364] width 194 height 26
click at [1198, 272] on div "Deadline" at bounding box center [1196, 266] width 203 height 34
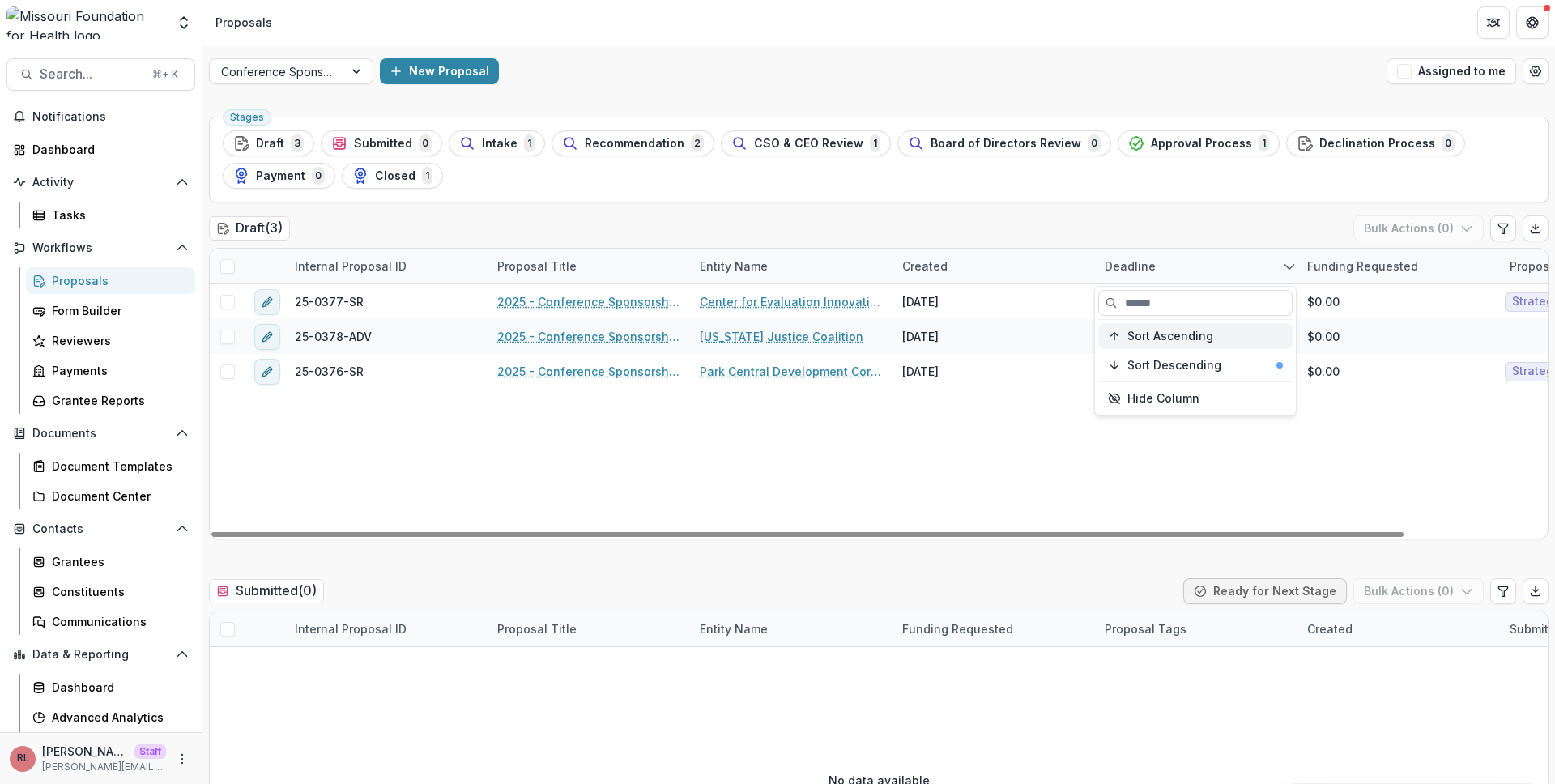
click at [1203, 331] on span "Sort Ascending" at bounding box center [1171, 337] width 86 height 13
click at [1148, 199] on div "Stages Draft 3 Submitted 0 Intake 1 Recommendation 2 CSO & CEO Review 1 Board o…" at bounding box center [879, 160] width 1340 height 86
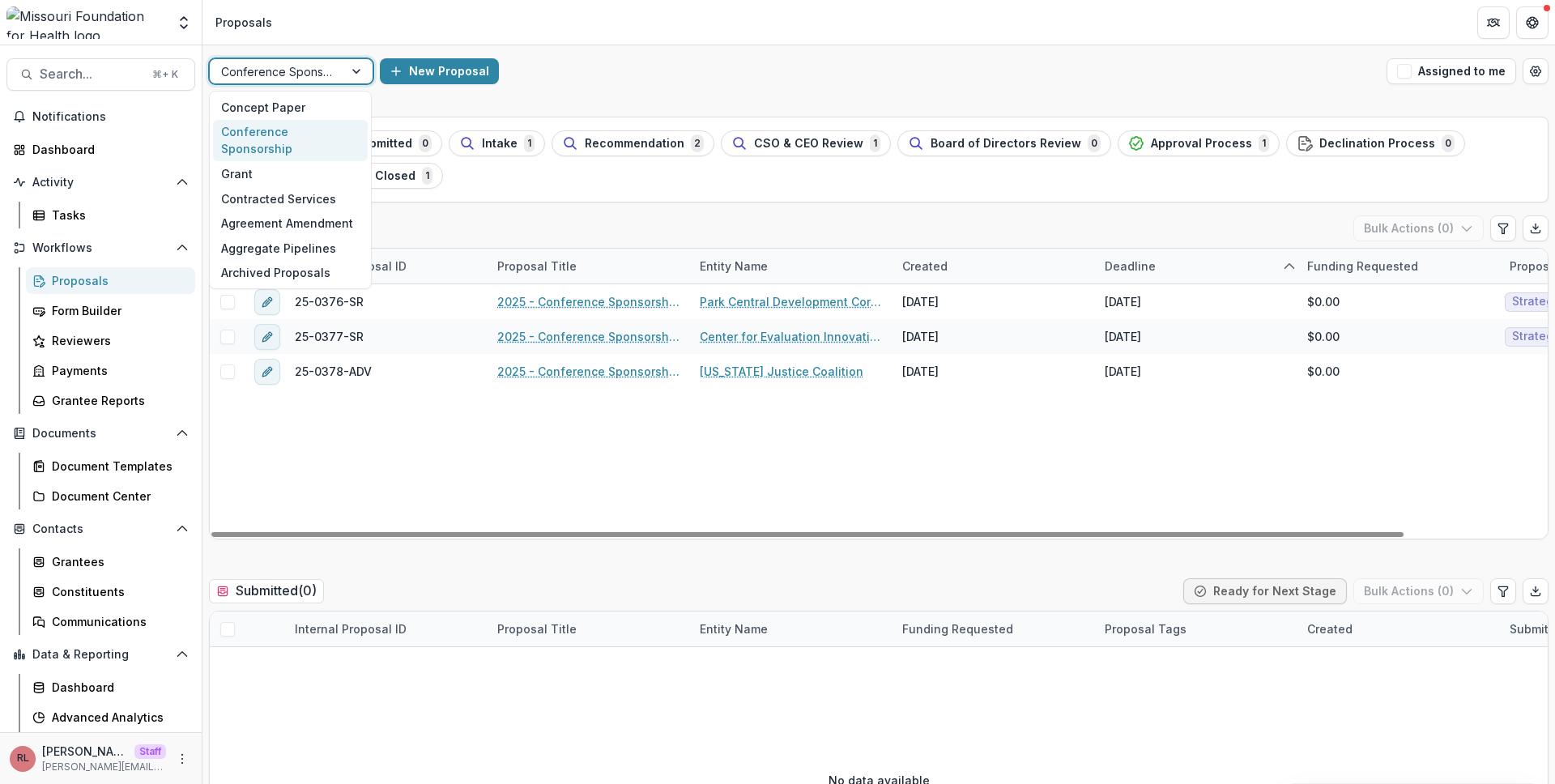
click at [272, 70] on div at bounding box center [276, 71] width 111 height 20
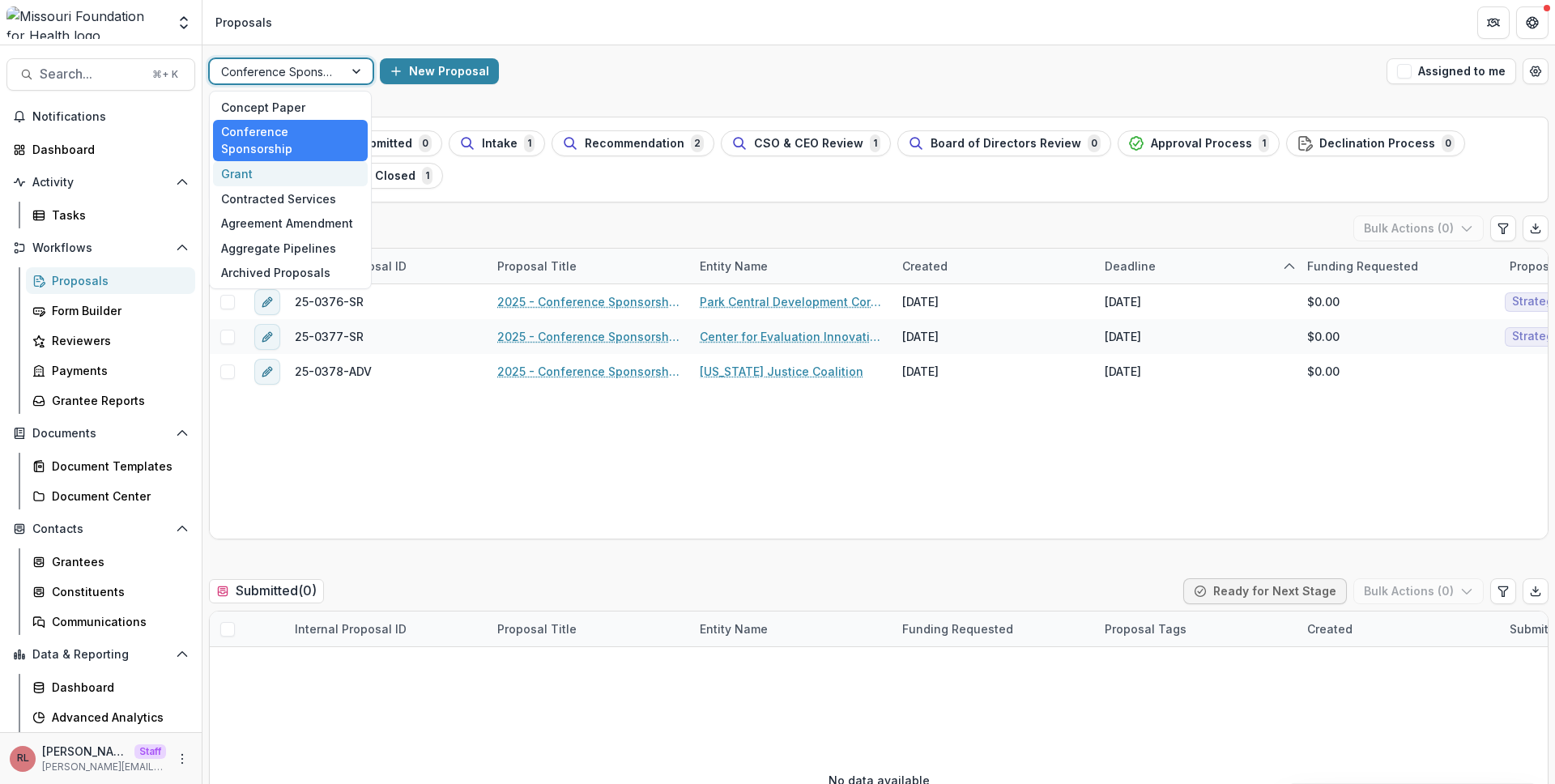
click at [353, 162] on div "Grant" at bounding box center [291, 174] width 155 height 25
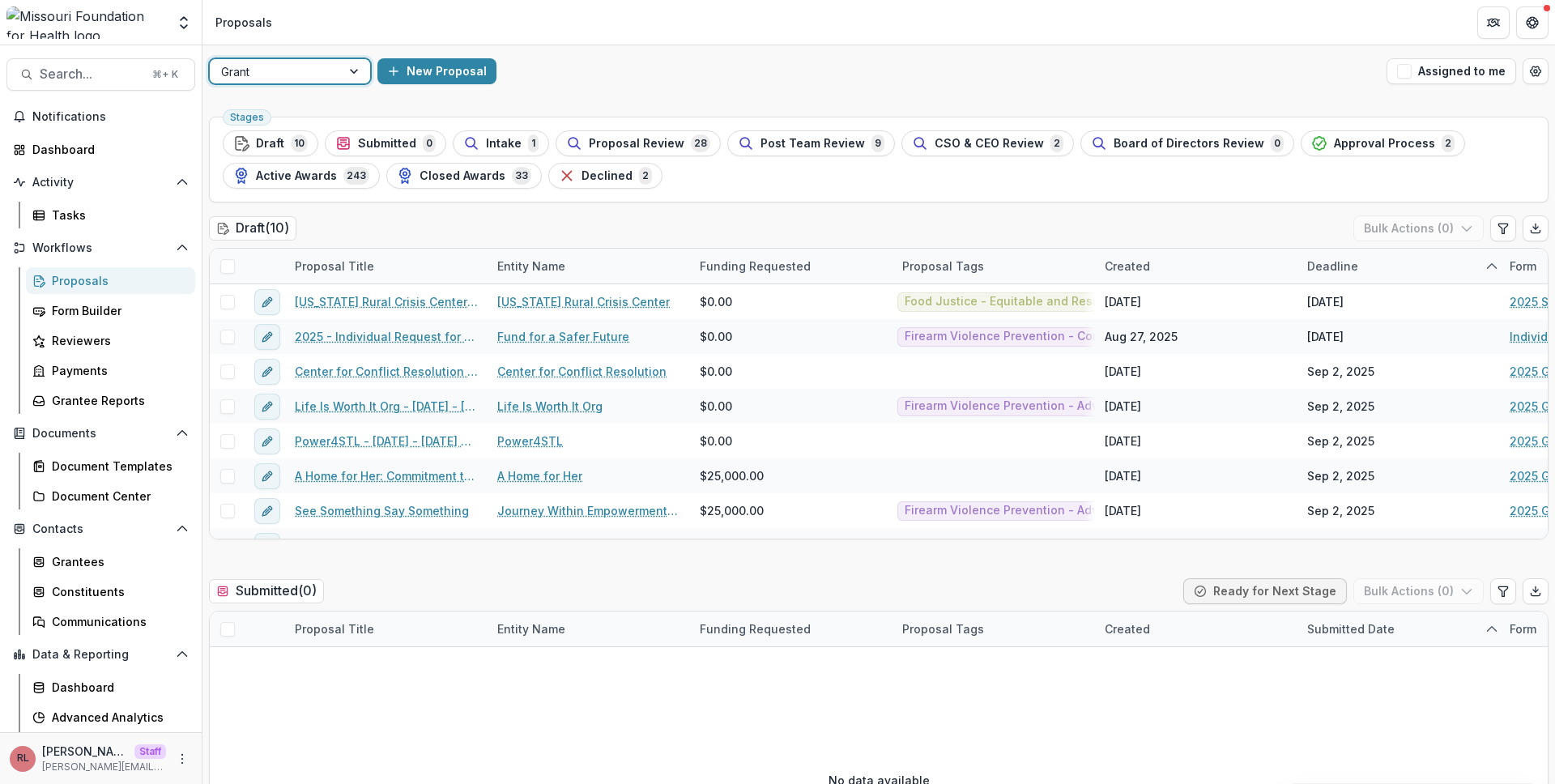
click at [1198, 194] on div "Stages Draft 10 Submitted 0 Intake 1 Proposal Review 28 Post Team Review 9 CSO …" at bounding box center [879, 160] width 1340 height 86
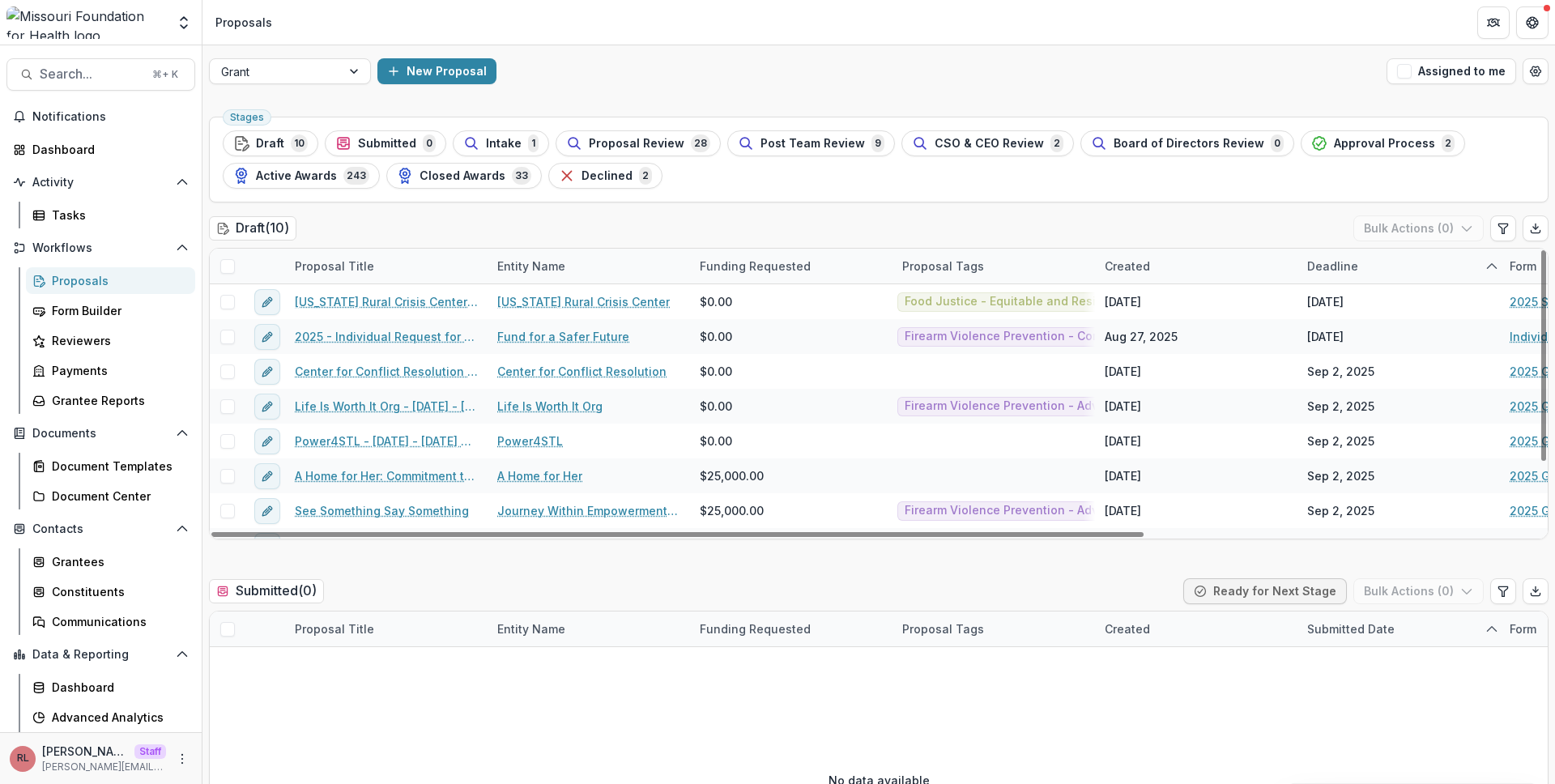
click at [1337, 278] on div "Deadline" at bounding box center [1399, 266] width 203 height 34
click at [1369, 334] on span "Sort Ascending" at bounding box center [1373, 337] width 86 height 13
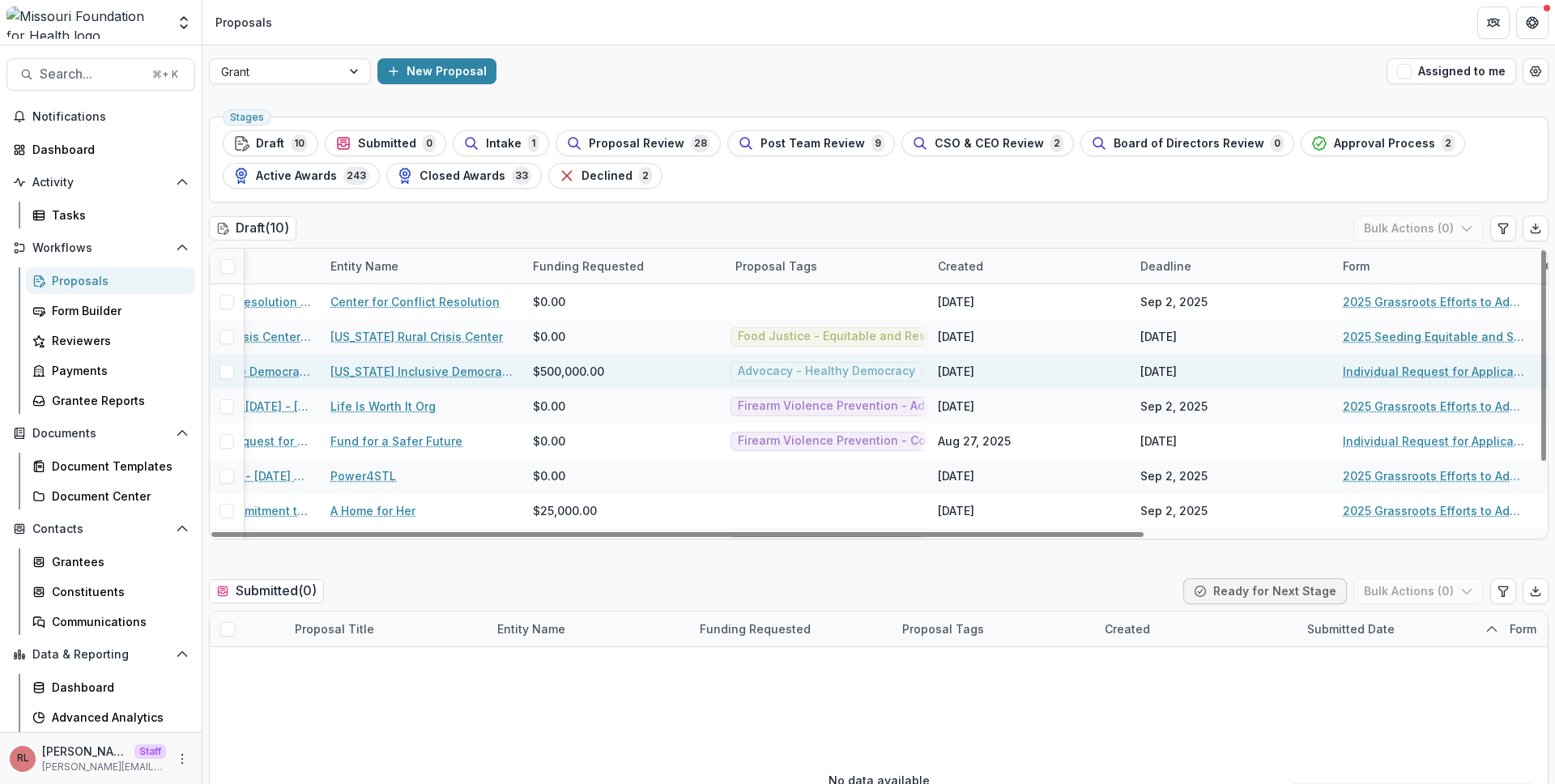
scroll to position [0, 175]
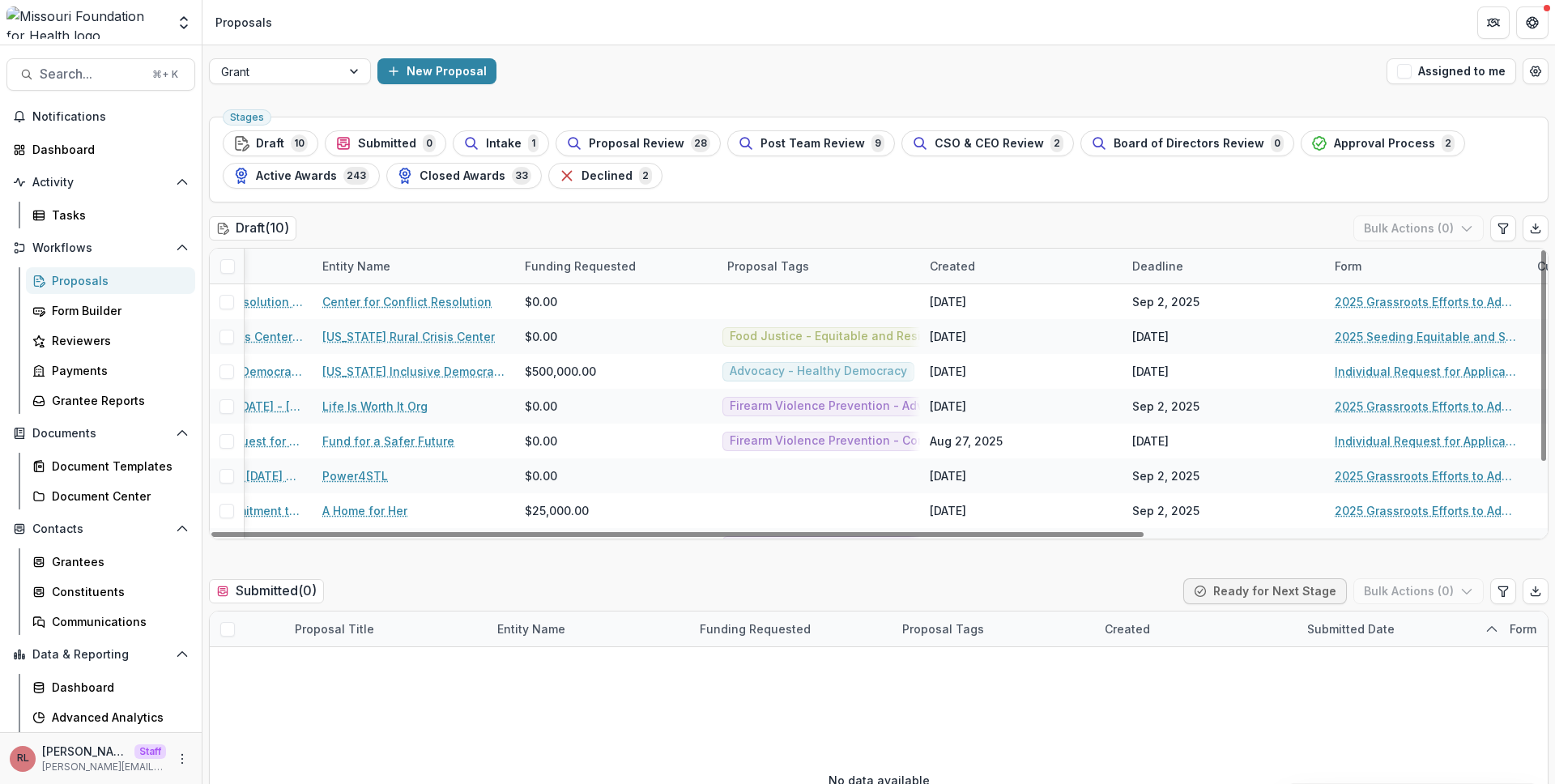
click at [1125, 272] on div "Deadline" at bounding box center [1158, 266] width 71 height 17
click at [1190, 334] on span "Sort Ascending" at bounding box center [1198, 337] width 86 height 13
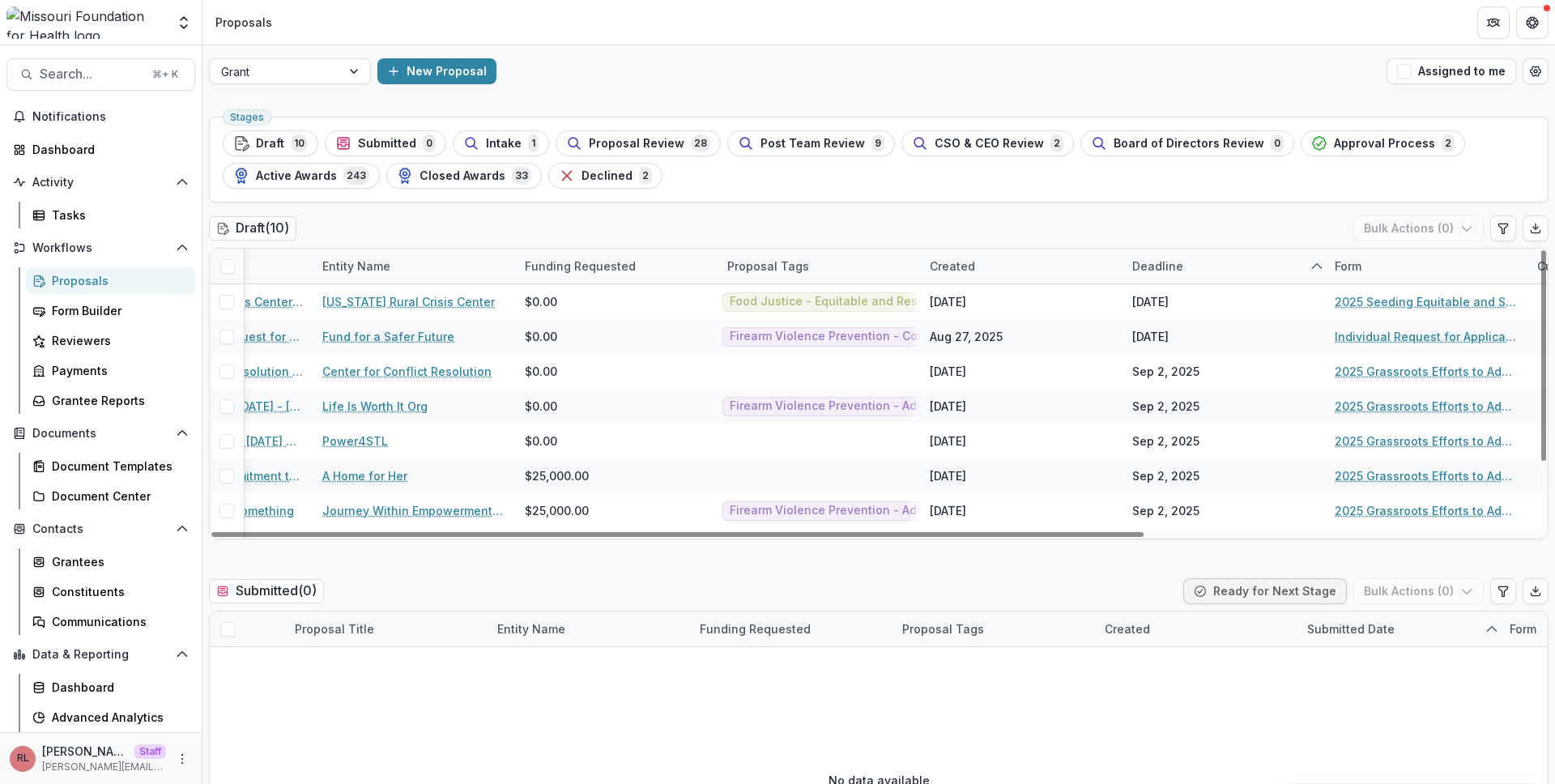
click at [1027, 267] on div "Created" at bounding box center [1021, 266] width 203 height 34
click at [1010, 333] on span "Sort Ascending" at bounding box center [996, 337] width 86 height 13
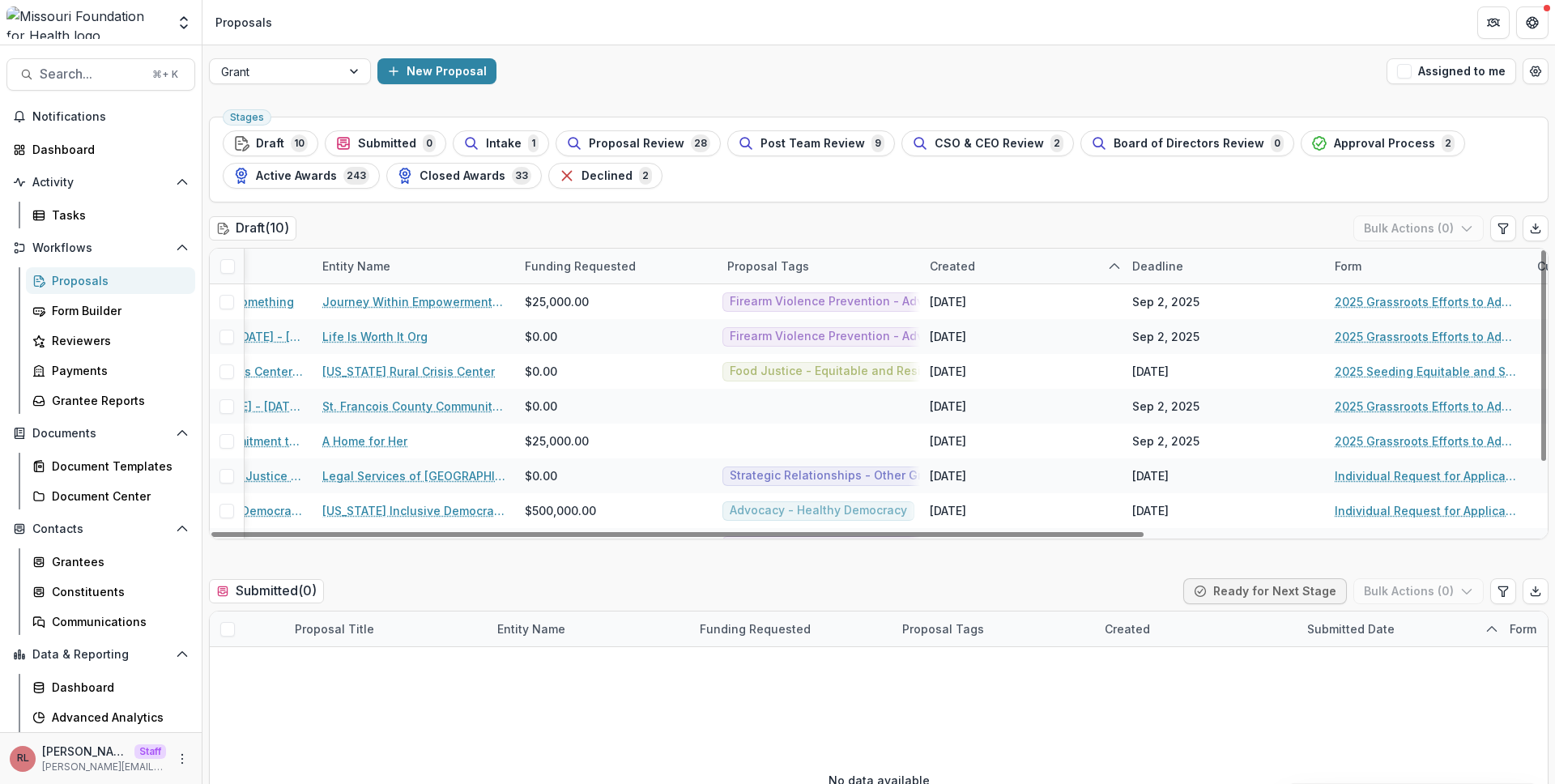
click at [1046, 235] on div "Draft ( 10 ) Bulk Actions ( 0 )" at bounding box center [879, 231] width 1340 height 33
click at [1044, 266] on div "Created" at bounding box center [1021, 266] width 203 height 34
click at [1030, 242] on div "Draft ( 10 ) Bulk Actions ( 0 )" at bounding box center [879, 231] width 1340 height 33
